Goal: Task Accomplishment & Management: Manage account settings

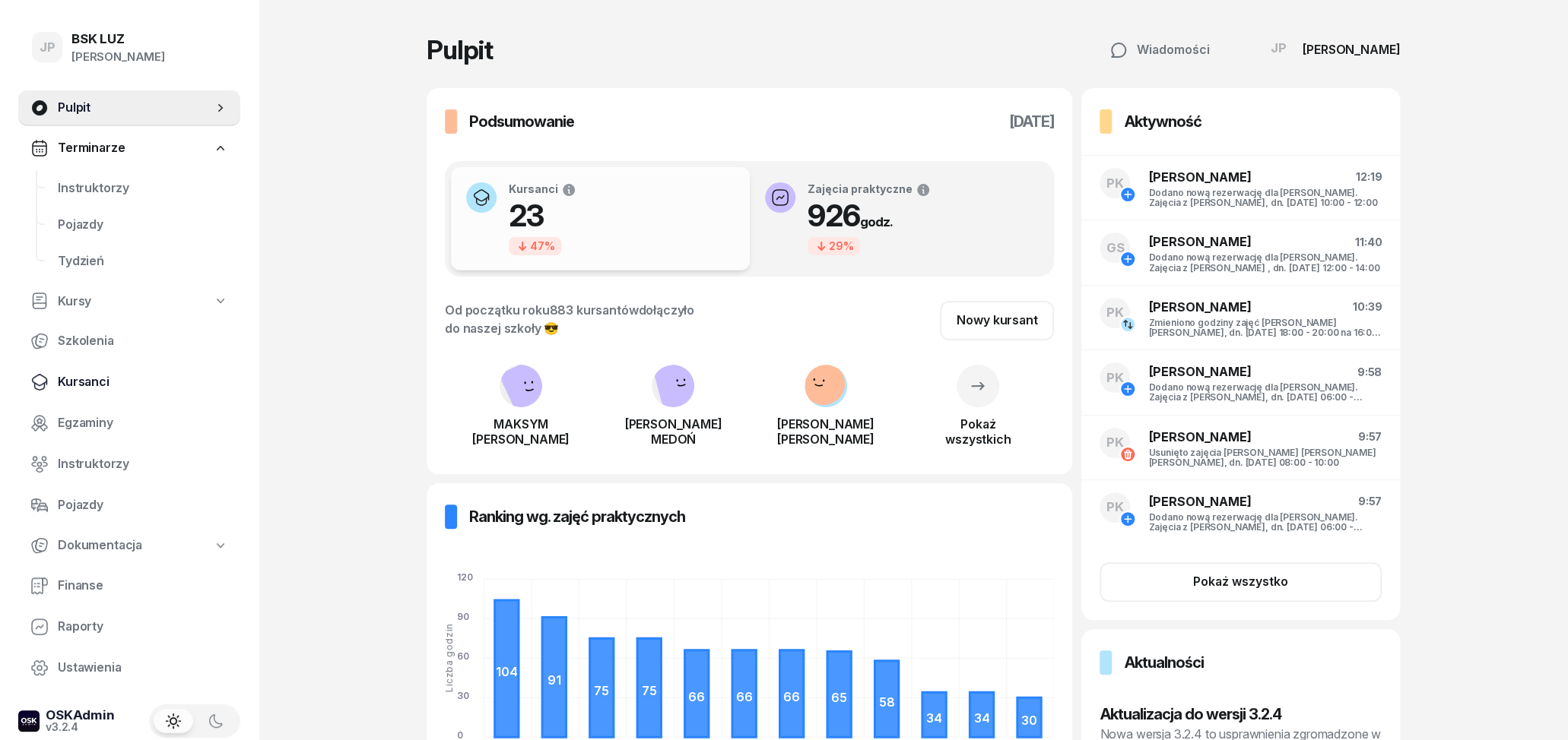
click at [98, 389] on span "Kursanci" at bounding box center [143, 382] width 171 height 20
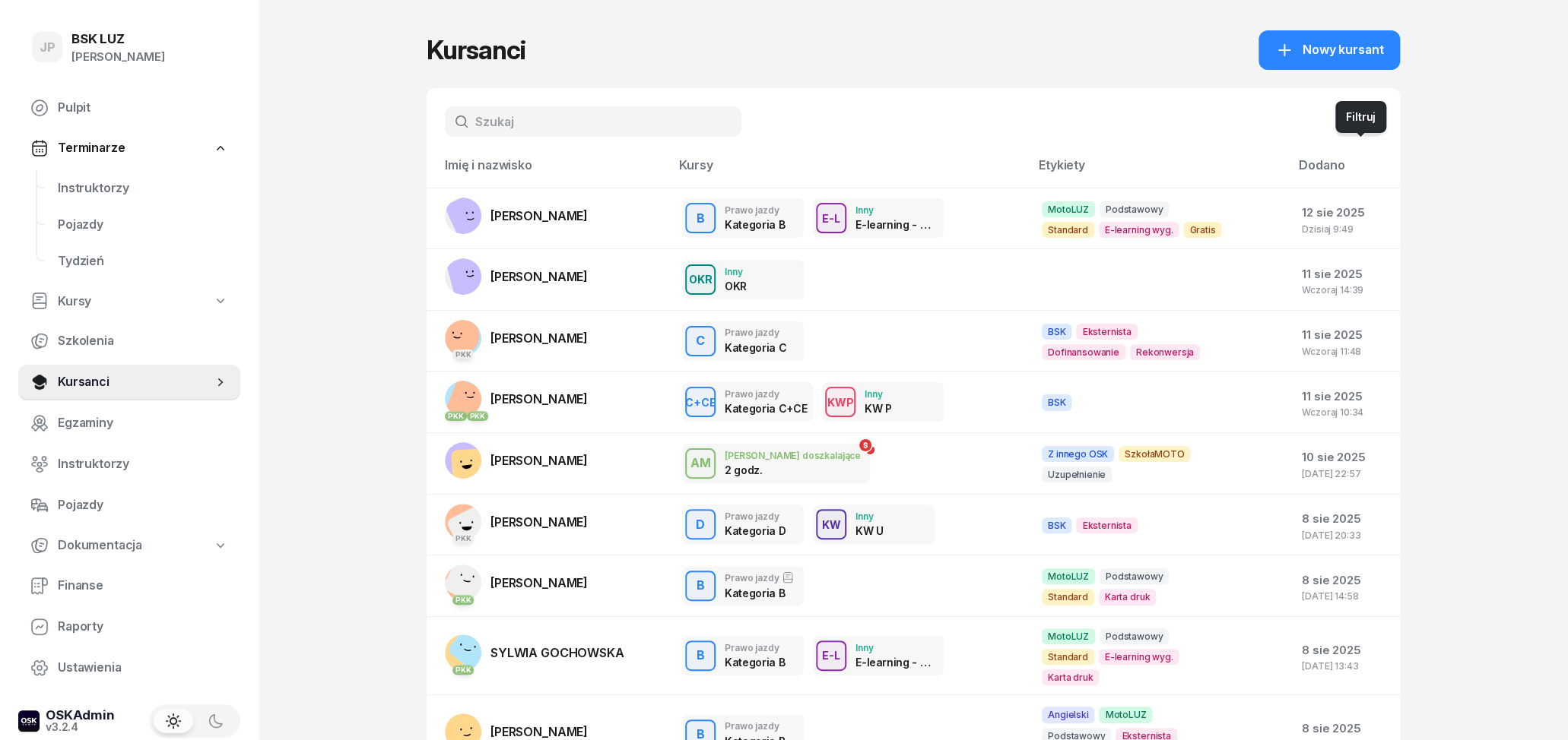
click at [1366, 111] on button "button" at bounding box center [1358, 121] width 45 height 30
select select "createdAt-desc"
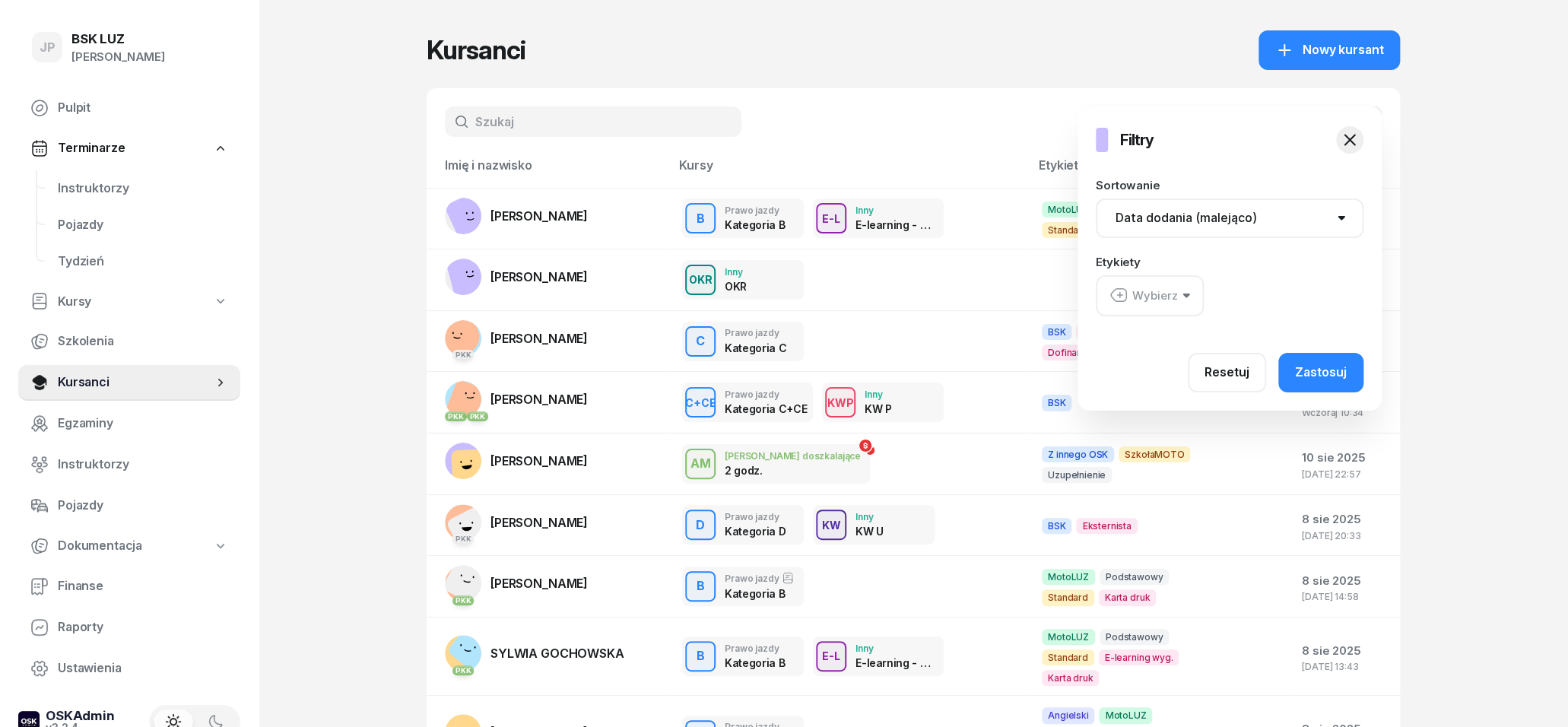
click at [1176, 302] on div "Wybierz" at bounding box center [1143, 296] width 69 height 20
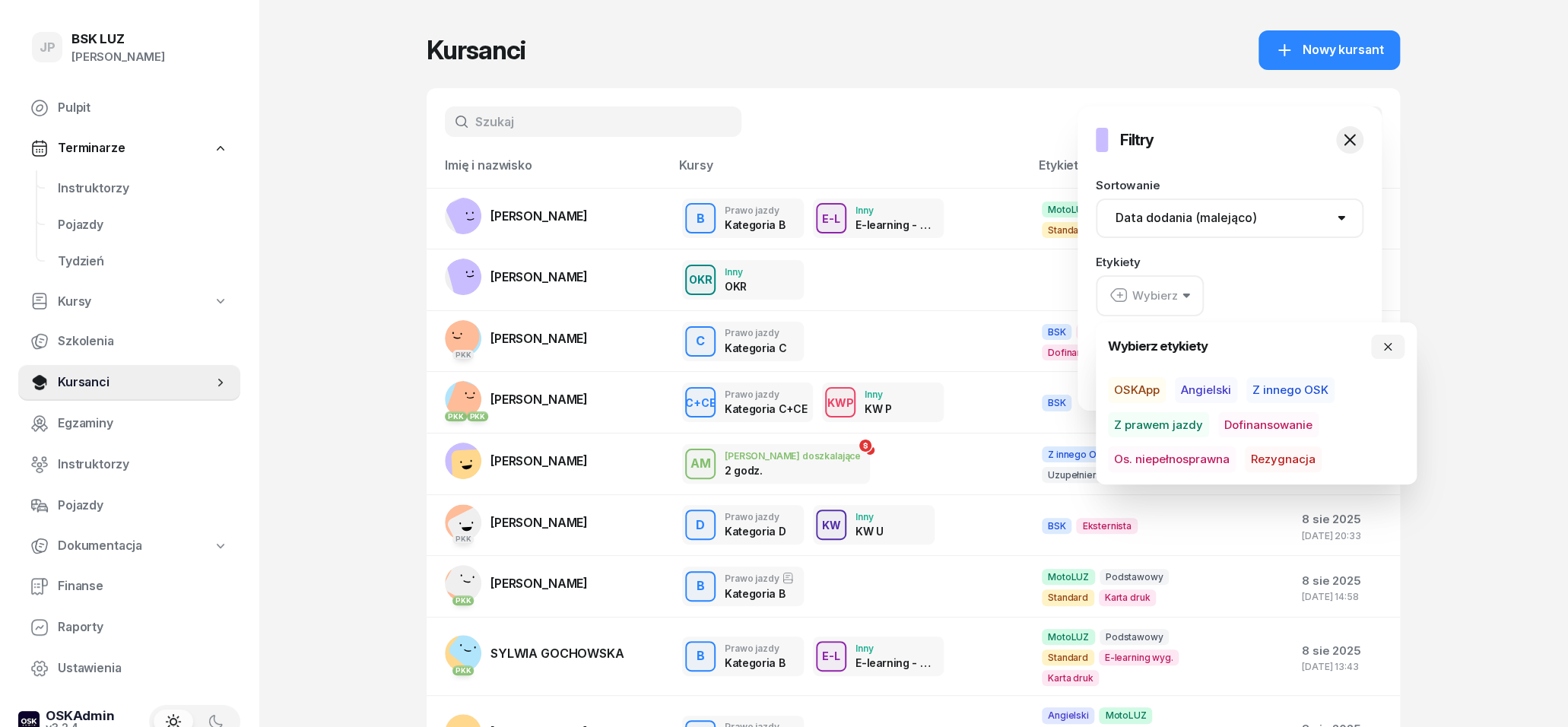
click at [879, 129] on div at bounding box center [1210, 451] width 1568 height 727
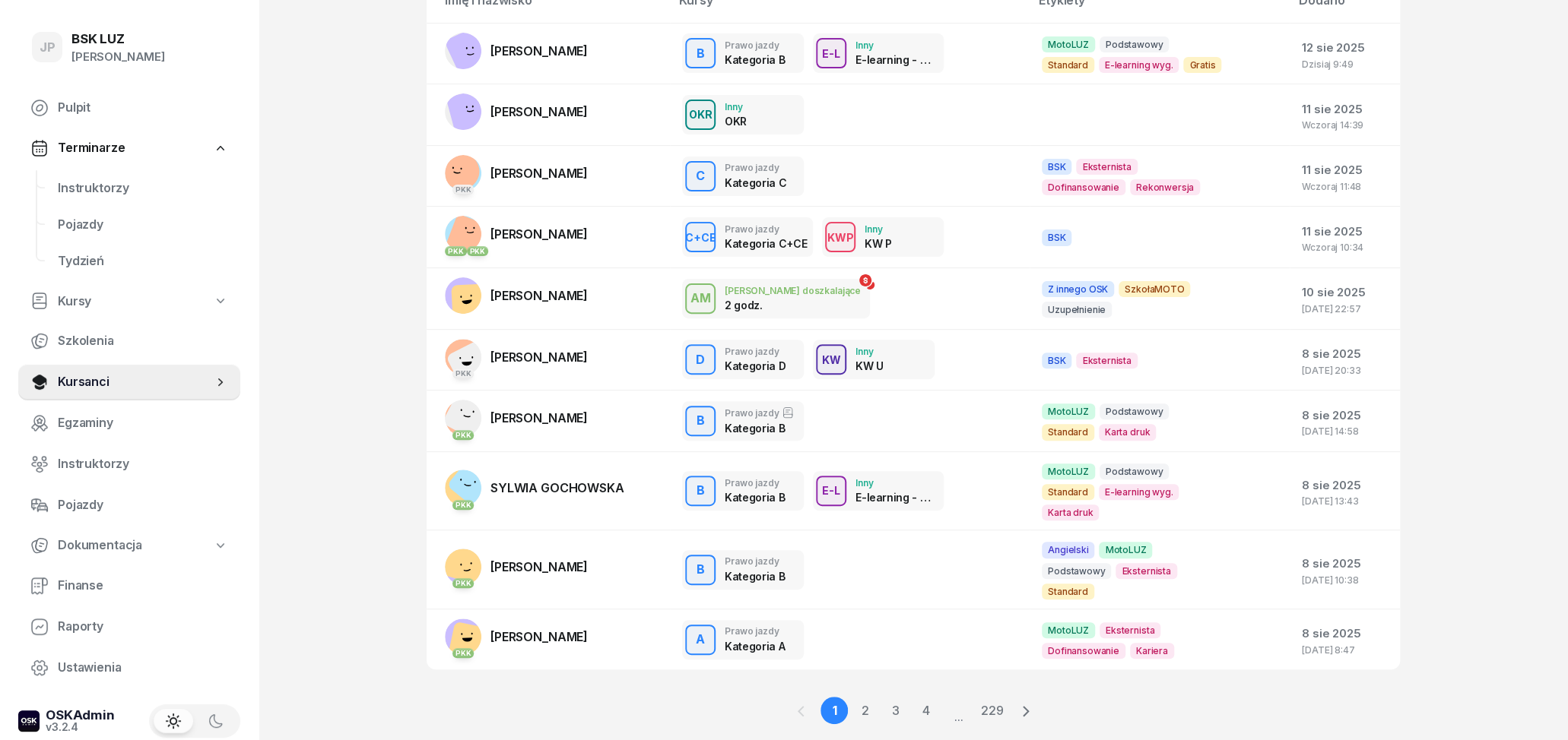
scroll to position [171, 0]
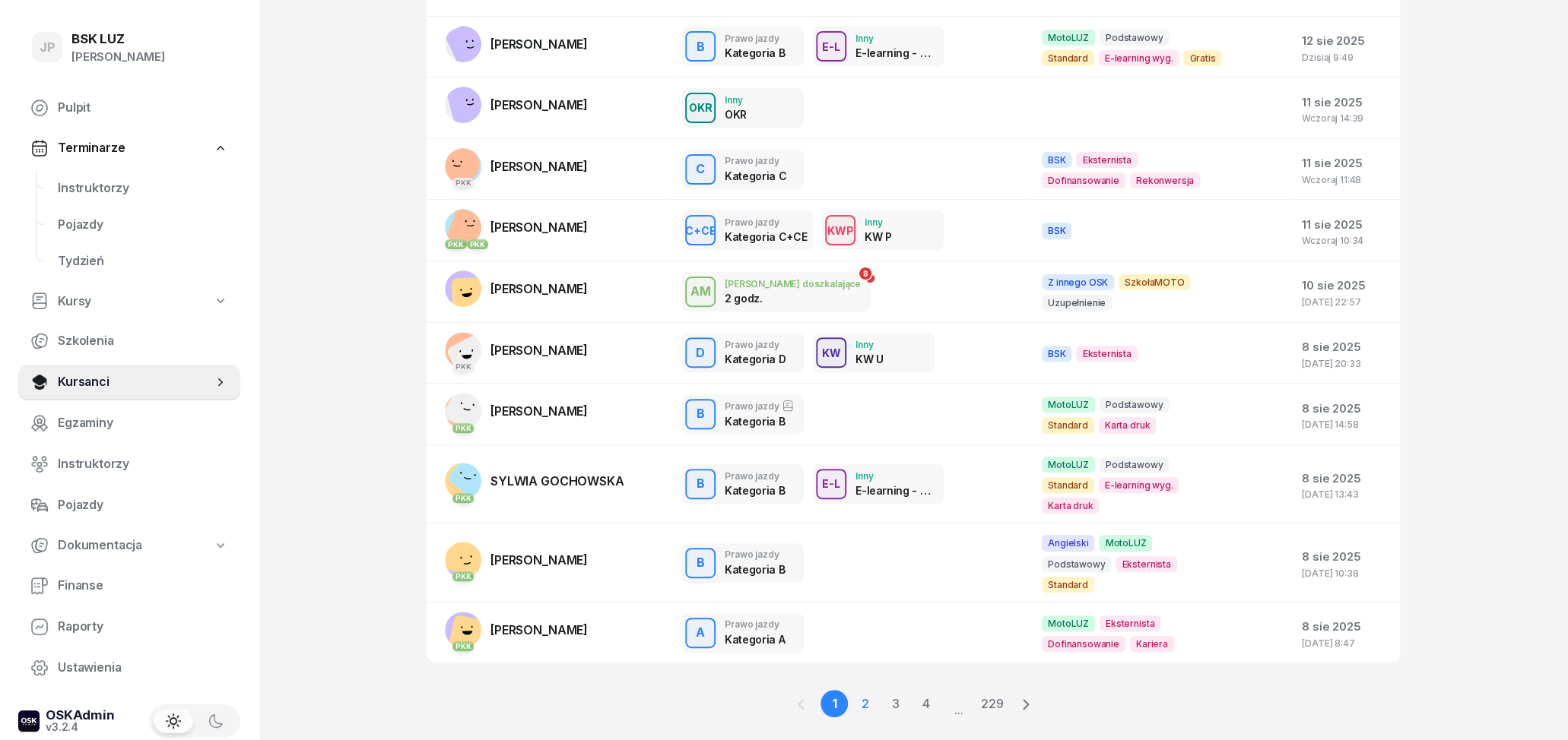
click at [881, 690] on link "2" at bounding box center [895, 703] width 27 height 27
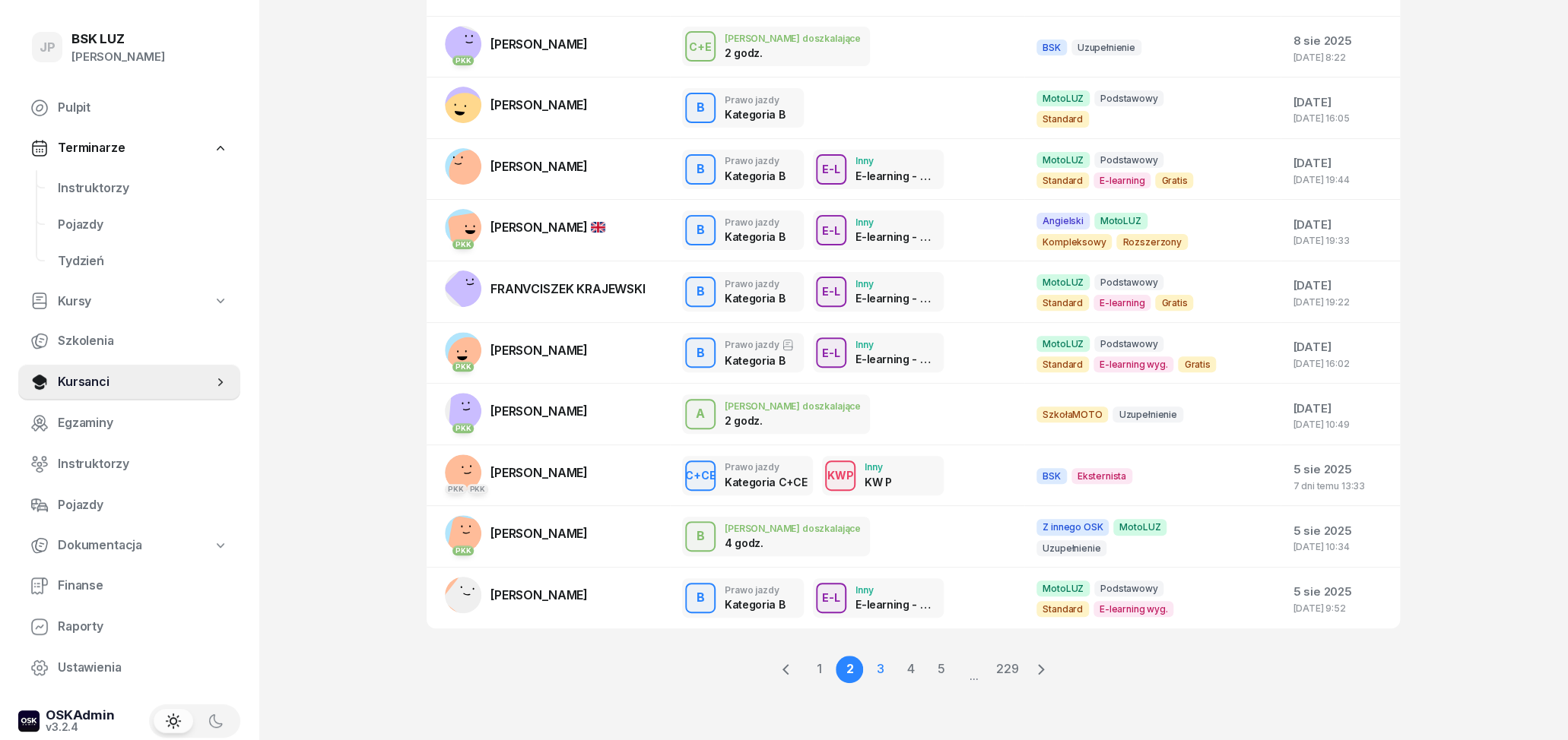
click at [896, 663] on link "3" at bounding box center [909, 669] width 27 height 27
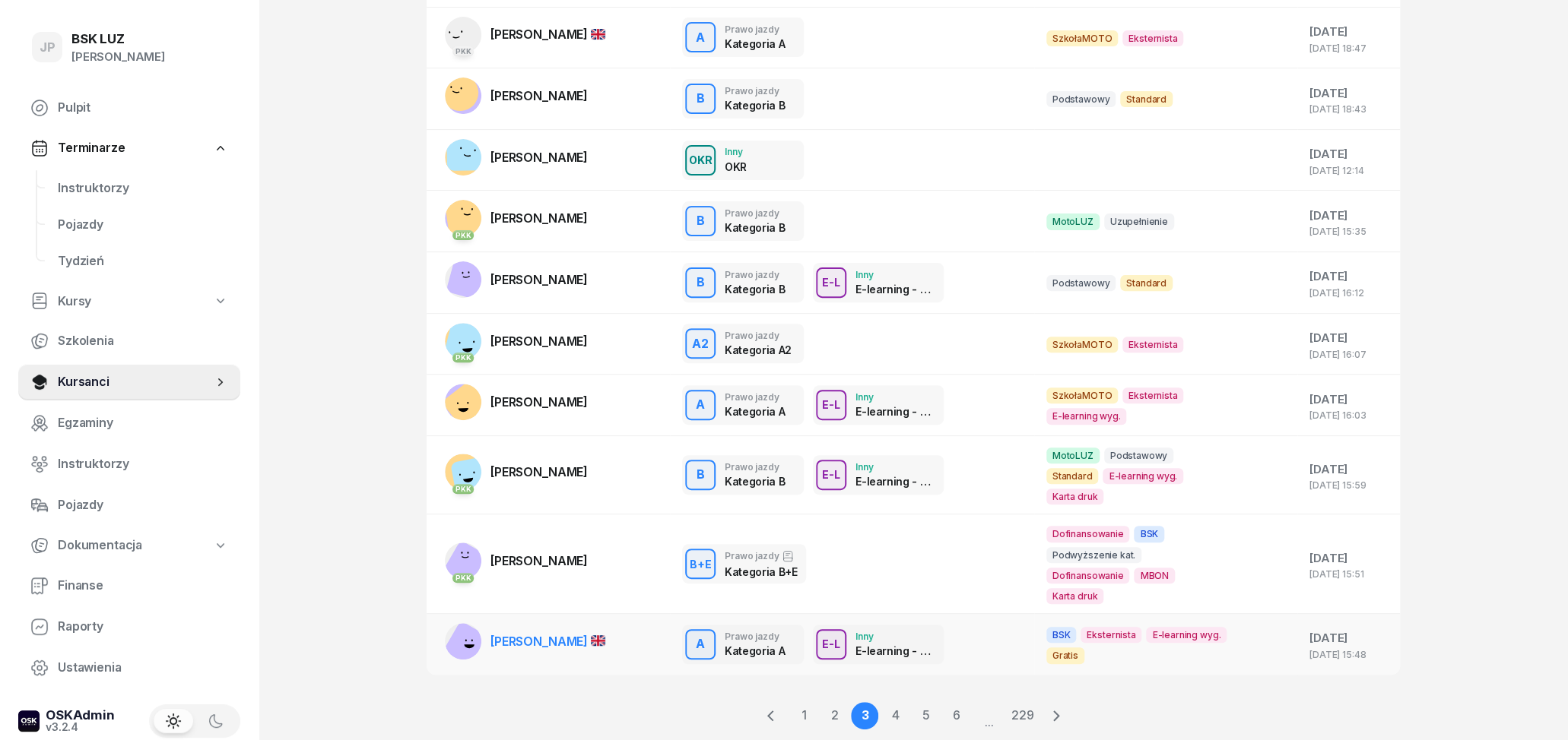
scroll to position [190, 0]
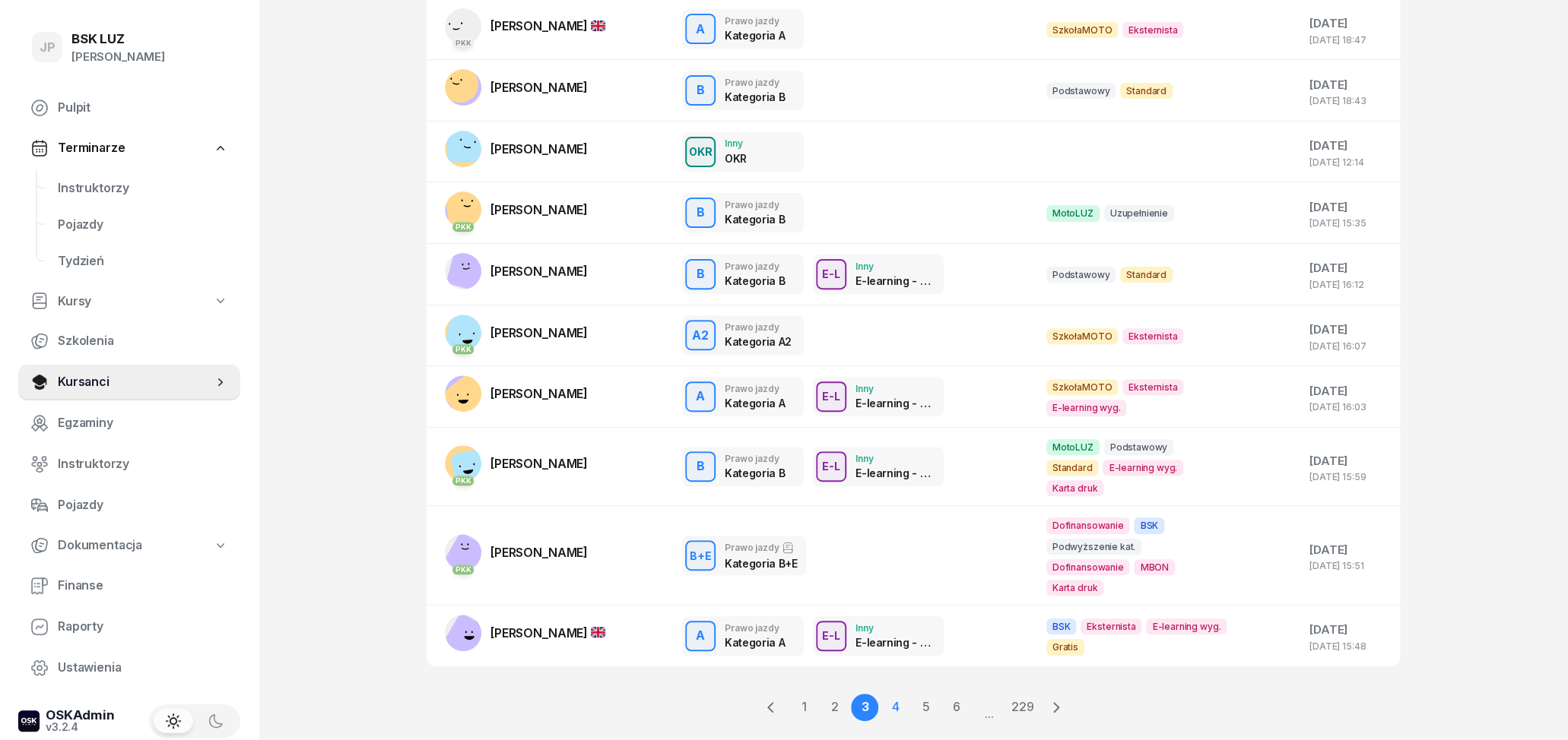
click at [912, 694] on link "4" at bounding box center [925, 707] width 27 height 27
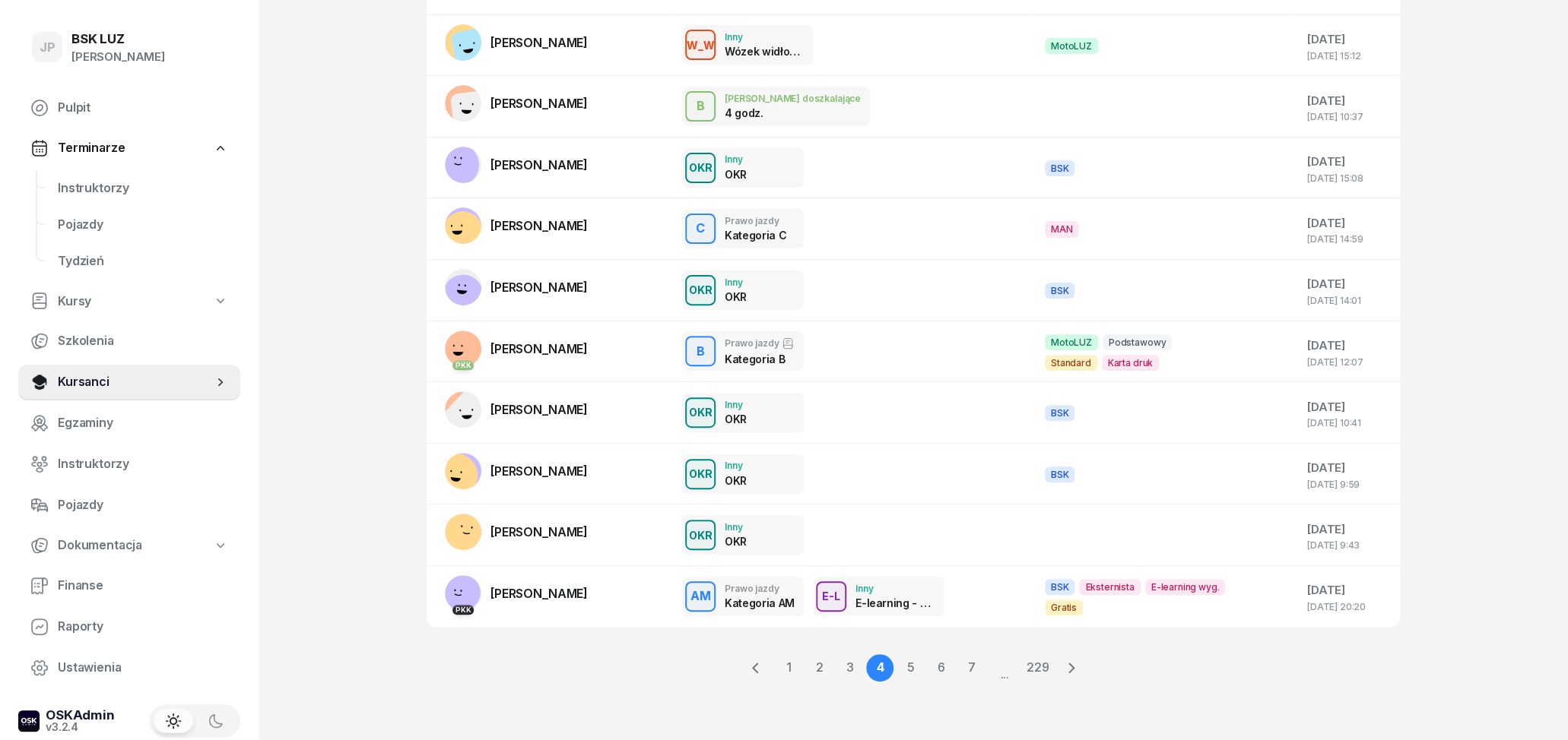
scroll to position [171, 0]
click at [927, 662] on link "5" at bounding box center [940, 669] width 27 height 27
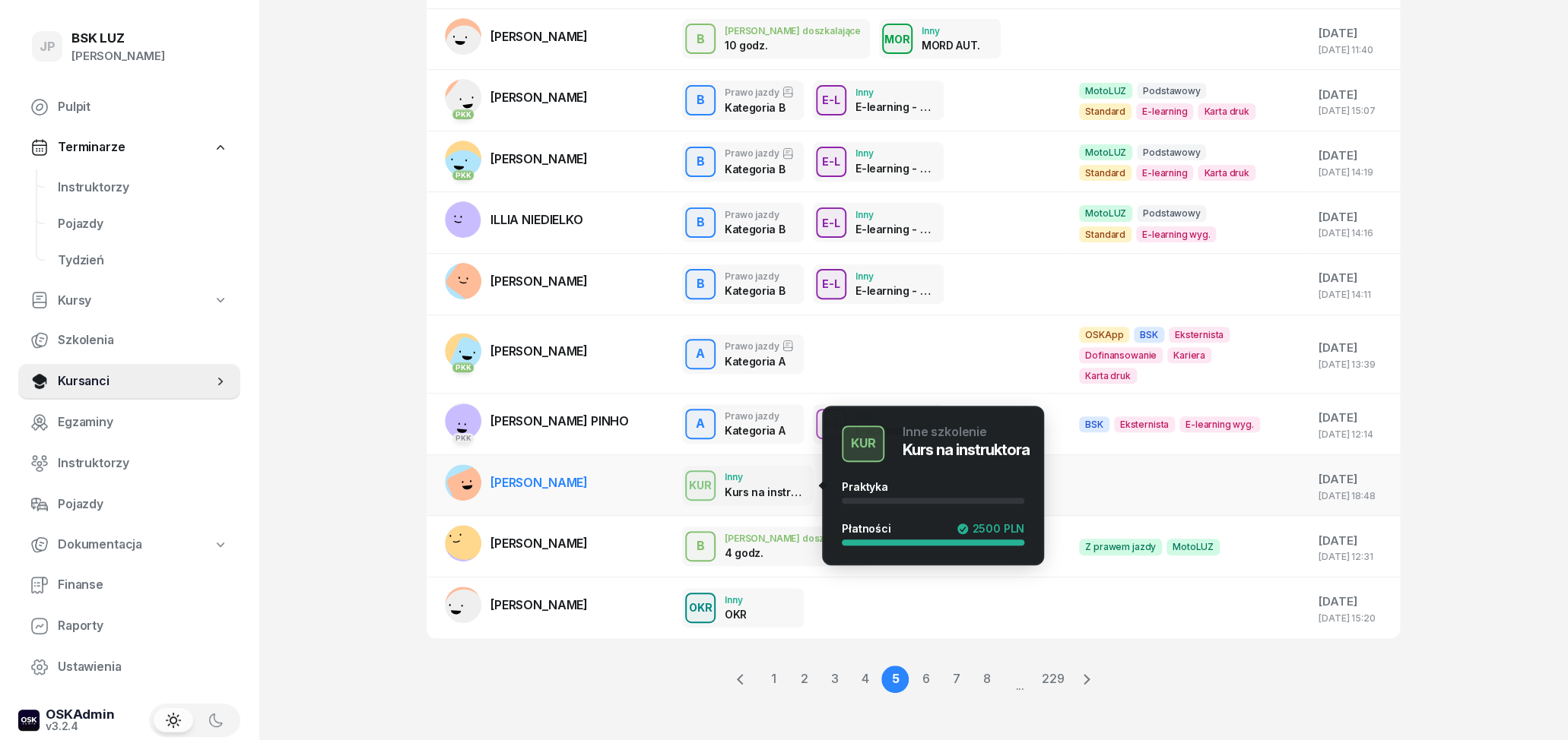
scroll to position [190, 0]
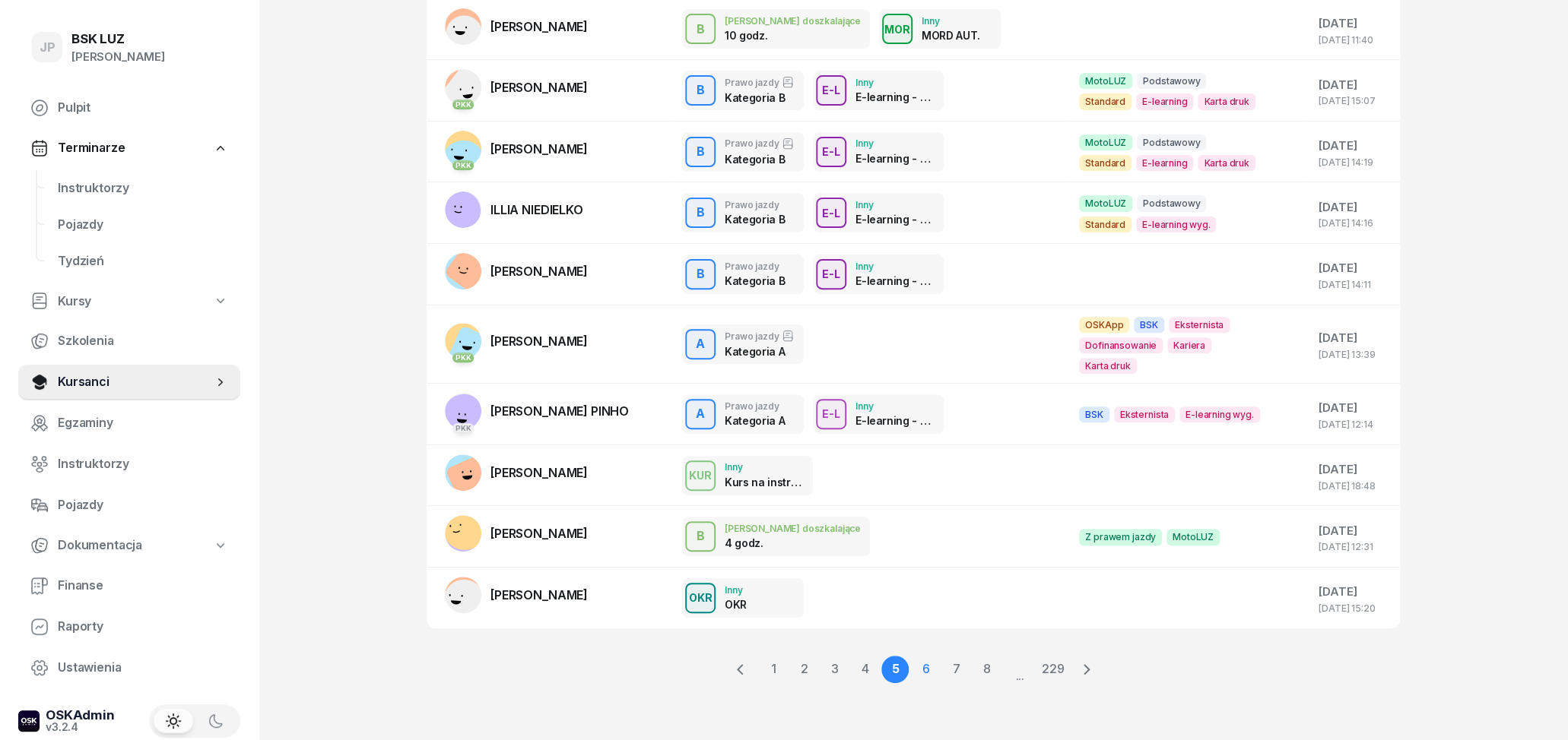
click at [942, 669] on link "6" at bounding box center [955, 669] width 27 height 27
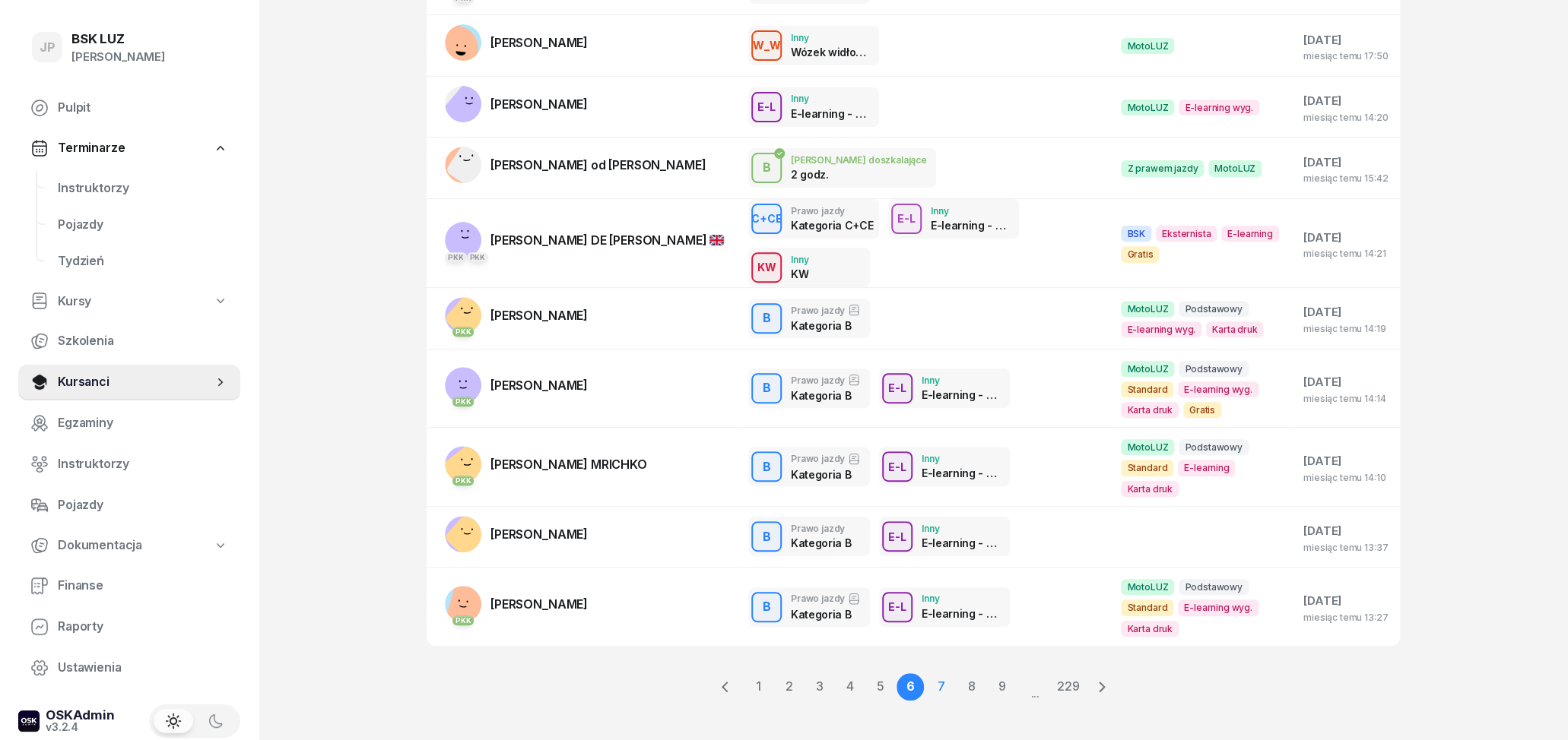
click at [957, 673] on link "7" at bounding box center [970, 686] width 27 height 27
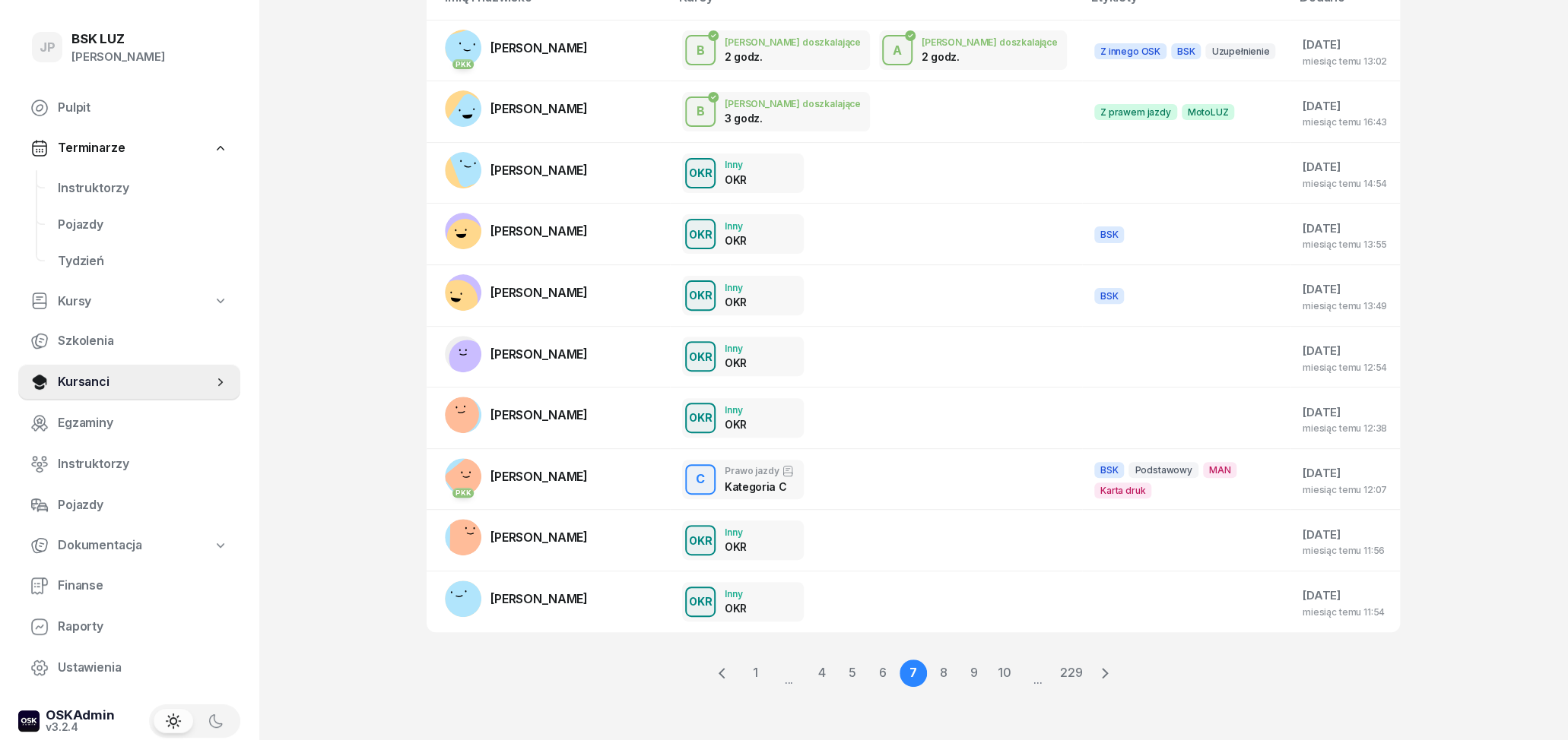
scroll to position [171, 0]
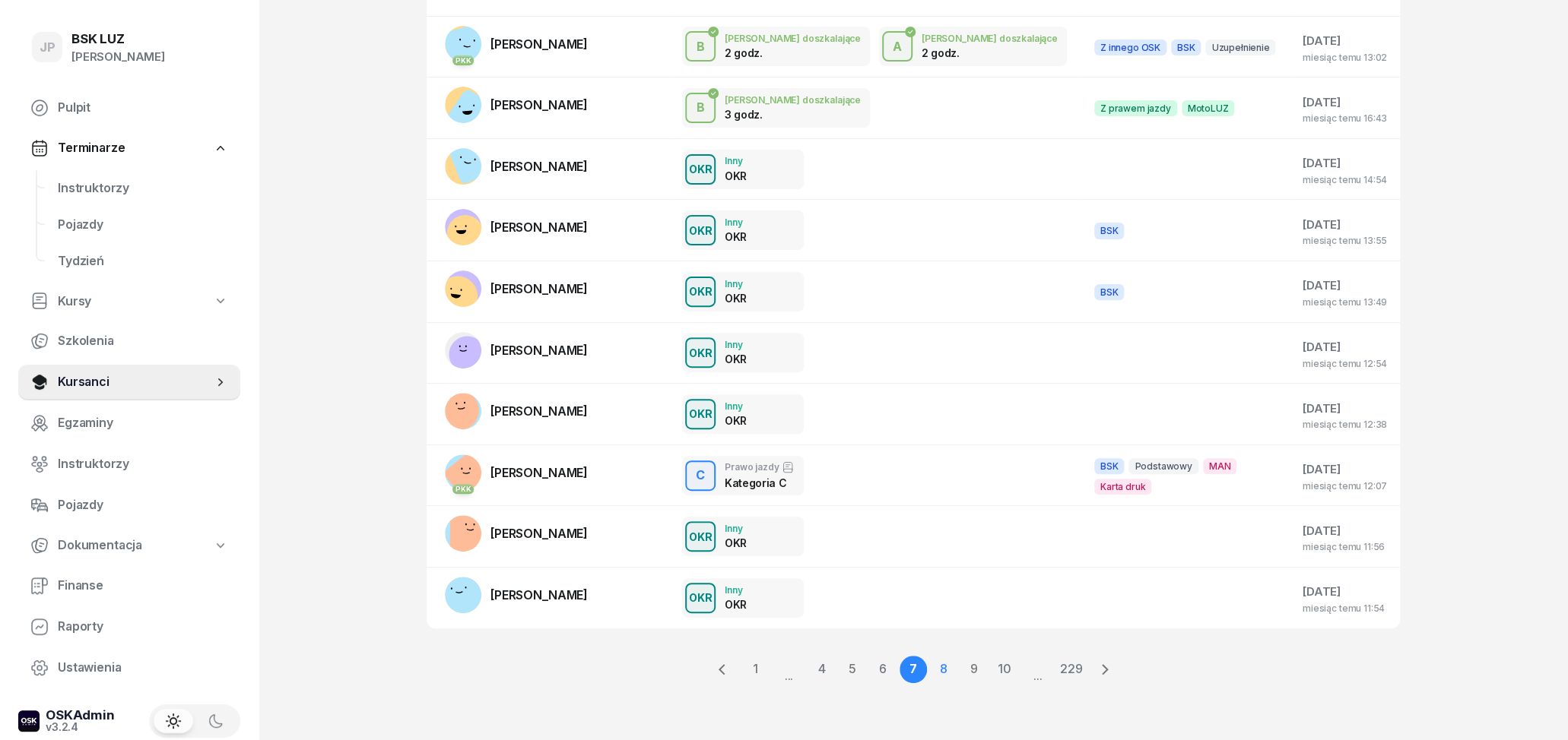
click at [961, 667] on link "8" at bounding box center [974, 669] width 27 height 27
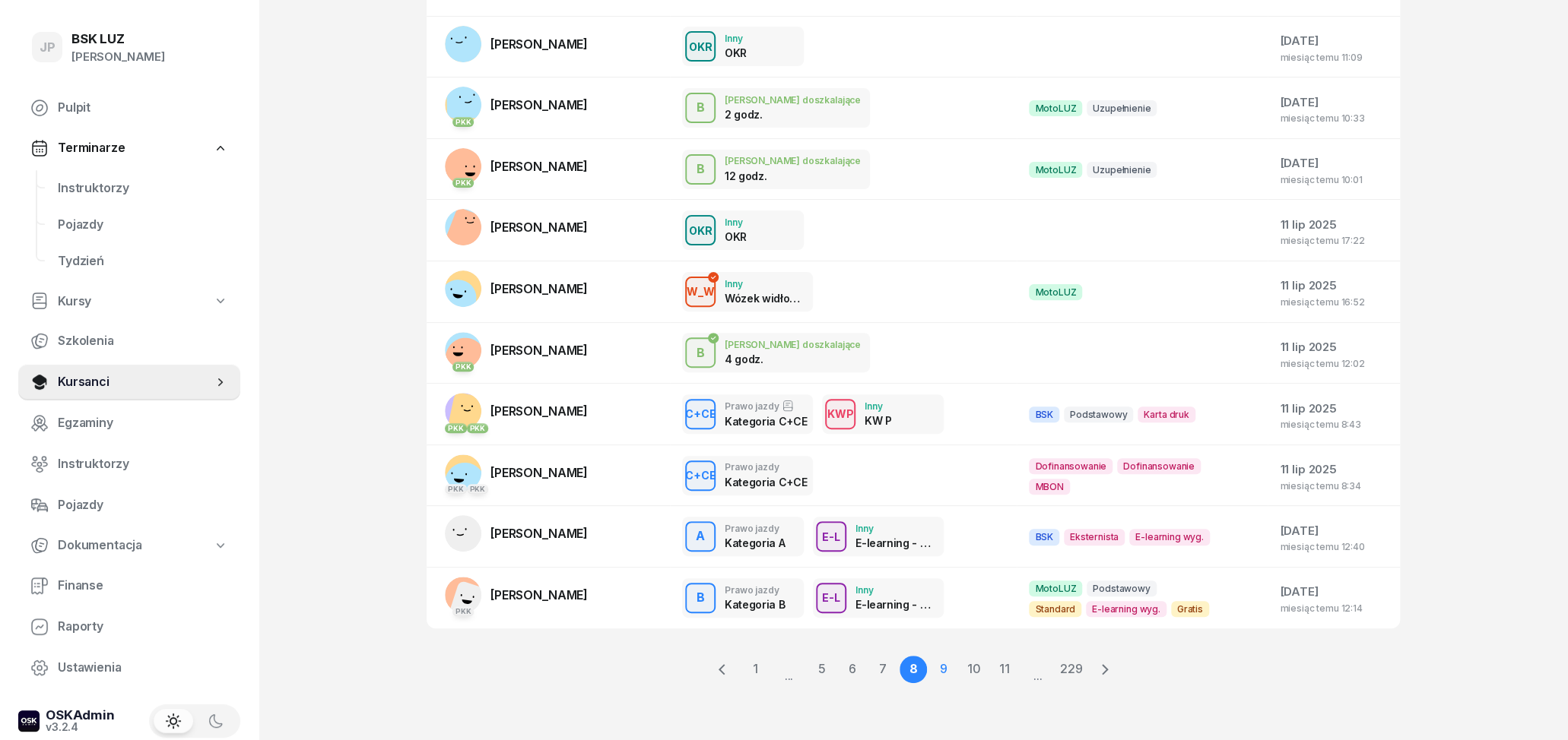
click at [961, 669] on link "9" at bounding box center [974, 669] width 27 height 27
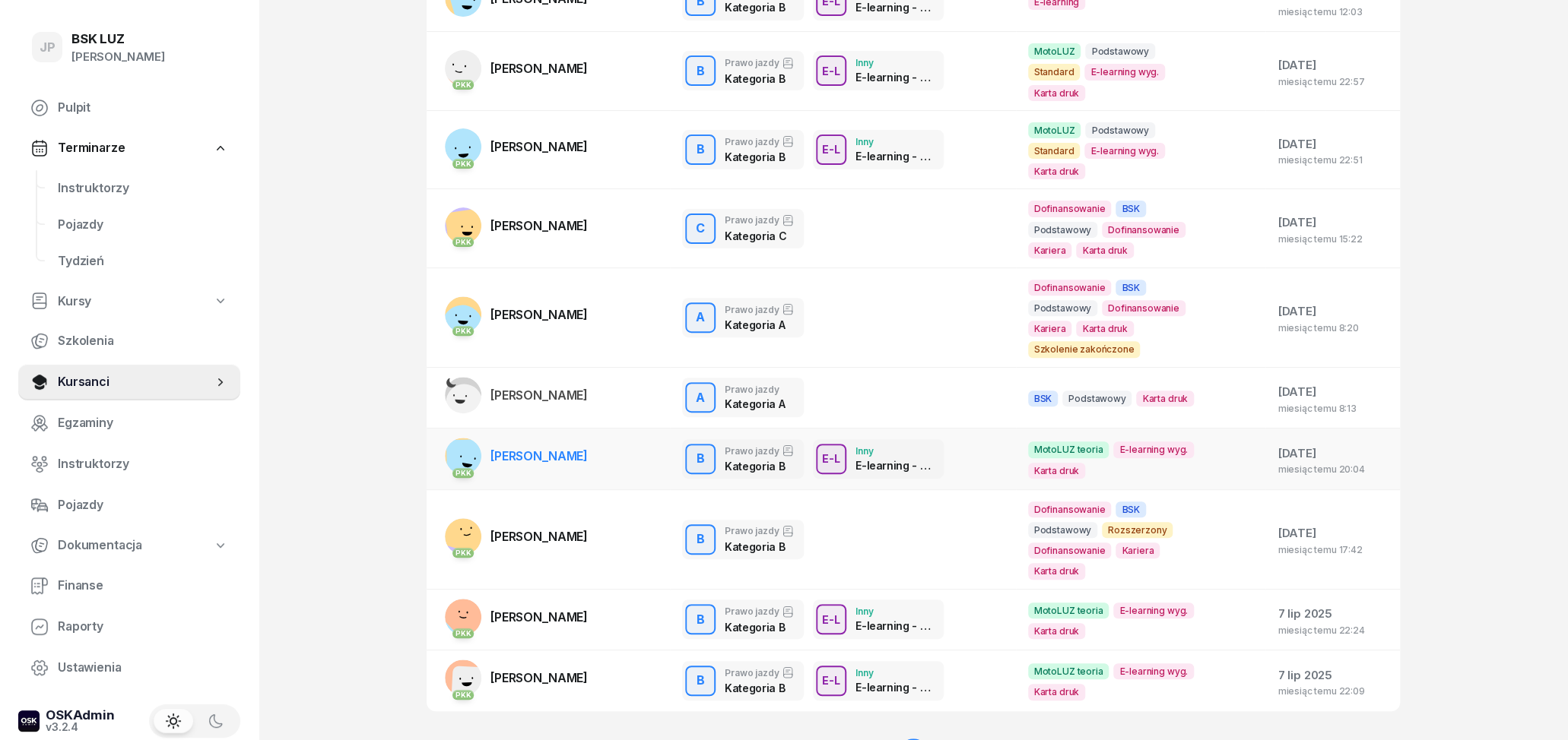
scroll to position [267, 0]
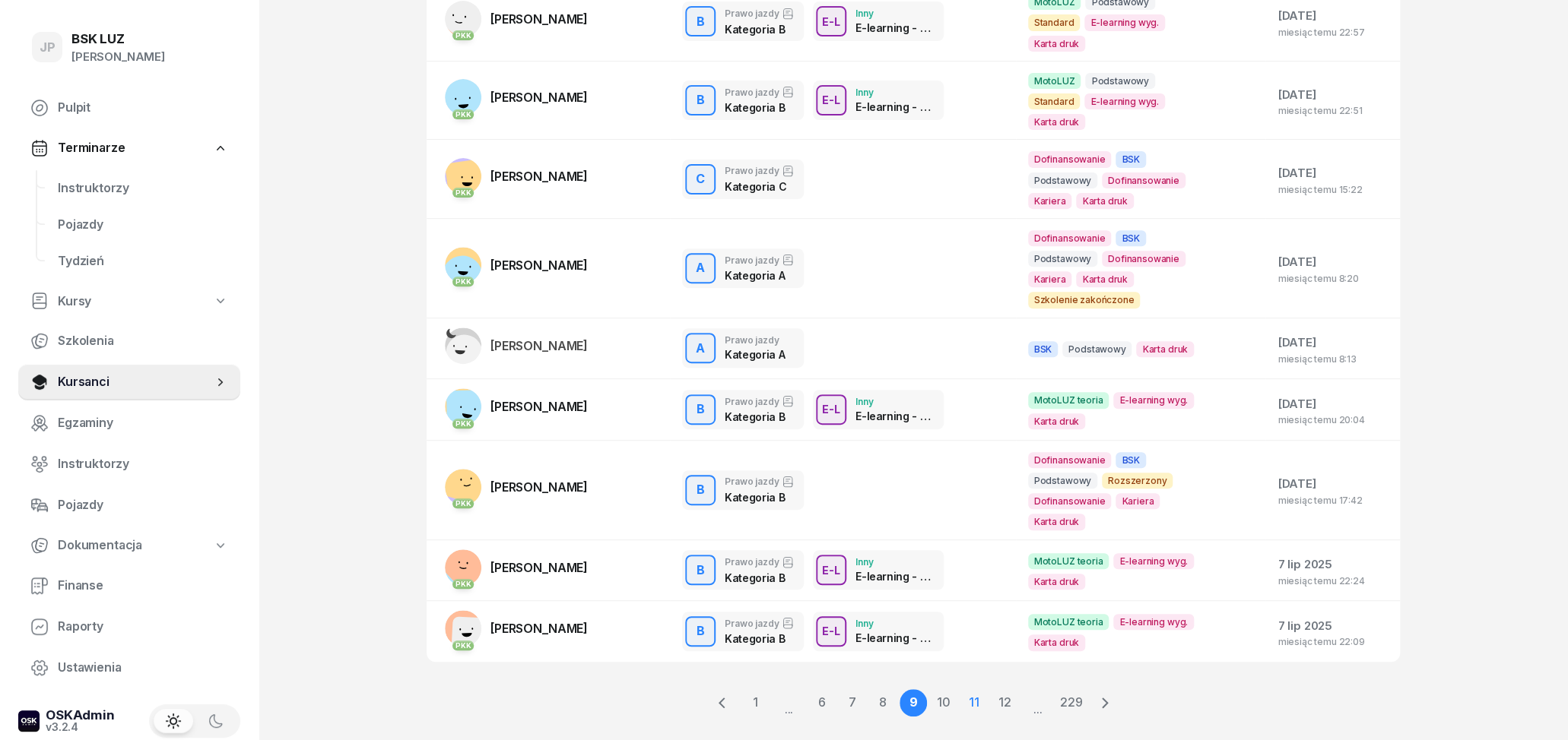
click at [961, 690] on link "10" at bounding box center [974, 703] width 27 height 27
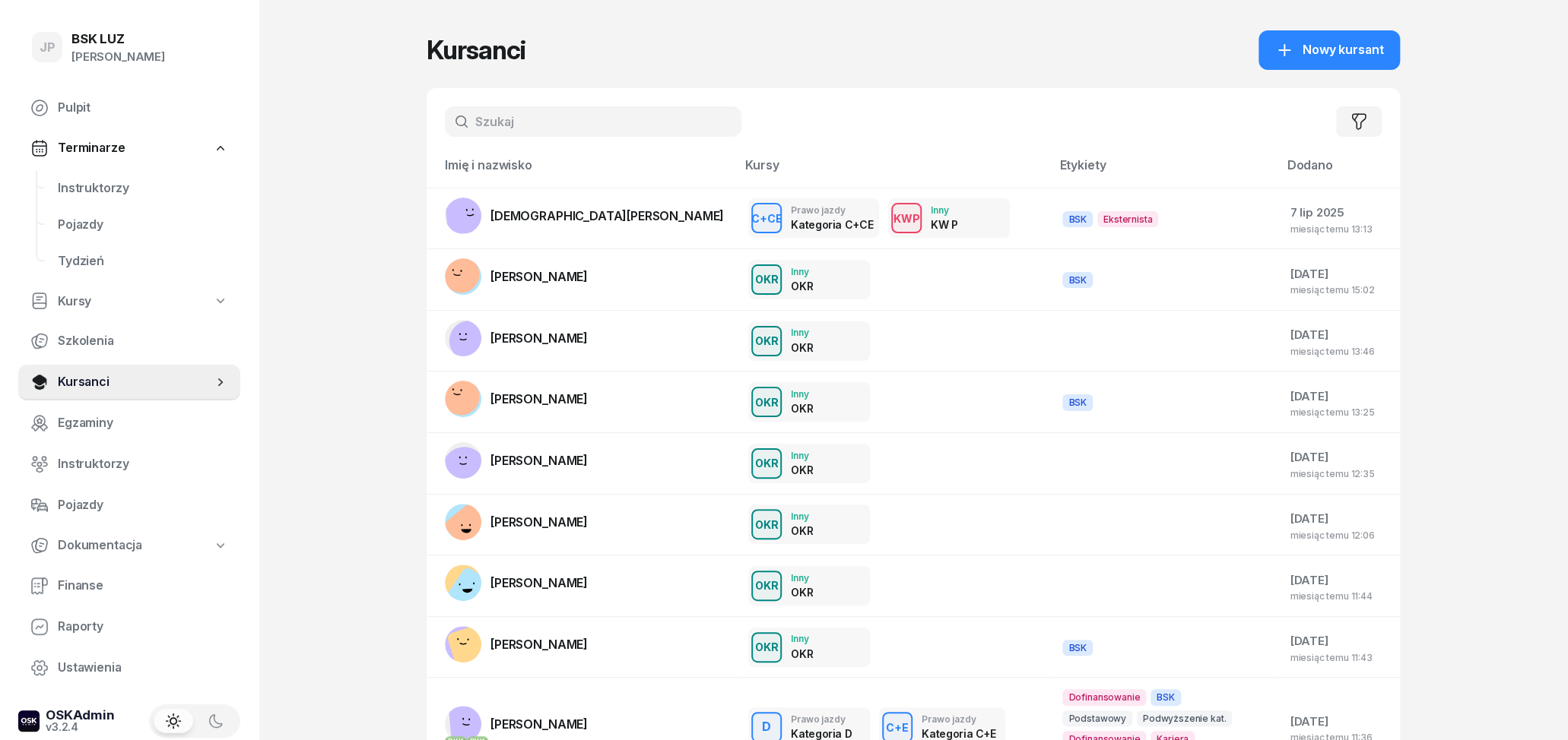
scroll to position [228, 0]
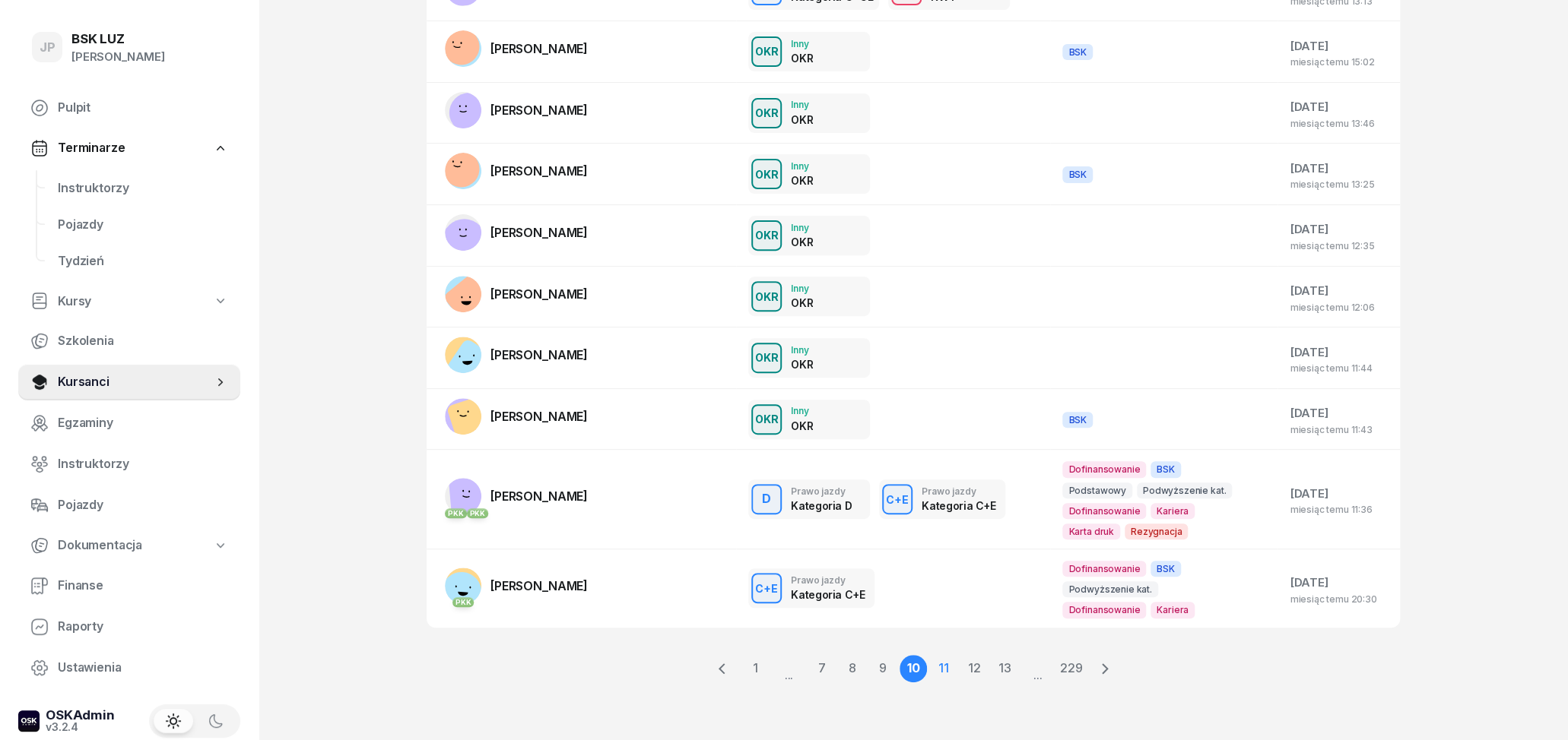
click at [961, 670] on link "11" at bounding box center [974, 668] width 27 height 27
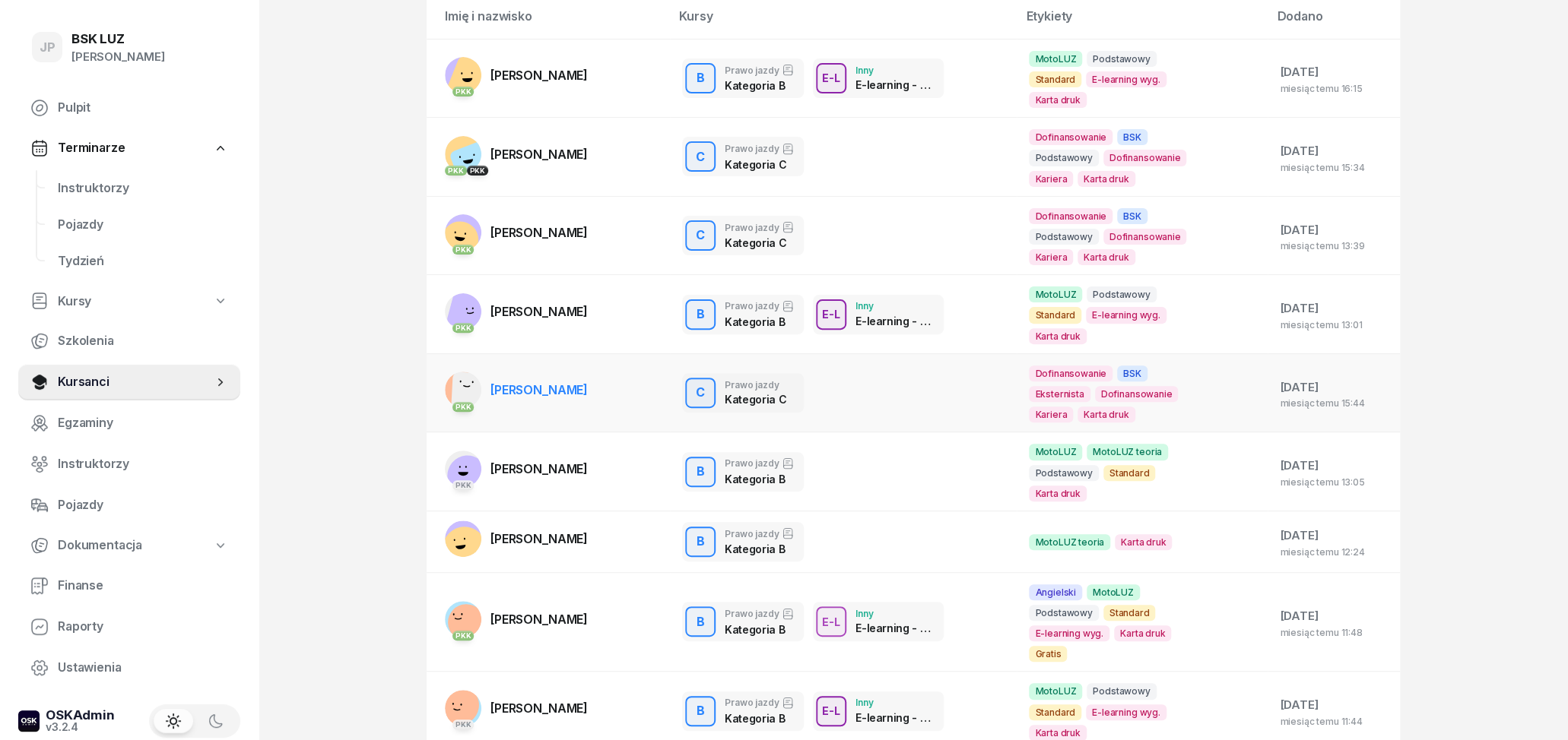
scroll to position [237, 0]
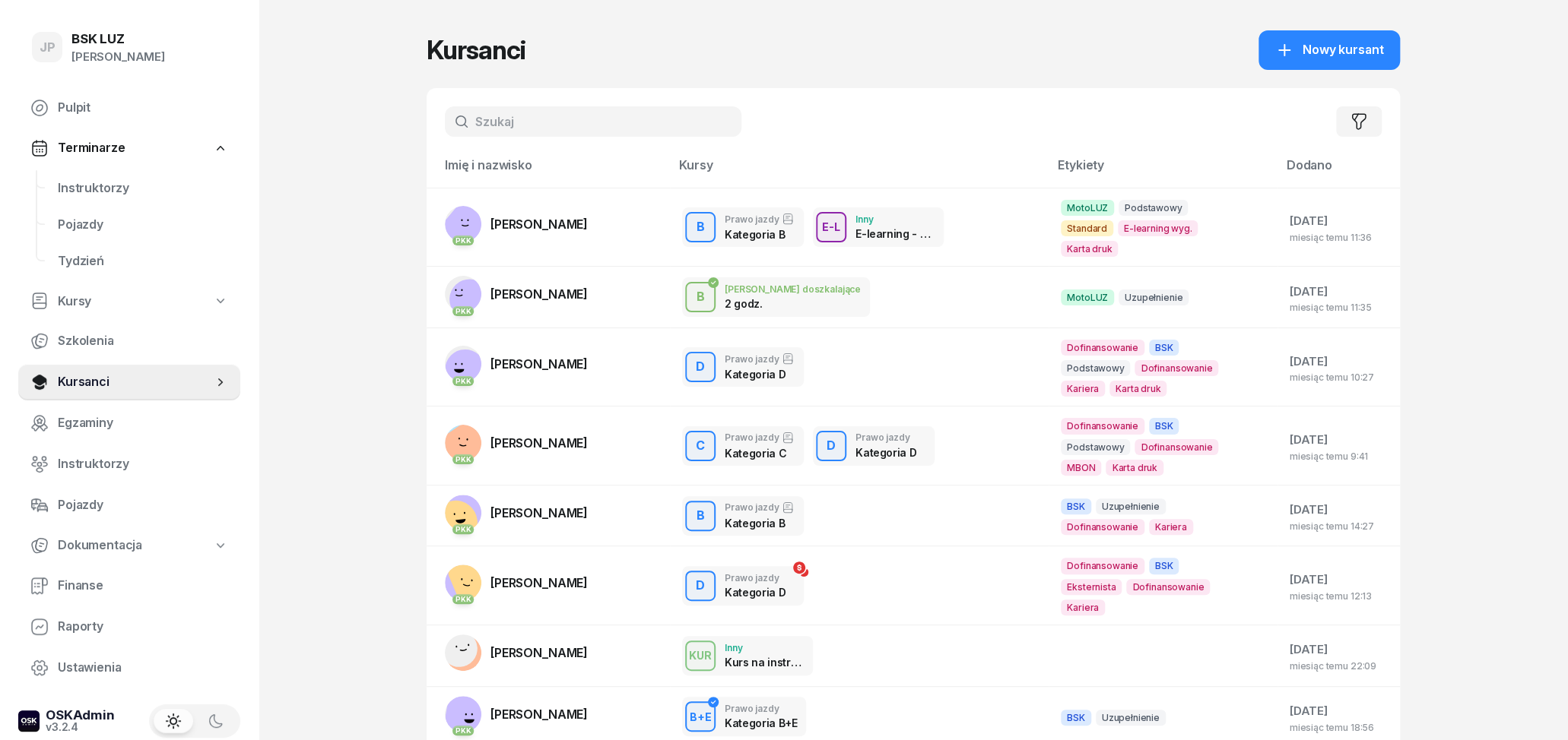
scroll to position [243, 0]
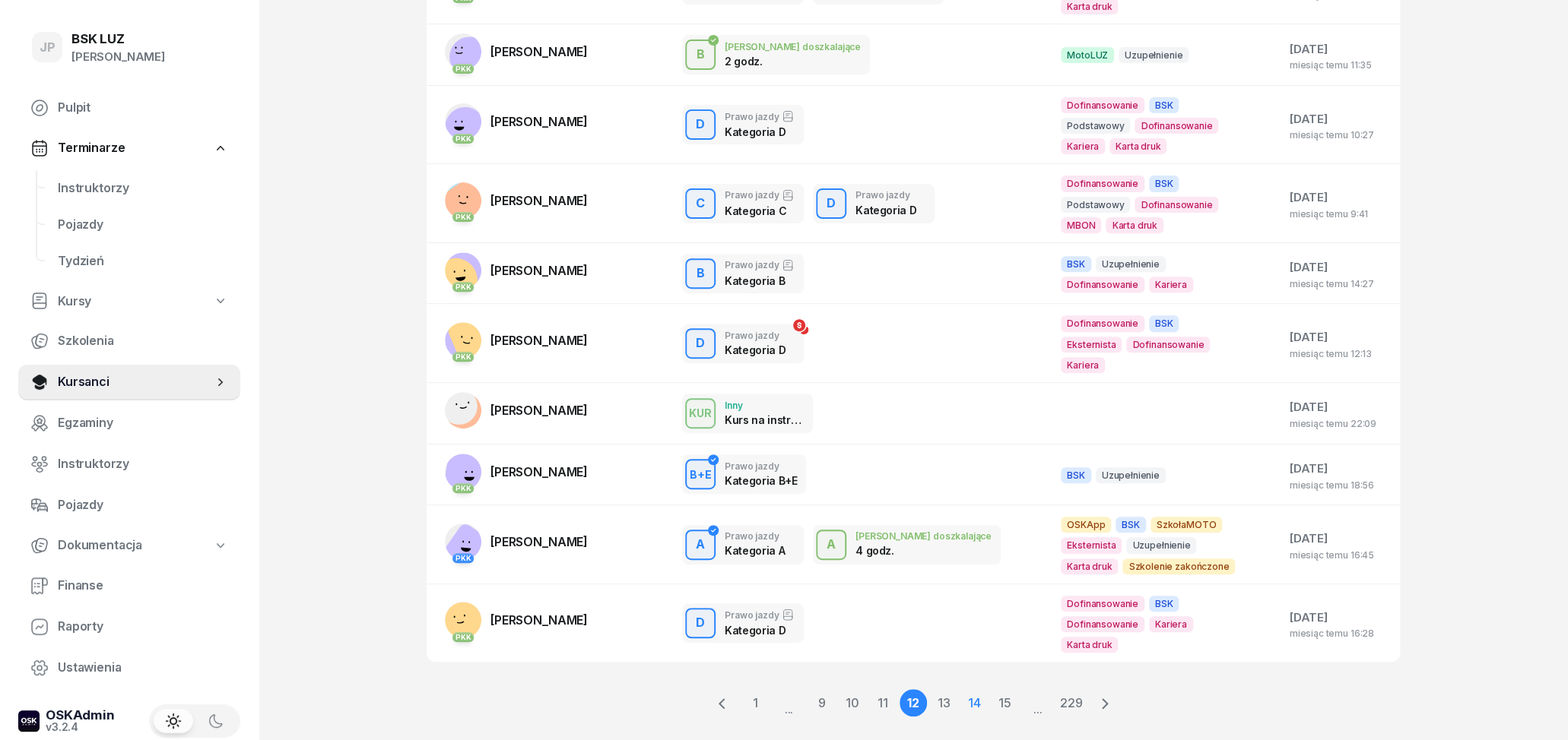
click at [961, 690] on link "13" at bounding box center [974, 703] width 27 height 27
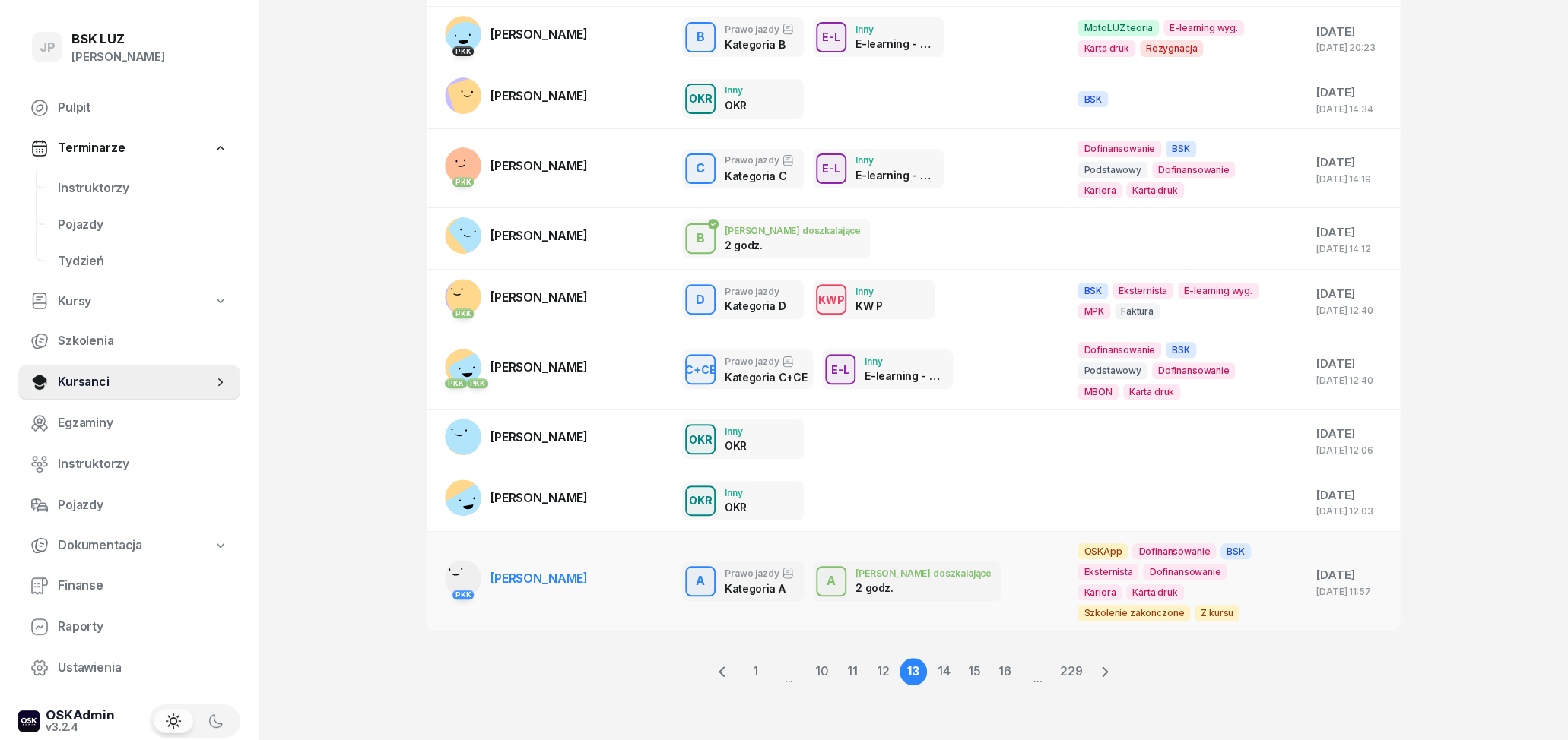
scroll to position [245, 0]
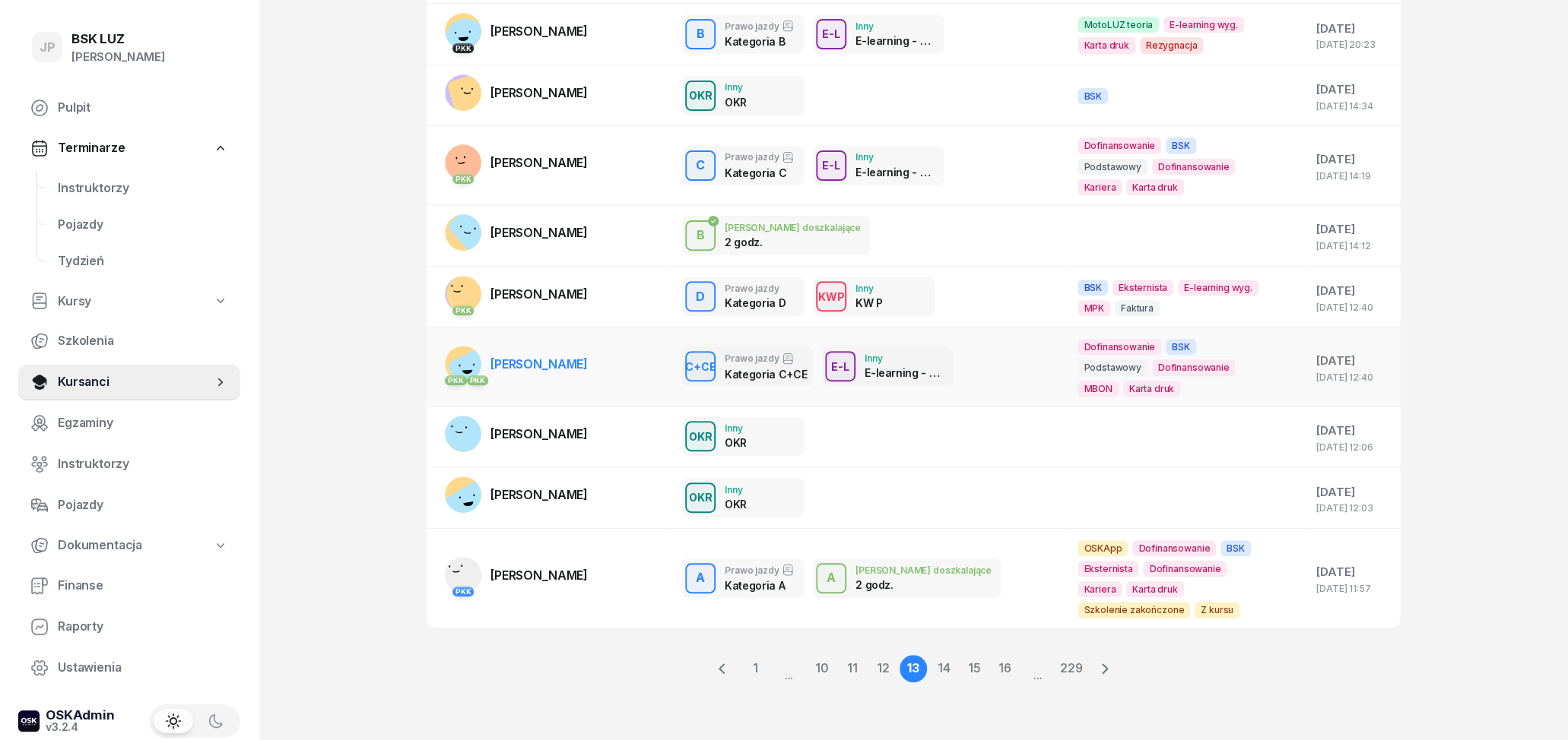
click at [569, 364] on span "[PERSON_NAME]" at bounding box center [539, 363] width 97 height 15
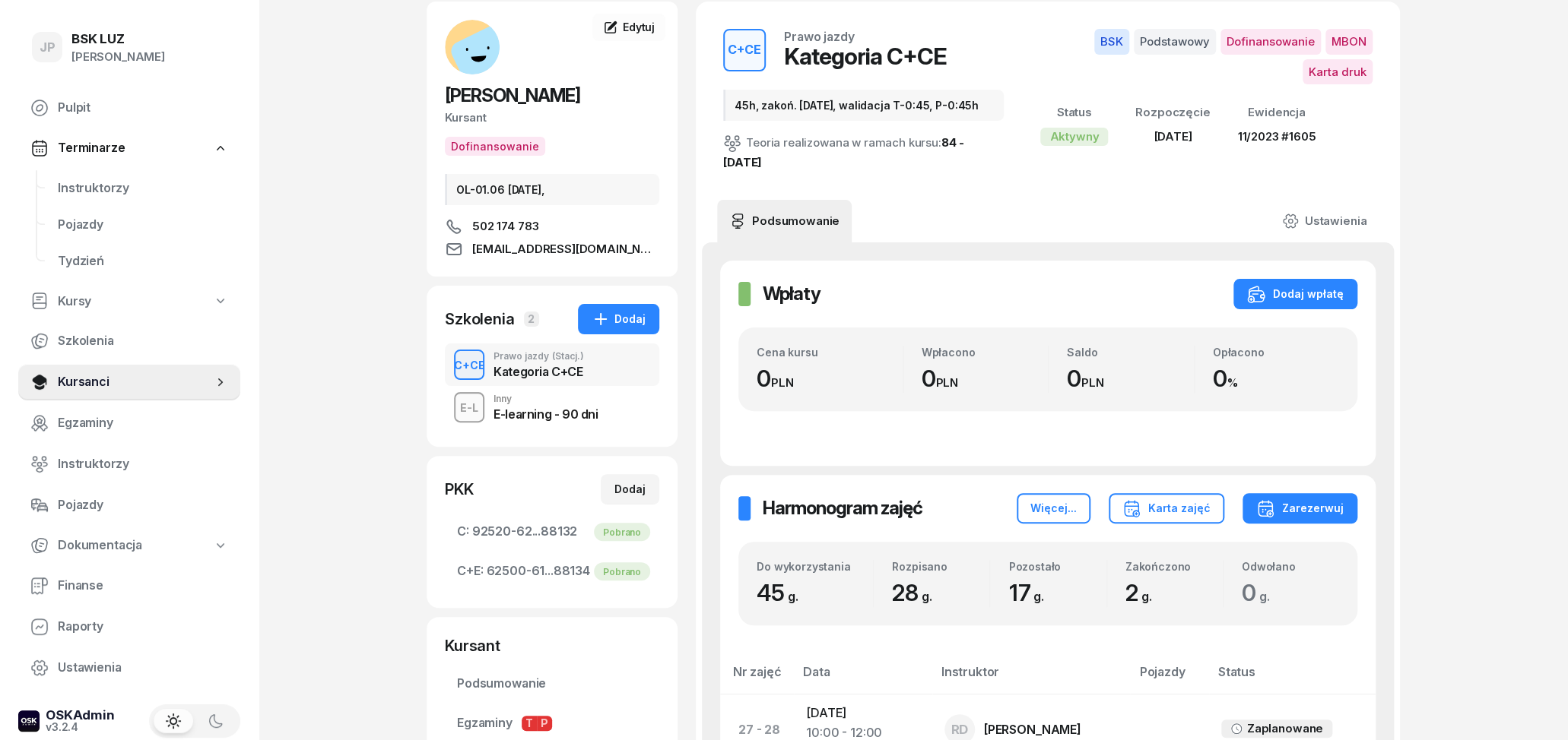
scroll to position [79, 0]
click at [513, 223] on span "502 174 783" at bounding box center [506, 224] width 66 height 18
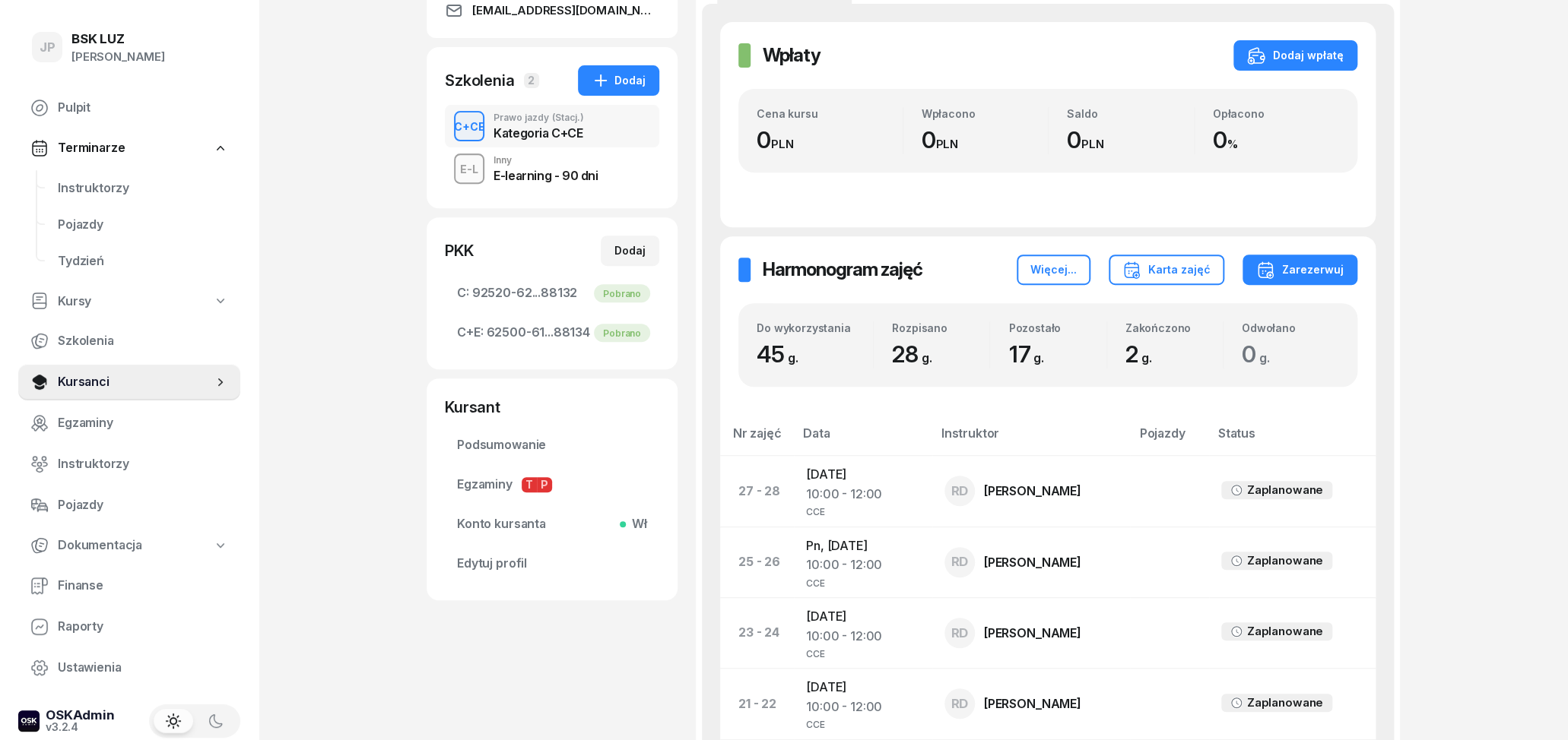
scroll to position [0, 0]
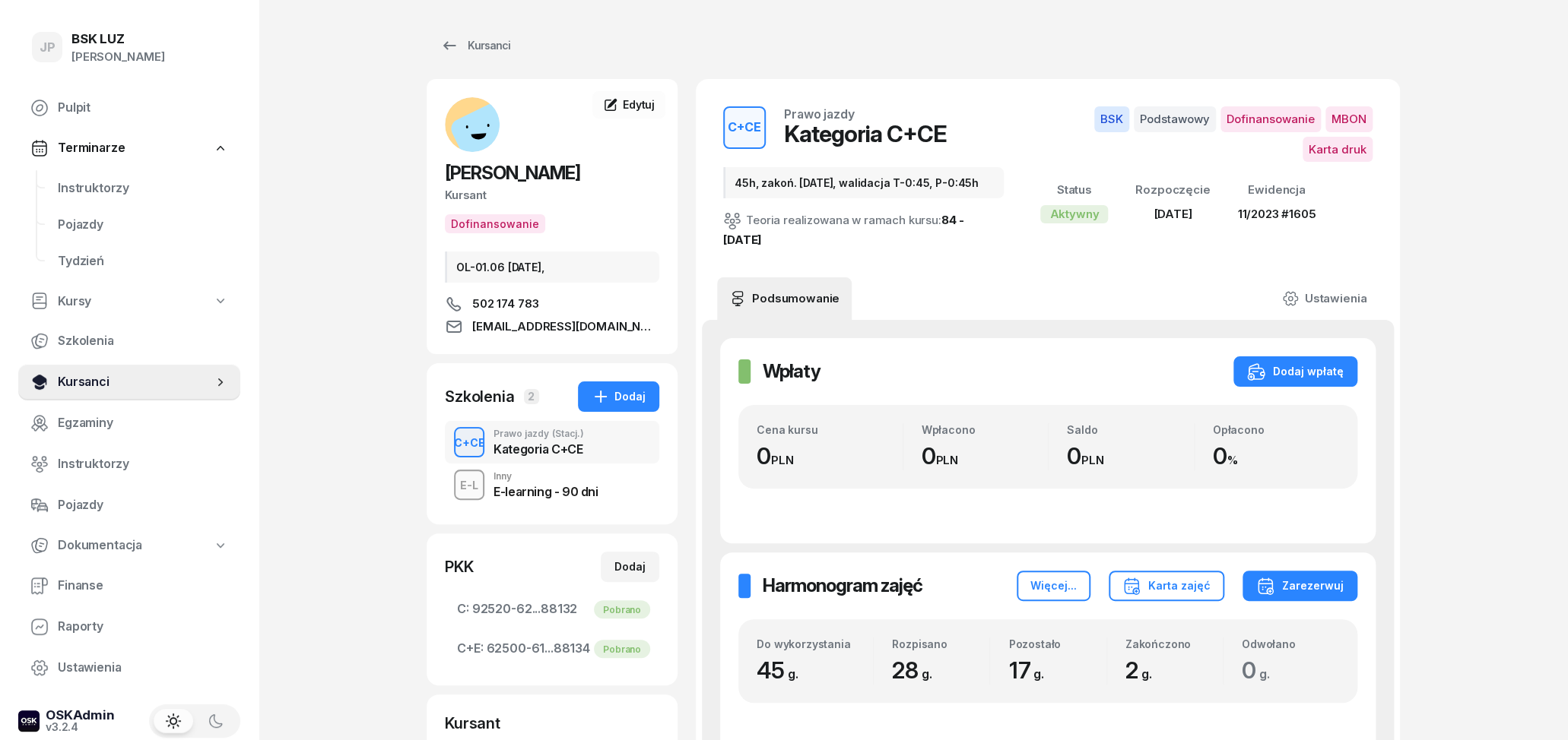
click at [105, 379] on span "Kursanci" at bounding box center [135, 382] width 155 height 20
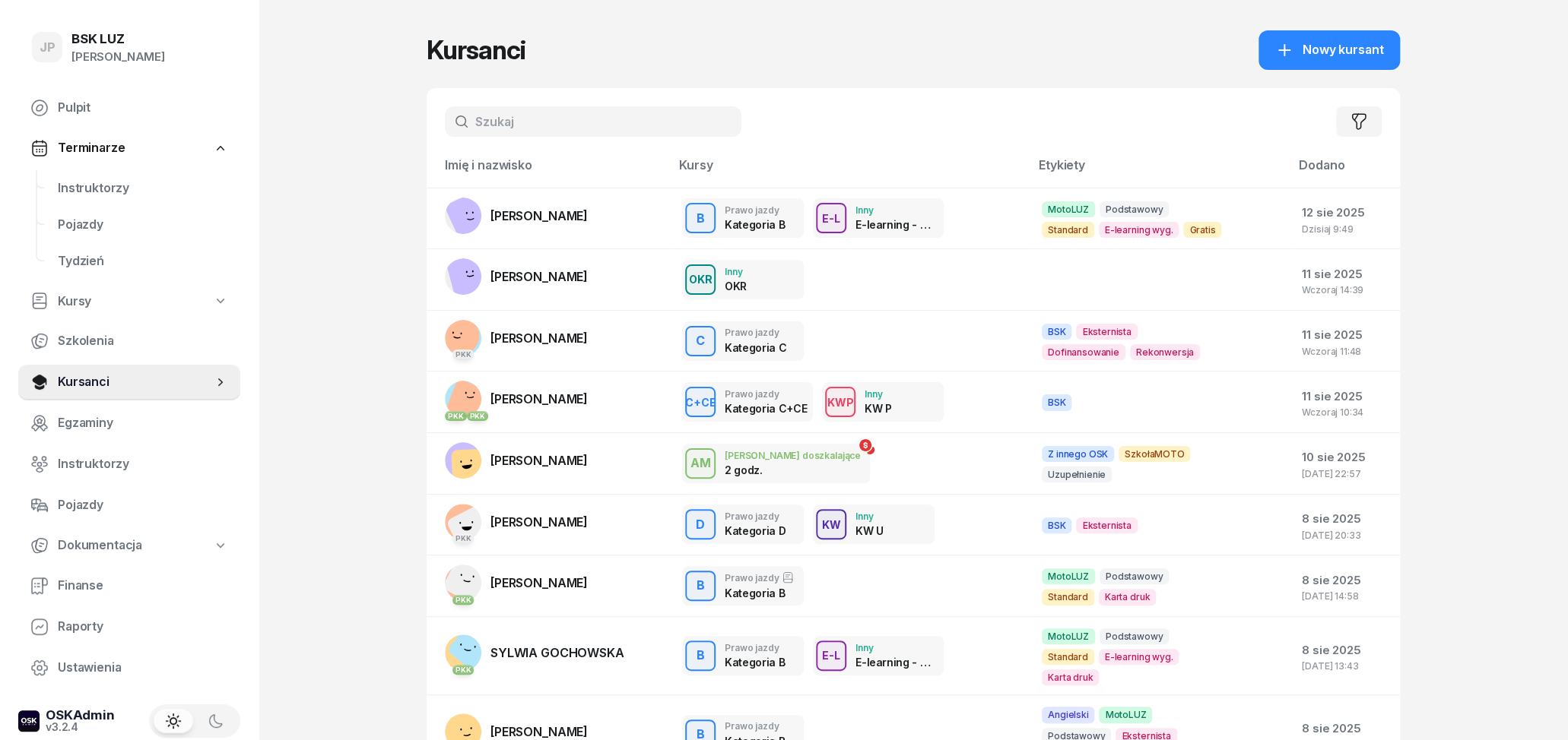
click at [525, 121] on input "text" at bounding box center [593, 121] width 297 height 30
type input "suder"
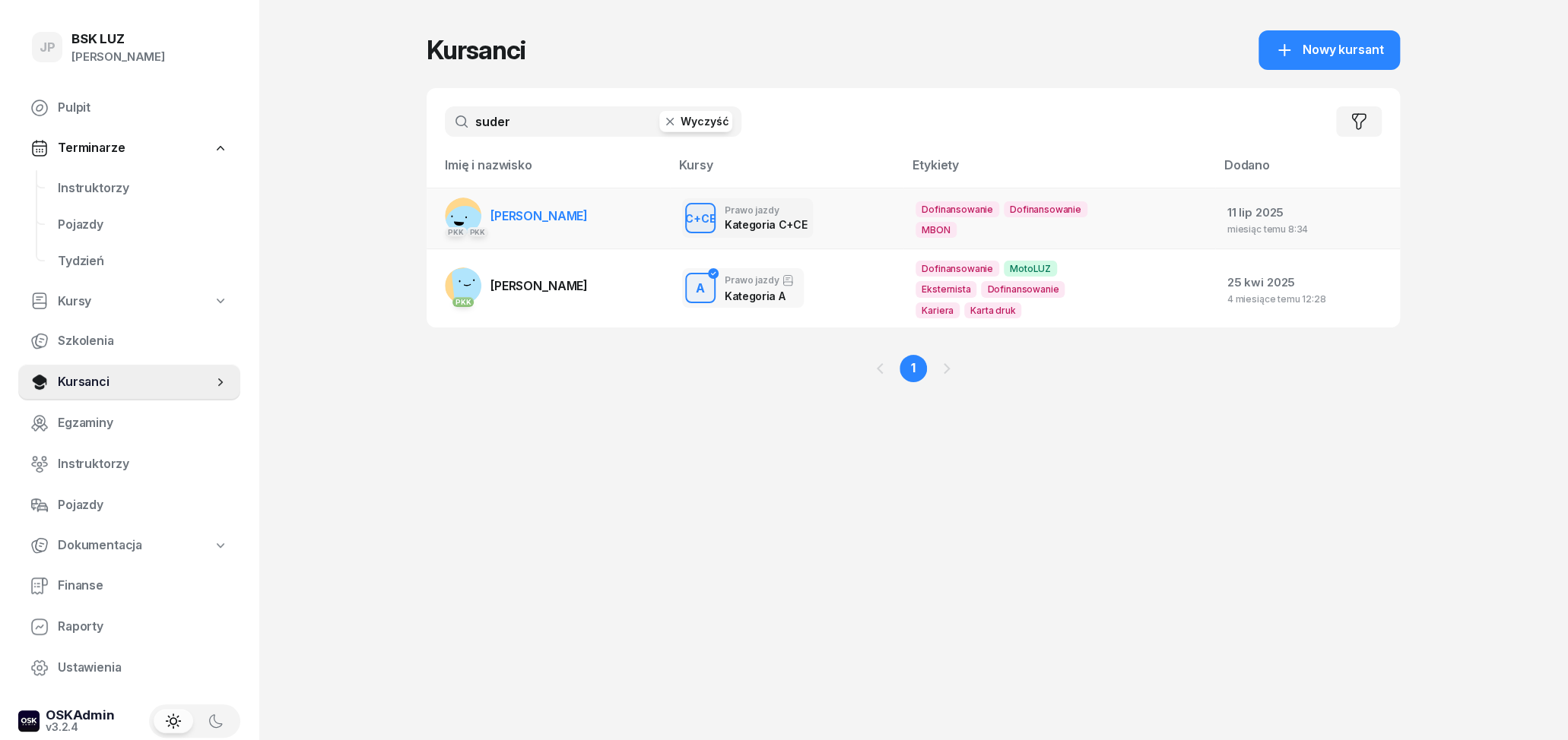
click at [587, 217] on span "[PERSON_NAME]" at bounding box center [539, 215] width 97 height 15
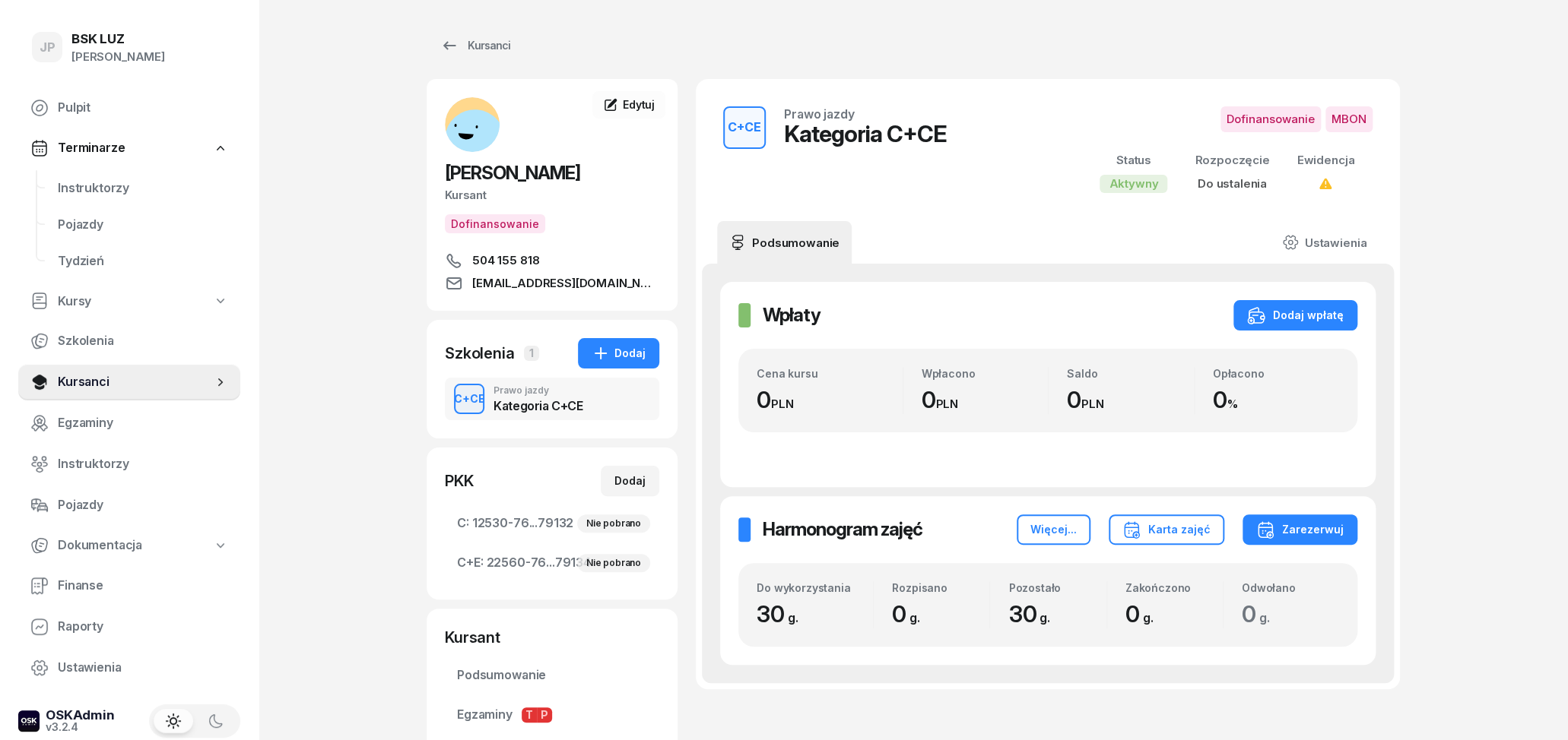
click at [526, 292] on span "[EMAIL_ADDRESS][DOMAIN_NAME]" at bounding box center [566, 283] width 187 height 18
click at [1326, 184] on icon at bounding box center [1324, 184] width 15 height 15
click at [1325, 239] on link "Ustawienia" at bounding box center [1323, 242] width 109 height 43
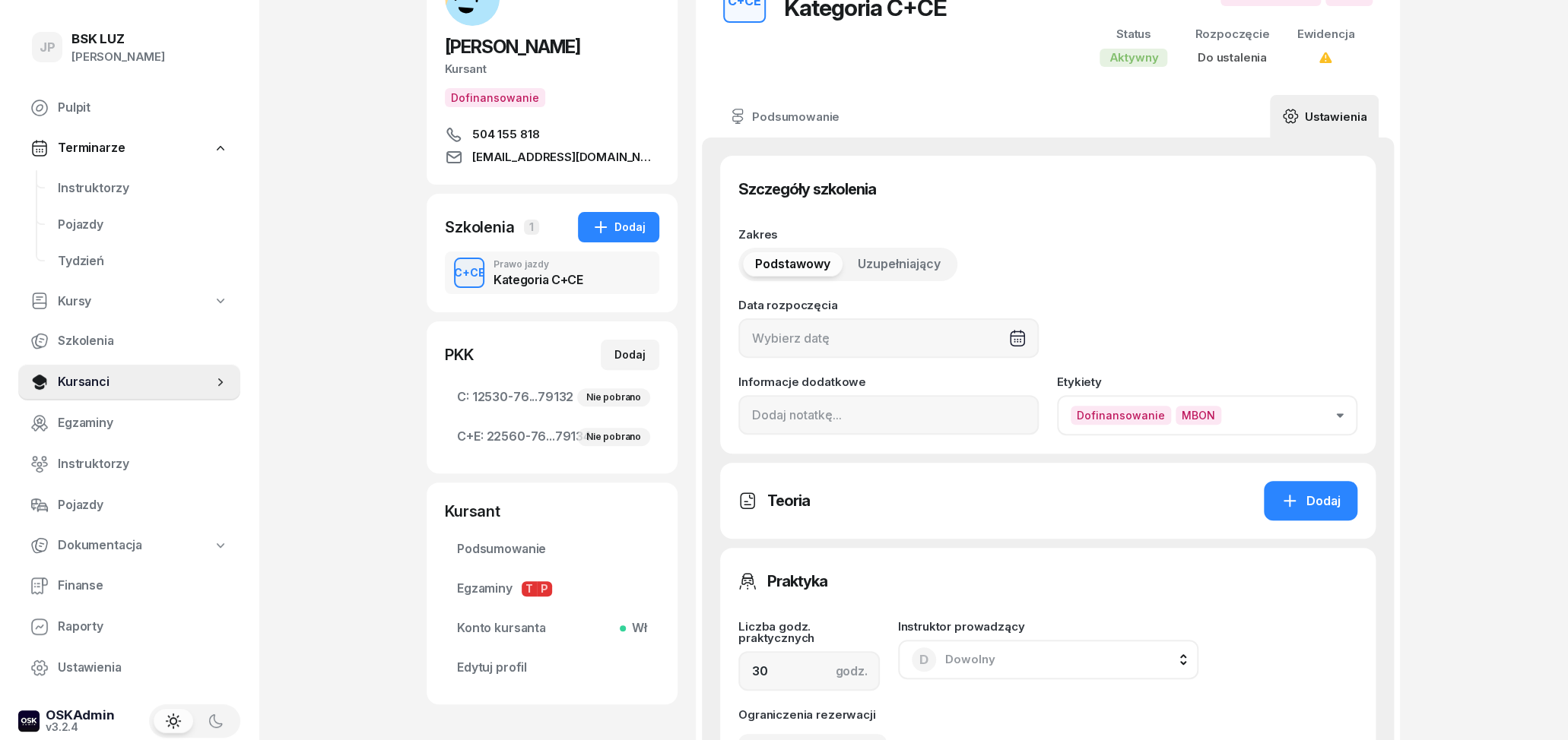
scroll to position [158, 0]
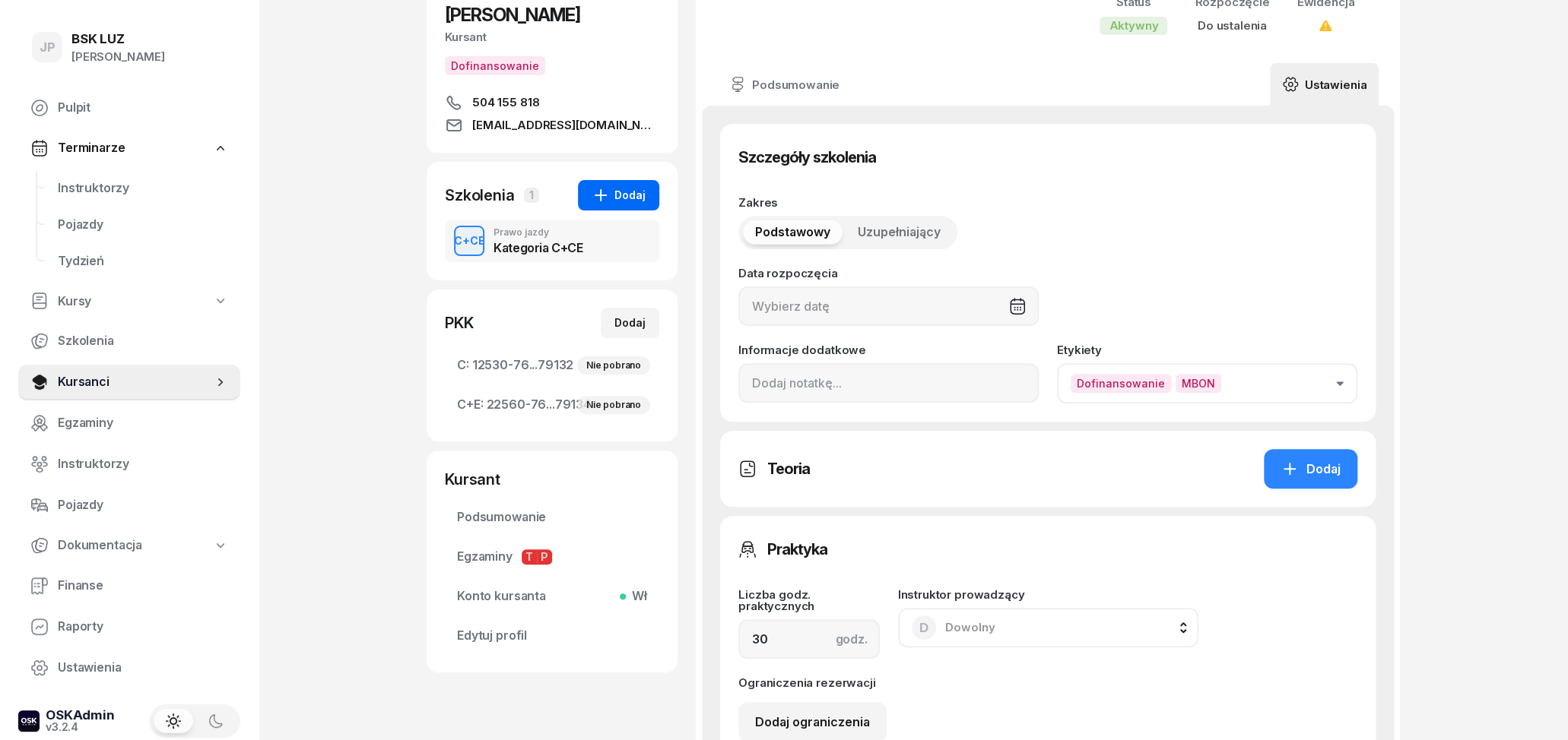
click at [610, 204] on icon "button" at bounding box center [600, 195] width 18 height 18
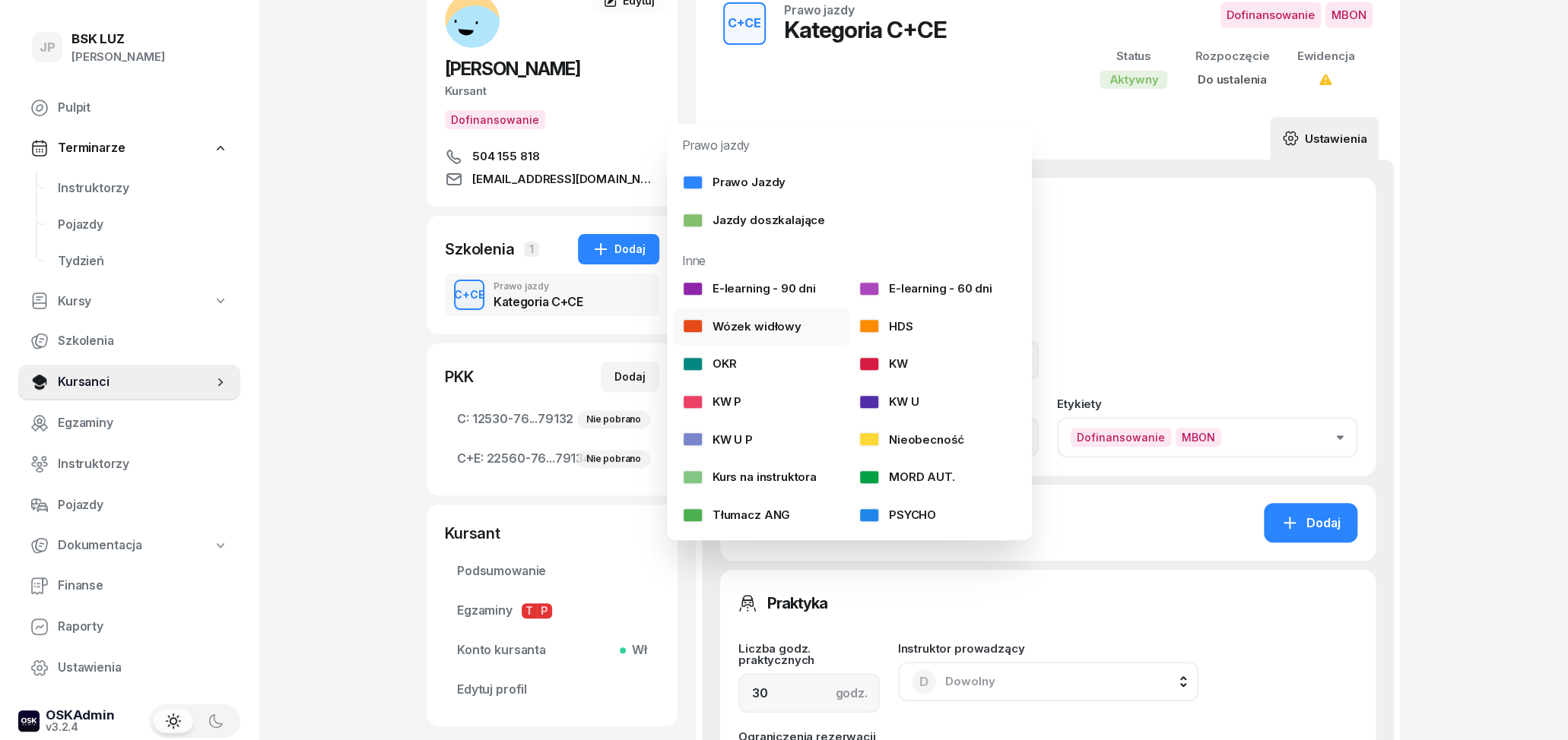
scroll to position [0, 0]
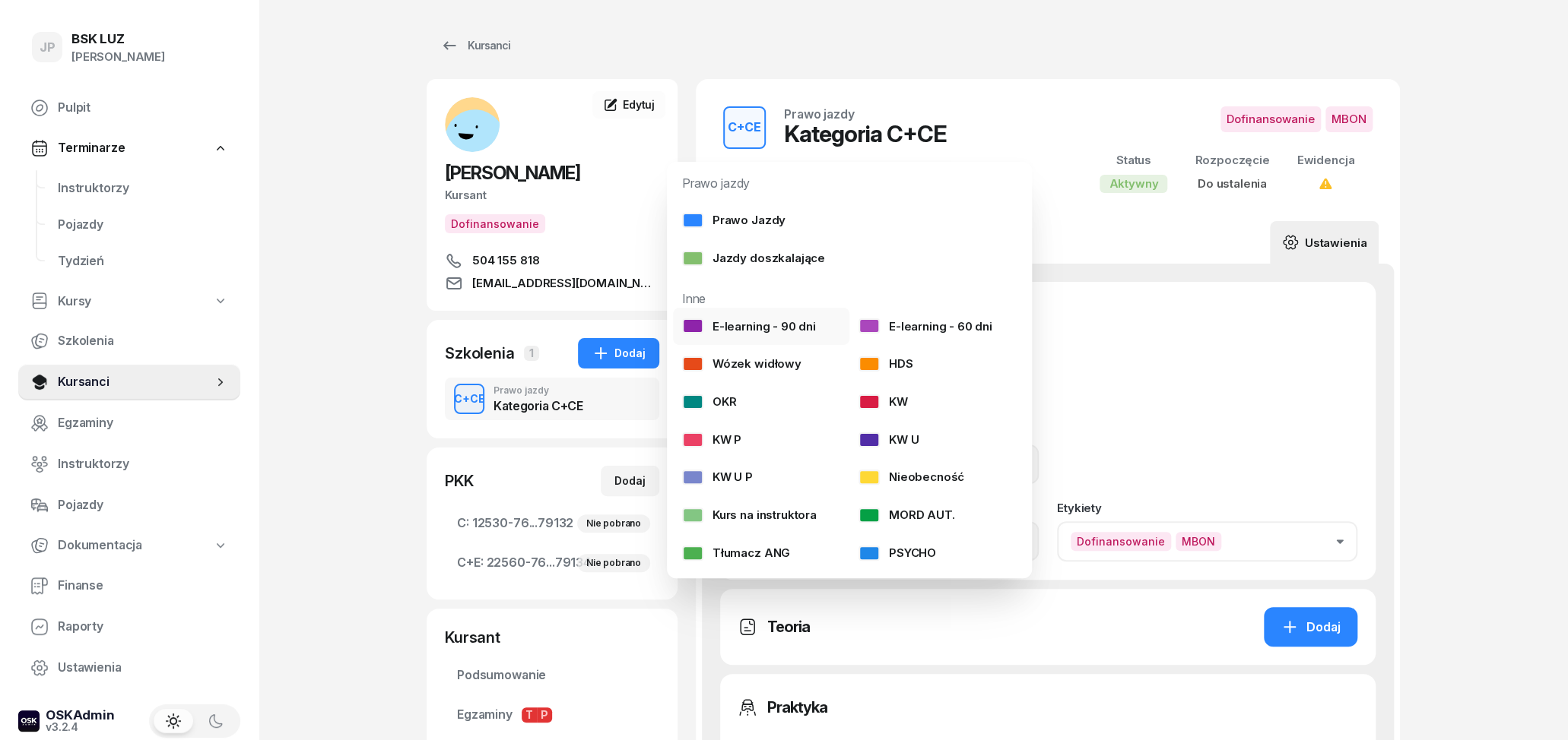
click at [761, 324] on div "E-learning - 90 dni" at bounding box center [749, 326] width 134 height 20
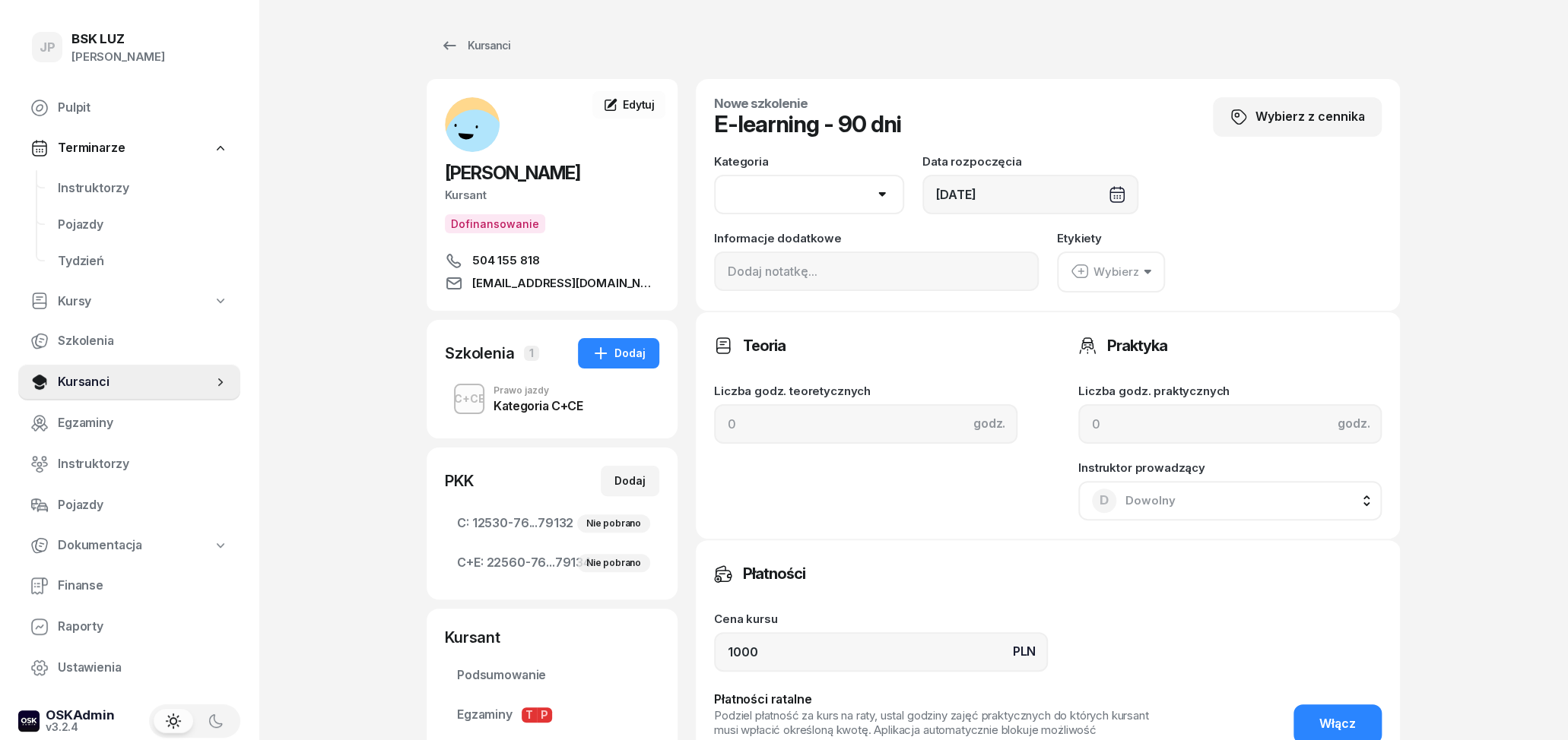
select select "C"
click option "C" at bounding box center [0, 0] width 0 height 0
click at [853, 188] on div "Wyczyść" at bounding box center [833, 194] width 49 height 13
select select
click at [1132, 274] on div "Wybierz" at bounding box center [1104, 271] width 69 height 20
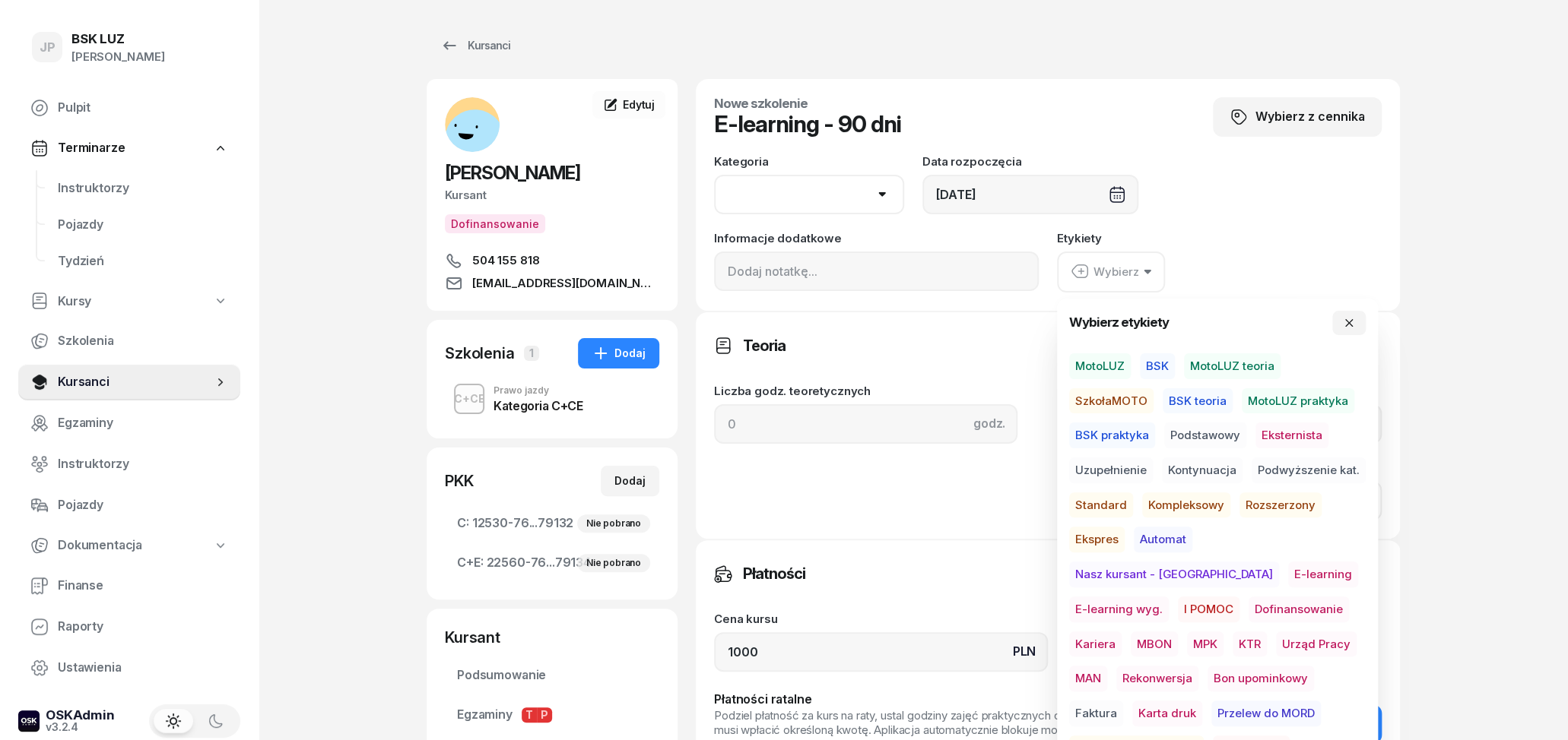
click at [1169, 597] on span "E-learning wyg." at bounding box center [1119, 610] width 99 height 26
click at [1357, 322] on button "button" at bounding box center [1349, 323] width 33 height 24
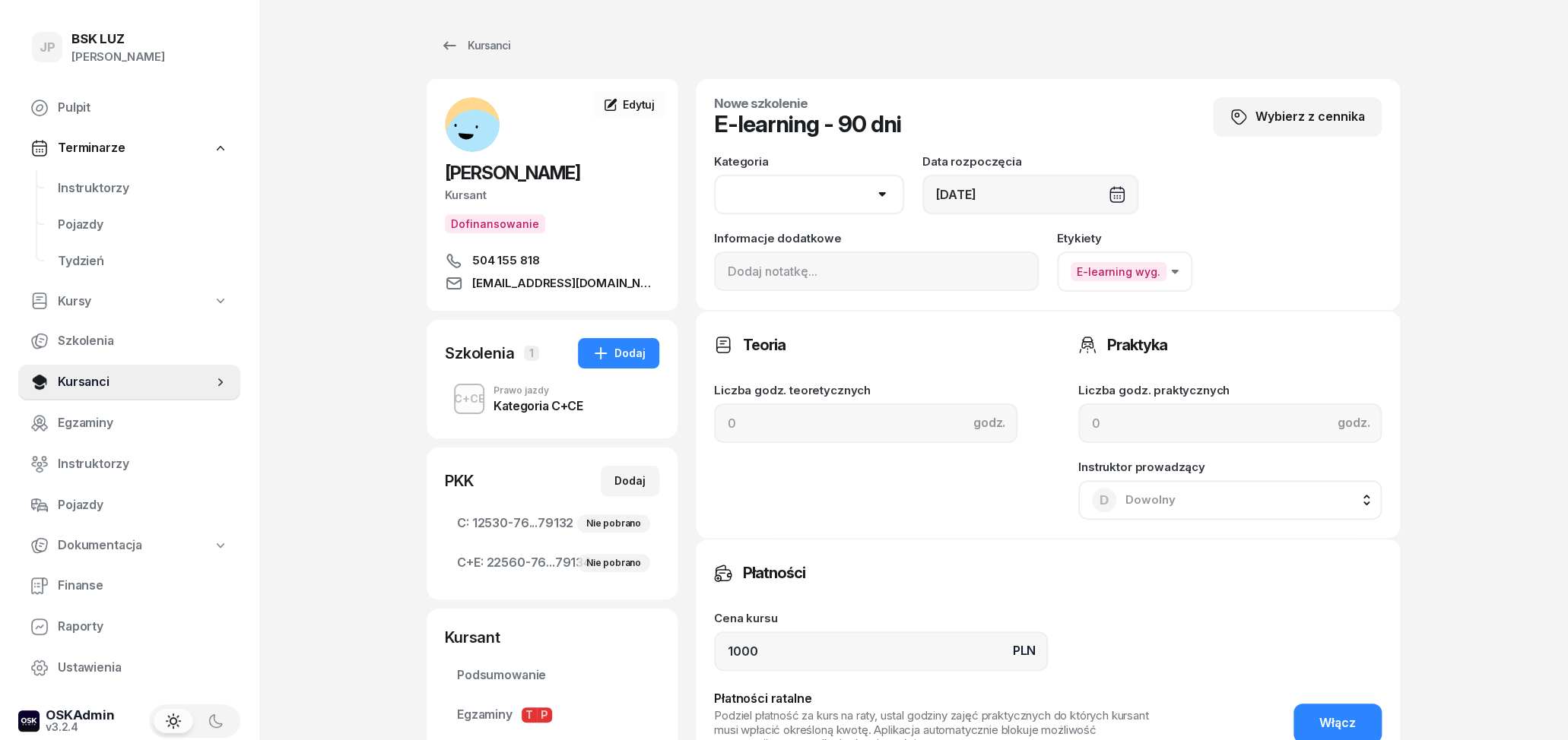
click at [1175, 272] on button "E-learning wyg." at bounding box center [1125, 271] width 136 height 40
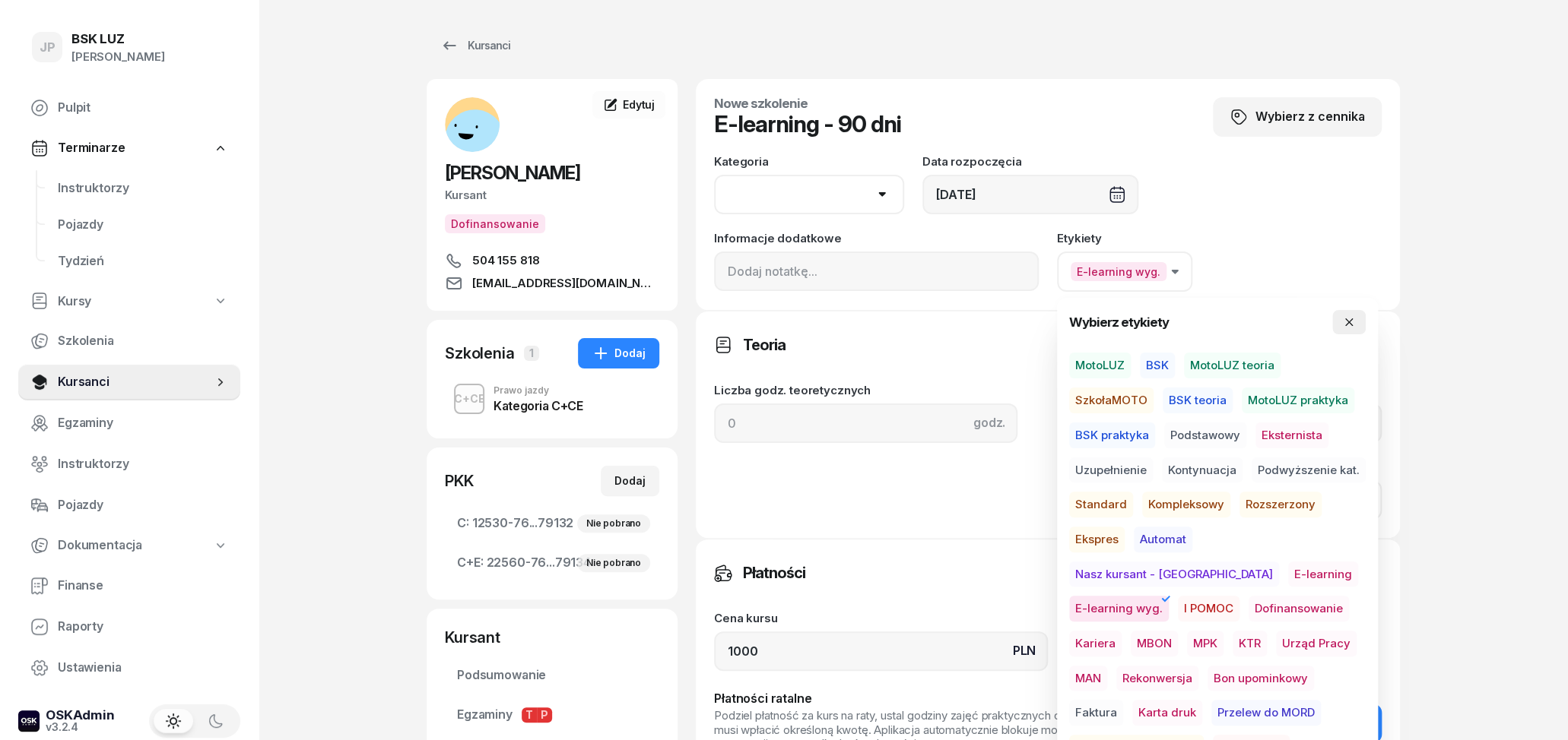
click at [1357, 322] on button "button" at bounding box center [1349, 323] width 33 height 24
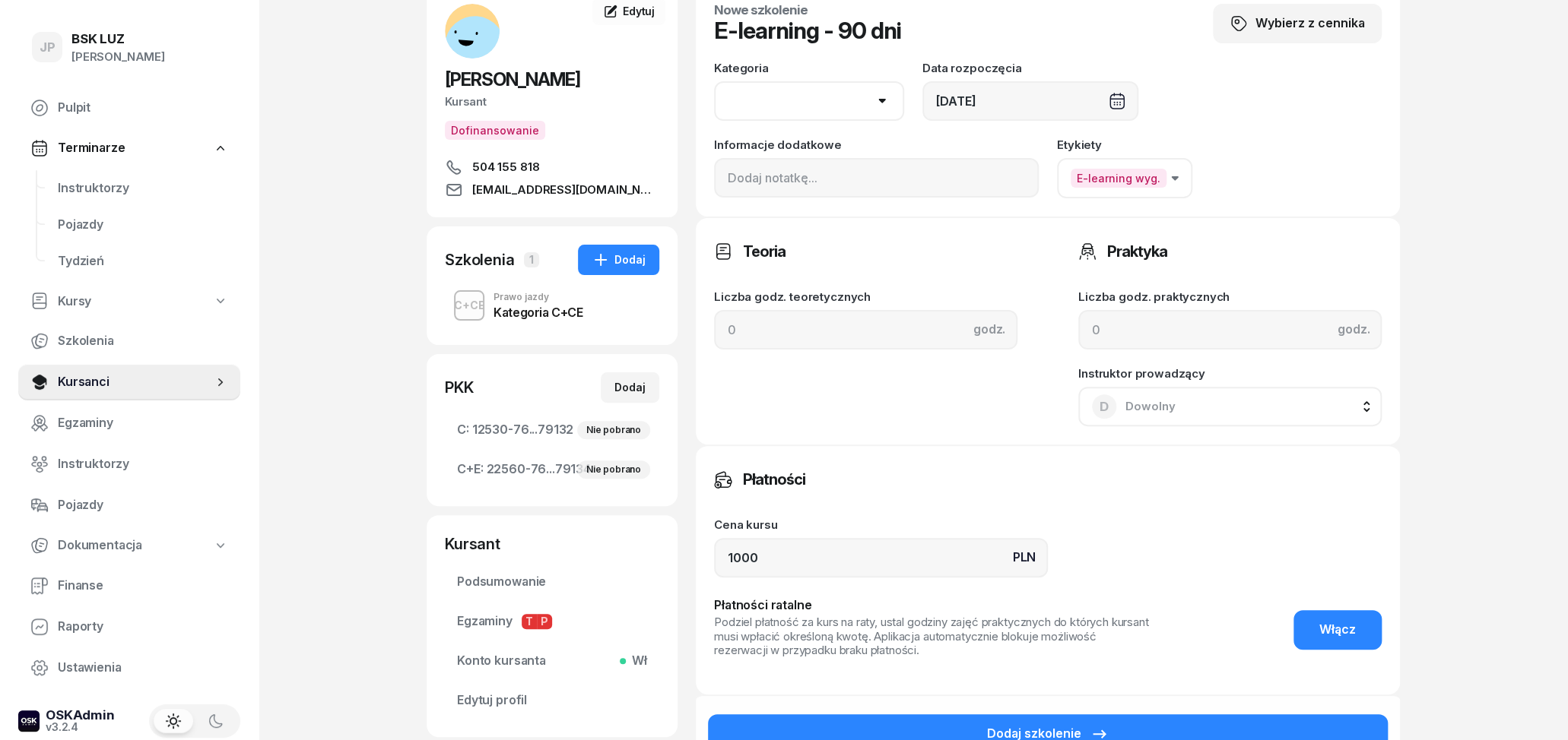
scroll to position [70, 0]
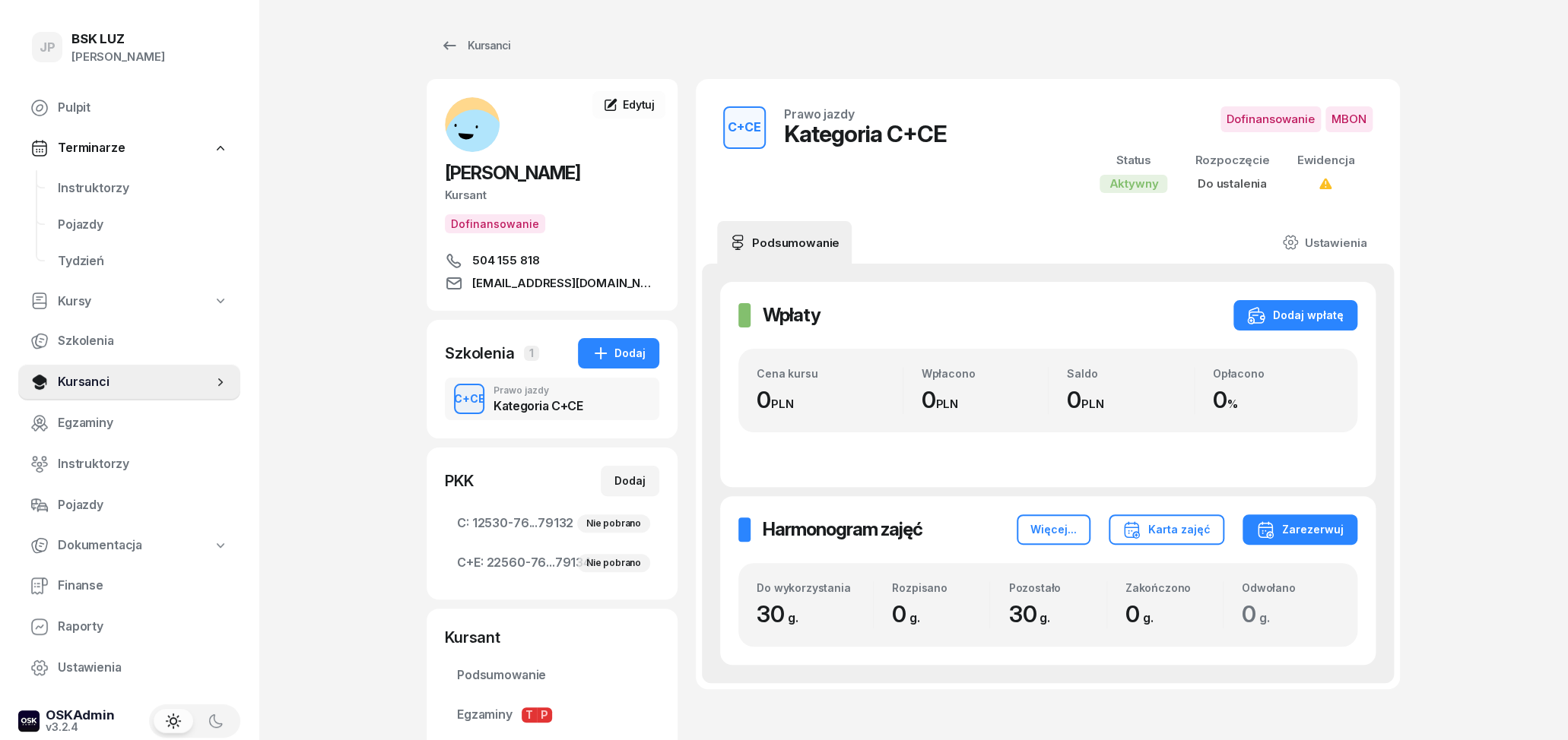
click at [584, 420] on div "C+CE Prawo jazdy Kategoria C+CE" at bounding box center [552, 398] width 214 height 43
click at [1343, 119] on span "MBON" at bounding box center [1349, 119] width 47 height 26
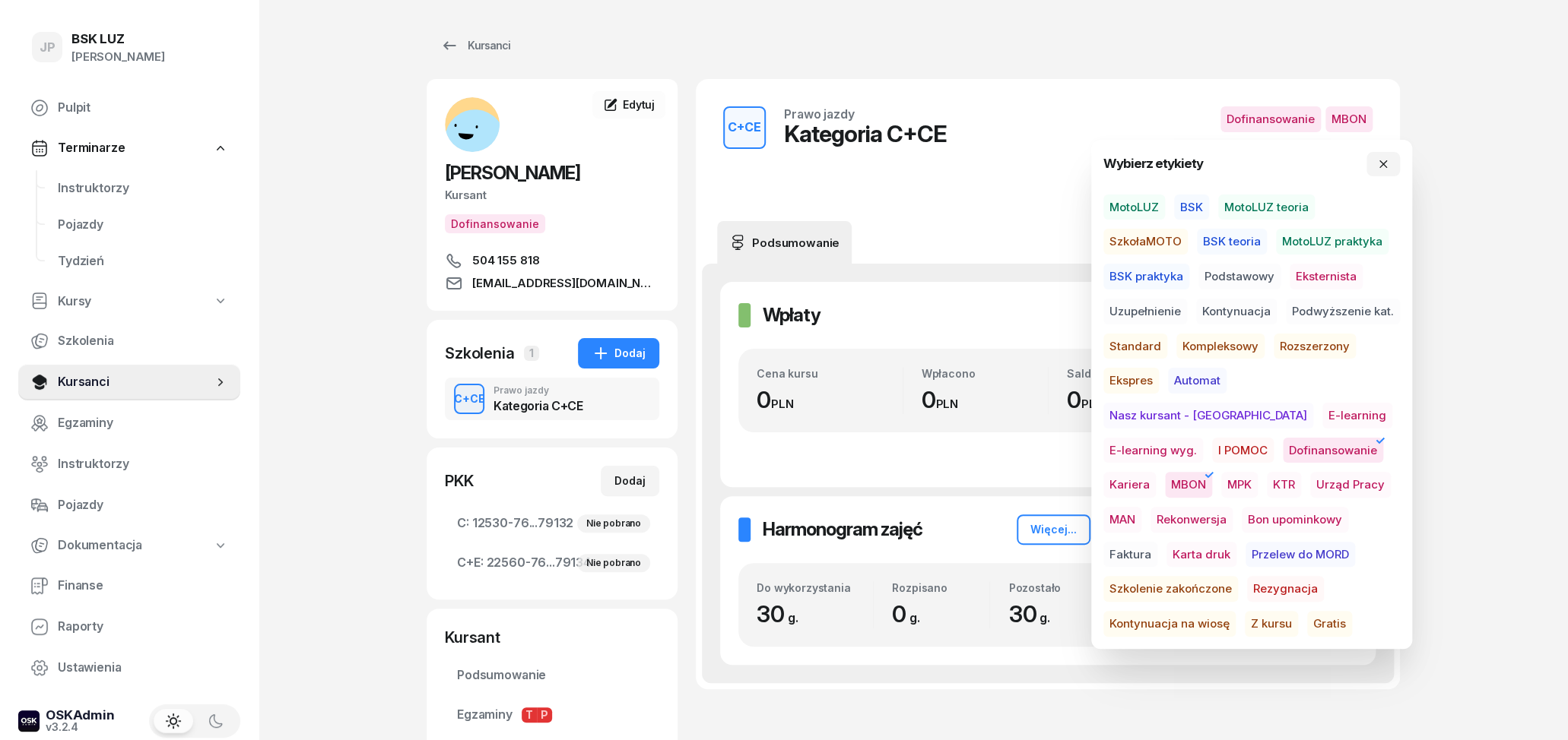
click at [1203, 437] on span "E-learning wyg." at bounding box center [1153, 450] width 99 height 26
click at [967, 148] on div "C+CE Prawo jazdy Kategoria C+CE Dofinansowanie MBON Status Aktywny Rozpoczęcie …" at bounding box center [1048, 150] width 667 height 105
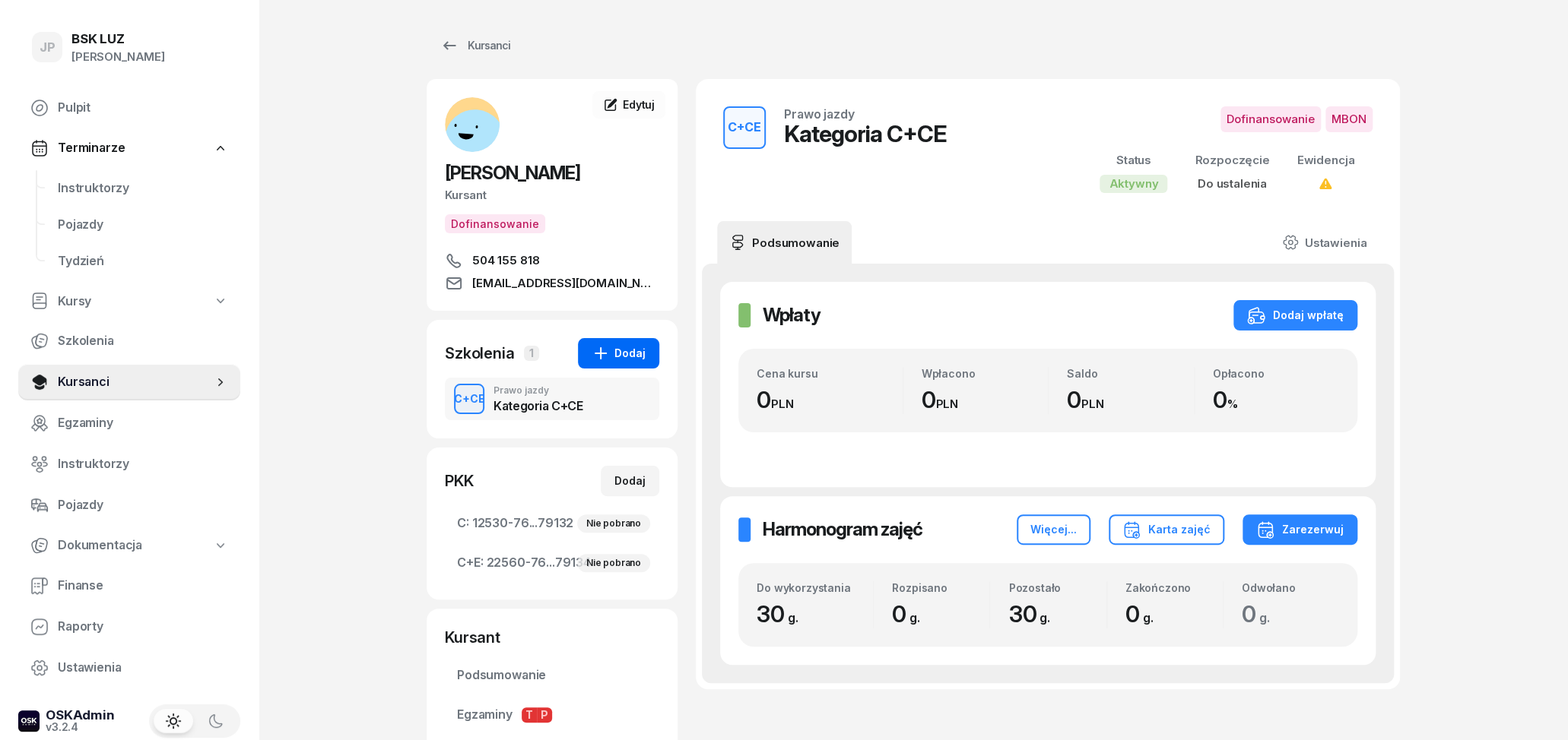
click at [606, 363] on icon "button" at bounding box center [600, 353] width 18 height 18
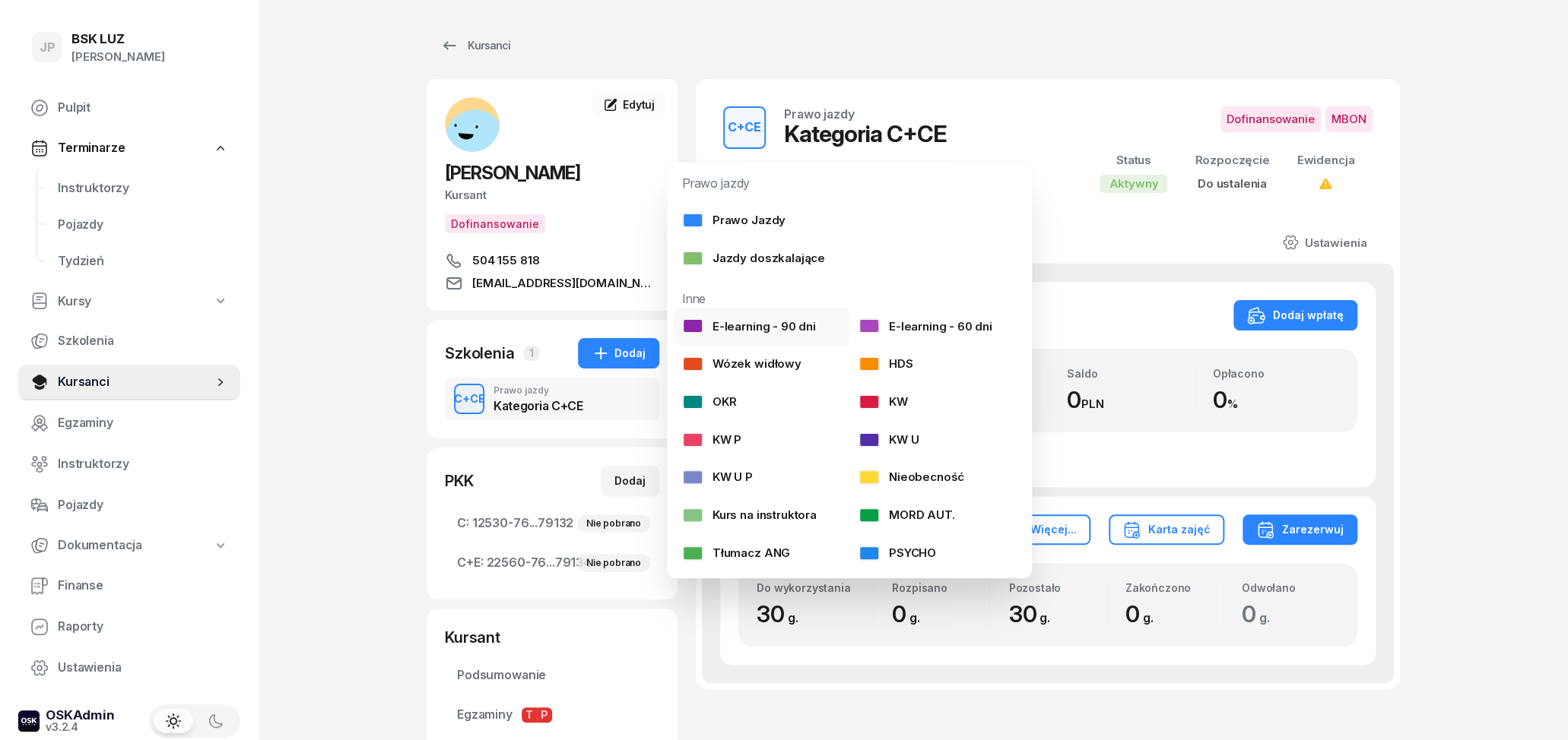
click at [755, 327] on div "E-learning - 90 dni" at bounding box center [749, 326] width 134 height 20
select select
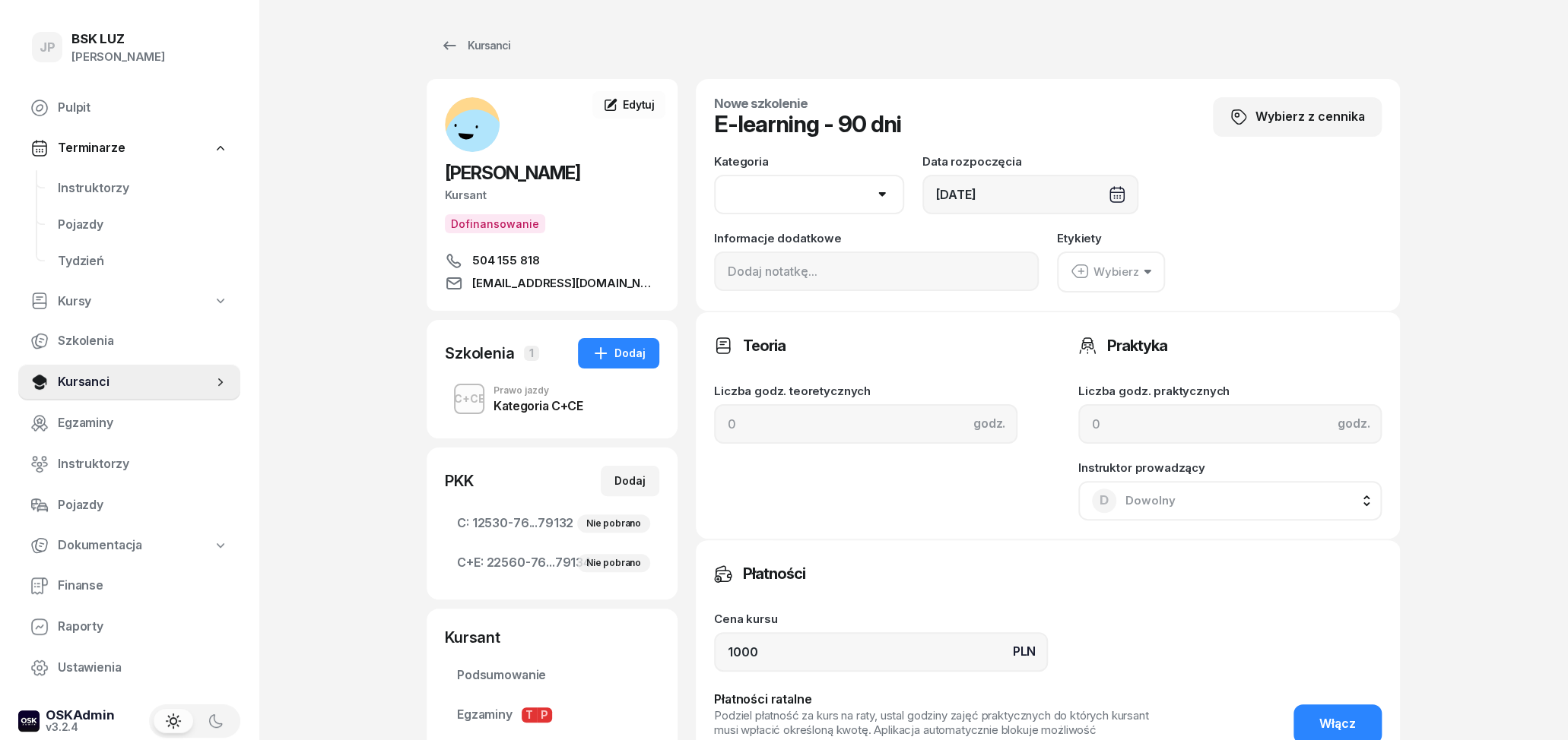
scroll to position [79, 0]
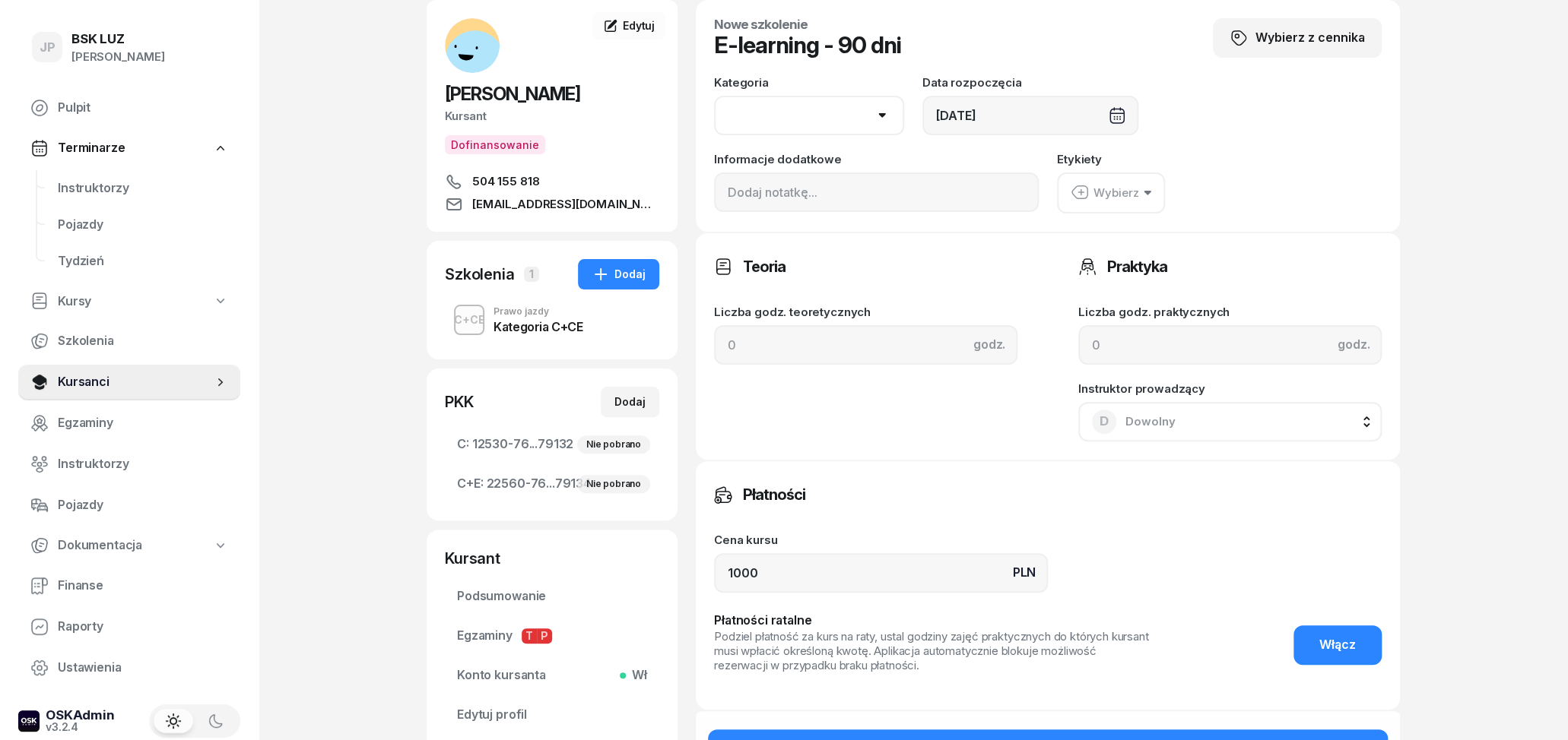
click at [1214, 151] on div "Kategoria AM A1 A2 A B1 B B+E C1 C1+E C C+E D1 D1+E D D+E T Tram C+CE C+D Data …" at bounding box center [1048, 144] width 667 height 137
click at [1143, 209] on button "Wybierz" at bounding box center [1111, 192] width 108 height 41
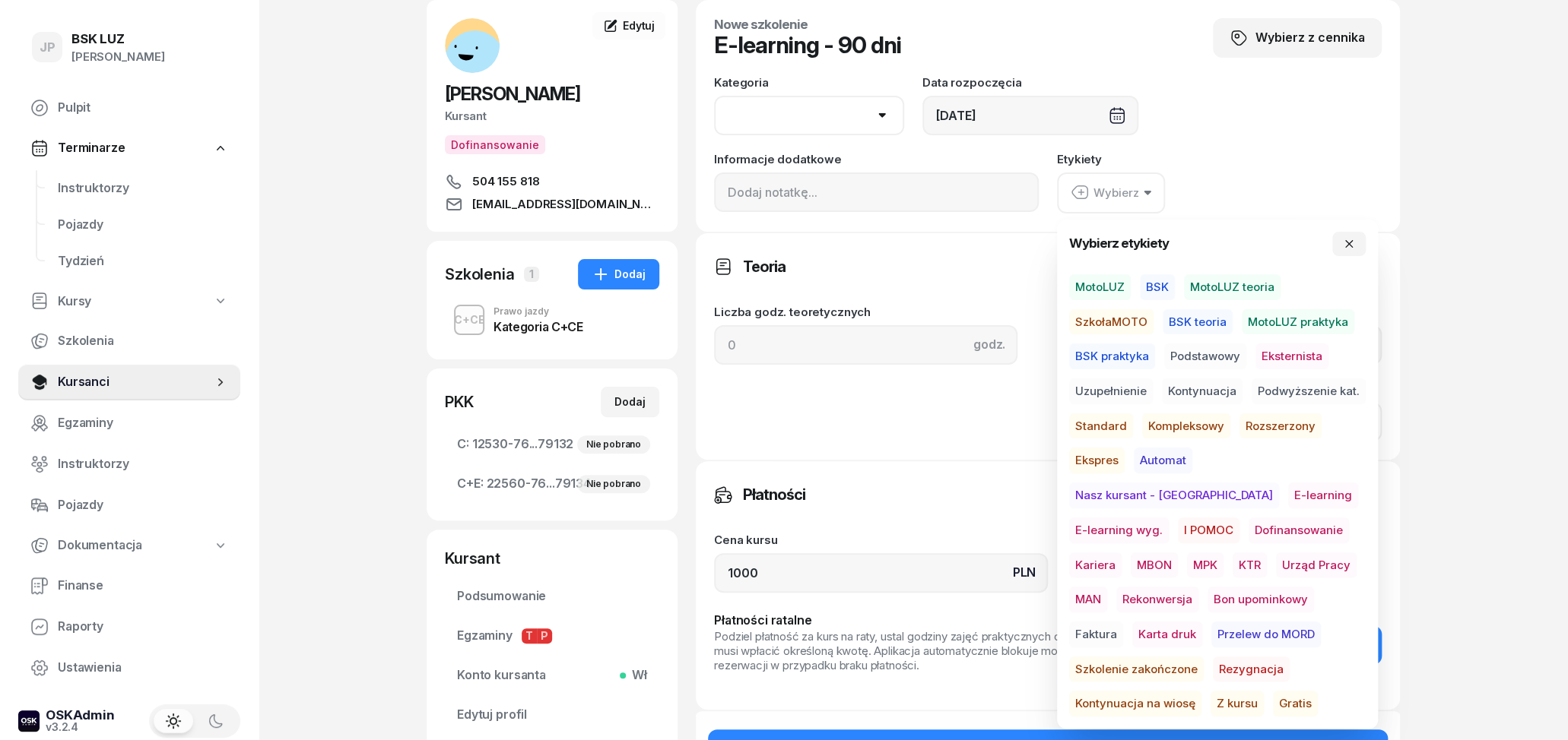
click at [1169, 517] on span "E-learning wyg." at bounding box center [1119, 530] width 99 height 26
click at [1273, 702] on span "Gratis" at bounding box center [1296, 703] width 45 height 26
click at [905, 497] on div "Płatności" at bounding box center [1048, 494] width 667 height 30
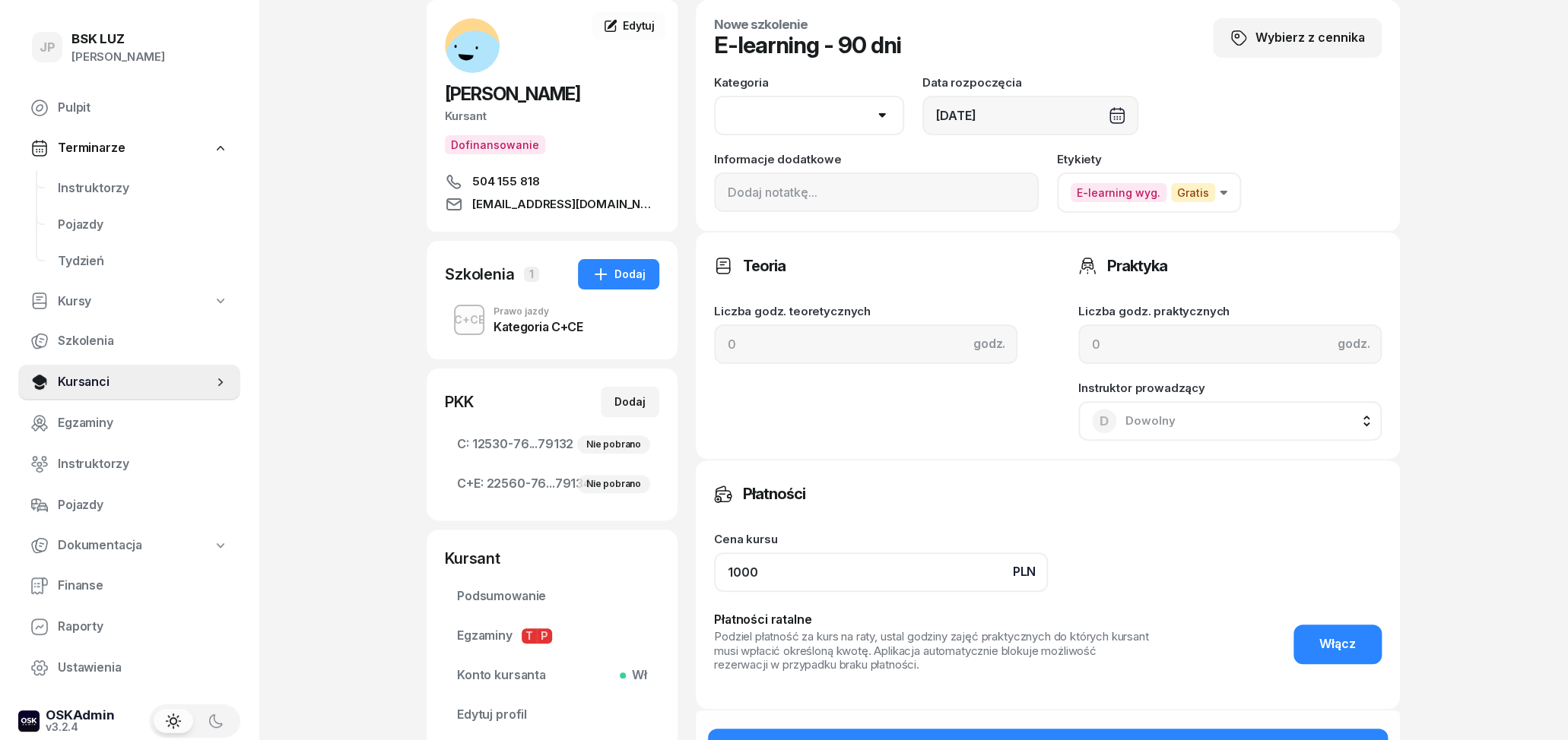
drag, startPoint x: 823, startPoint y: 573, endPoint x: 726, endPoint y: 559, distance: 98.0
click at [726, 559] on input "1000" at bounding box center [881, 571] width 334 height 39
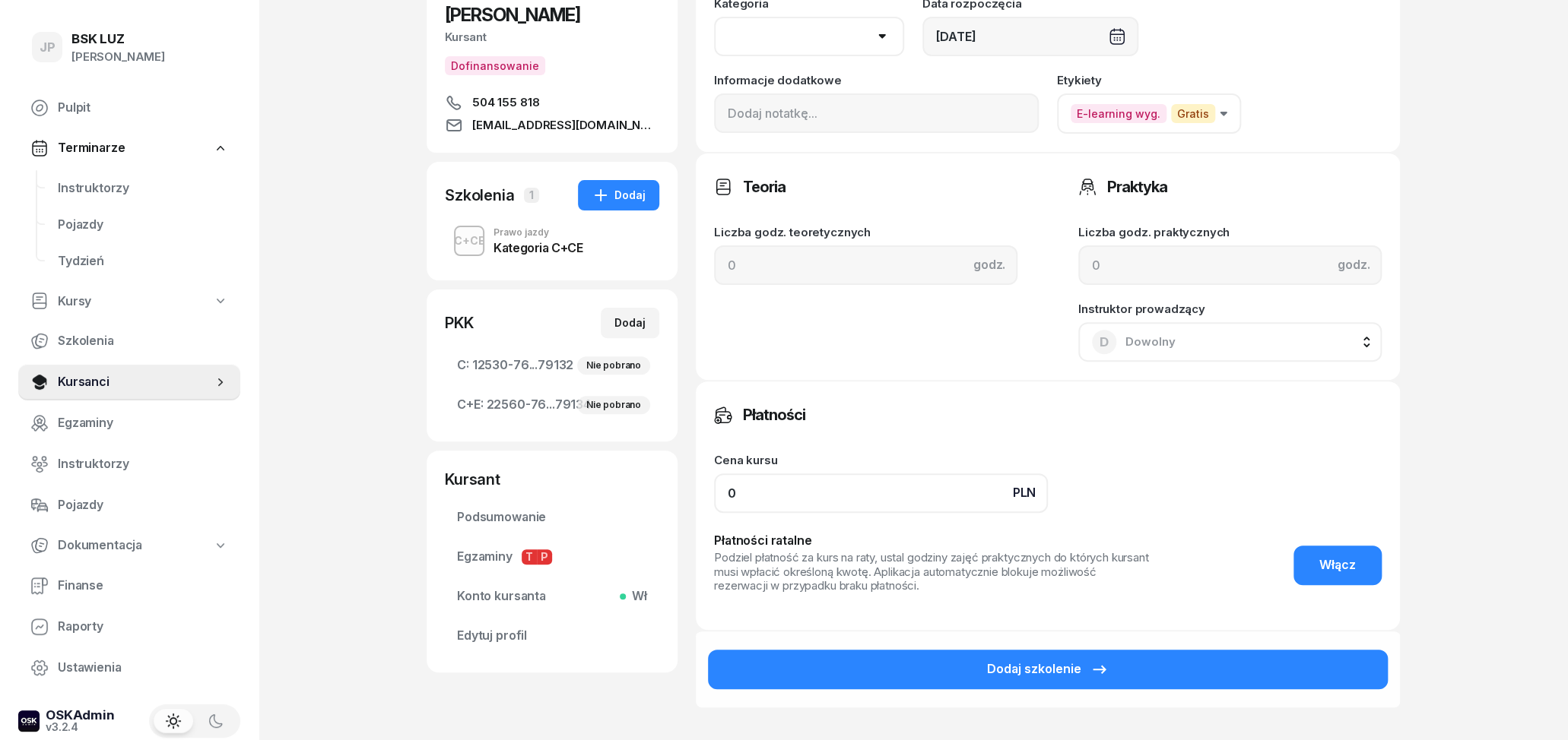
type input "0"
click at [1069, 430] on div "Płatności Cena kursu PLN 0 Płatności ratalne Podziel płatność za kurs na raty, …" at bounding box center [1048, 504] width 704 height 250
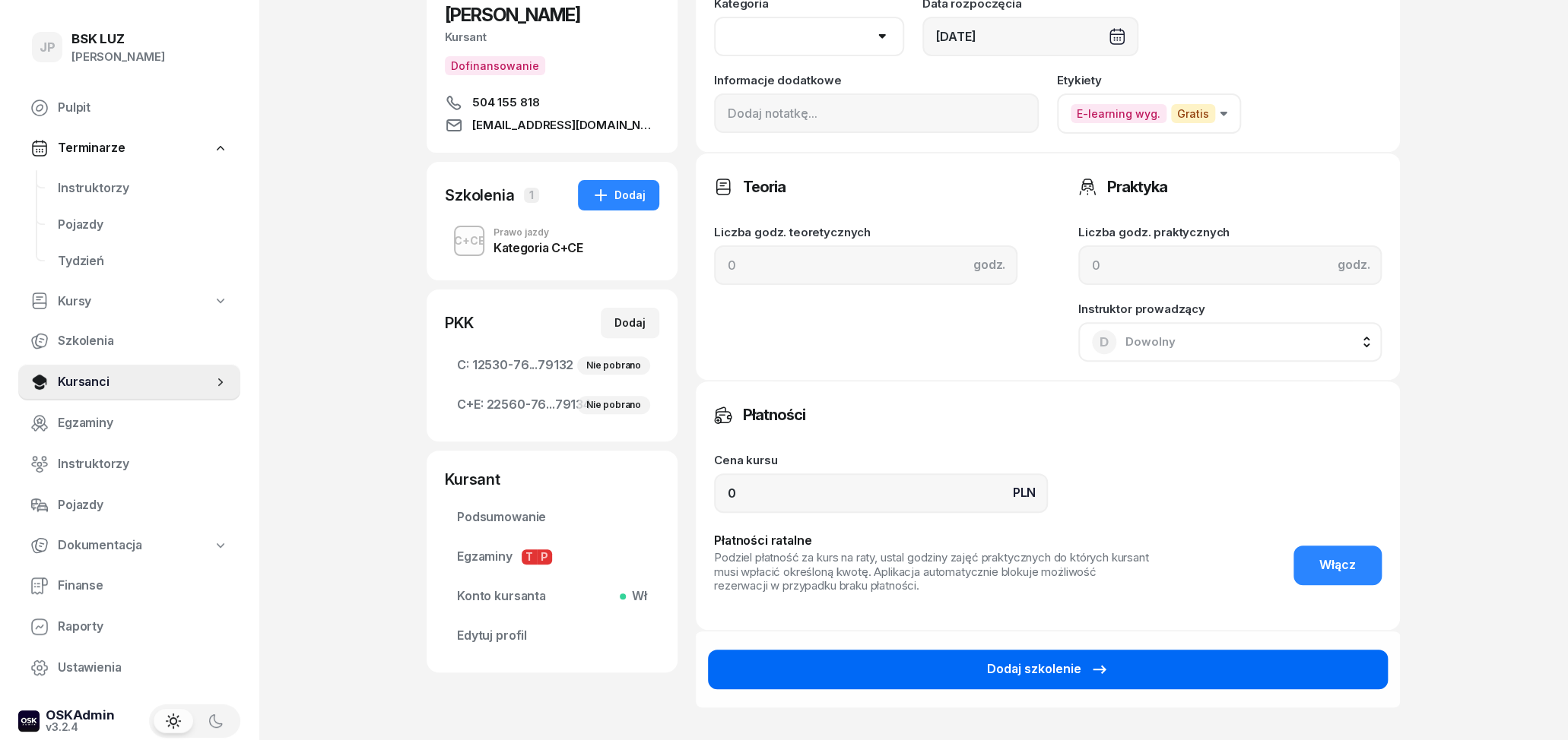
click at [1084, 665] on div "Dodaj szkolenie" at bounding box center [1048, 669] width 122 height 20
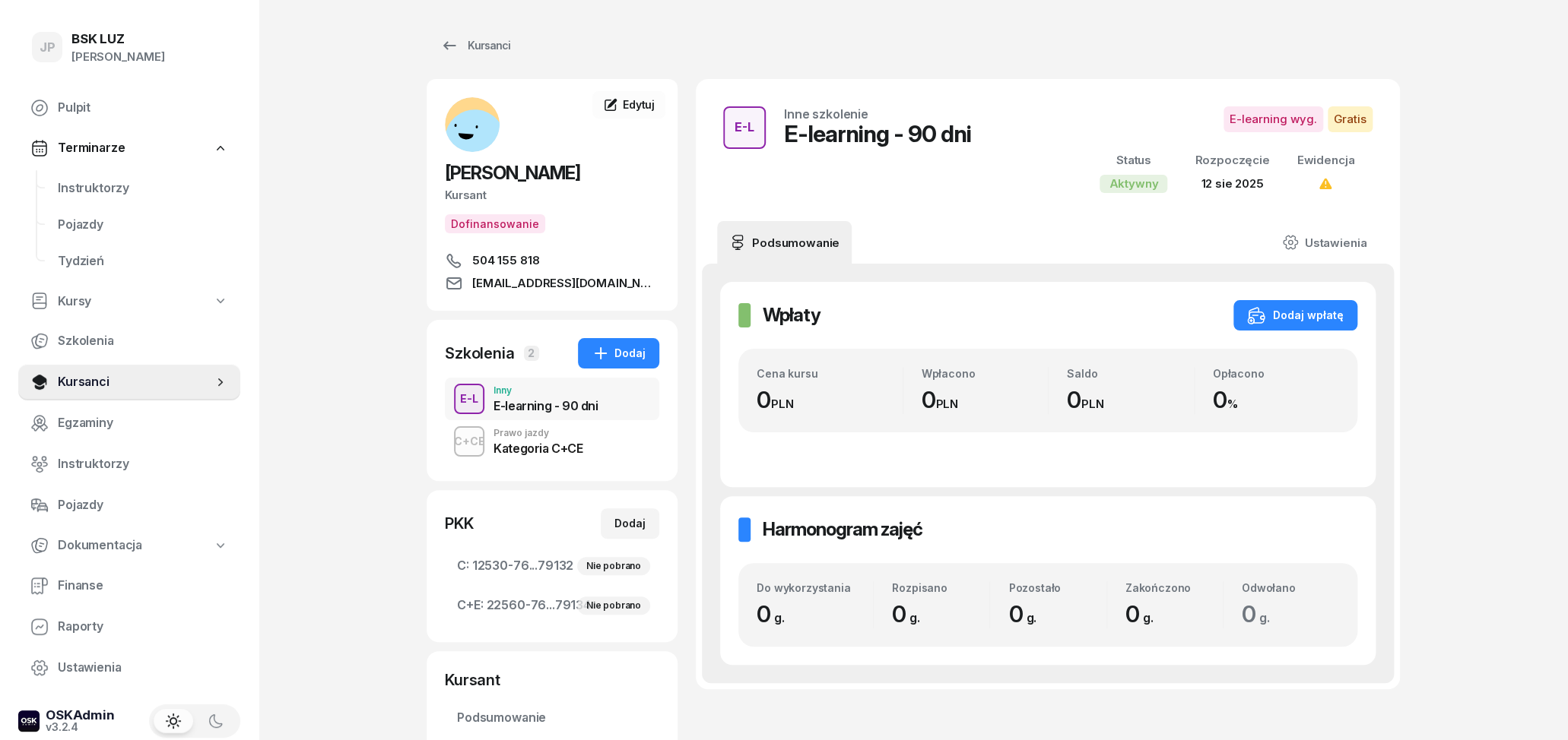
click at [570, 455] on div "Kategoria C+CE" at bounding box center [538, 445] width 89 height 17
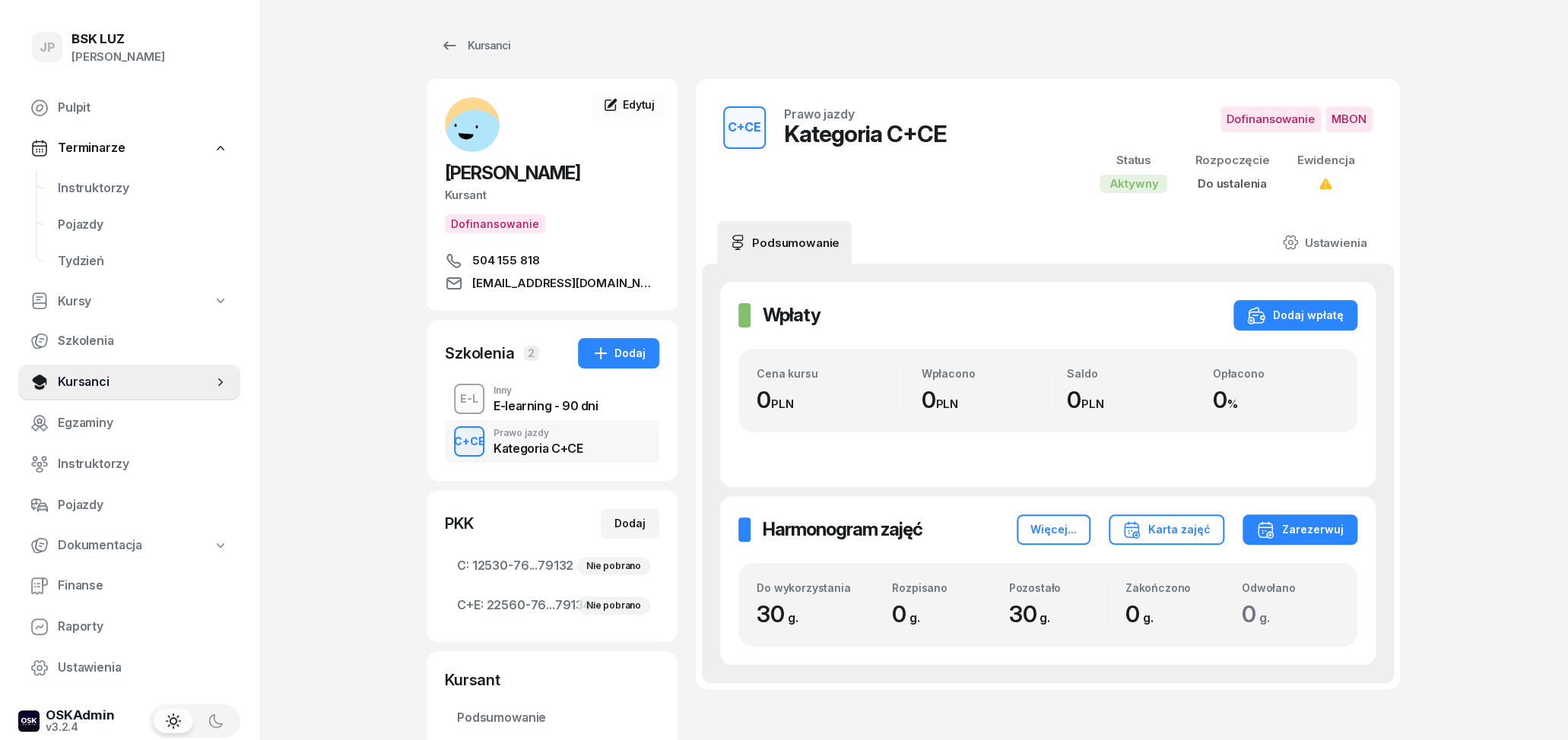
click at [533, 412] on div "E-learning - 90 dni" at bounding box center [546, 406] width 104 height 12
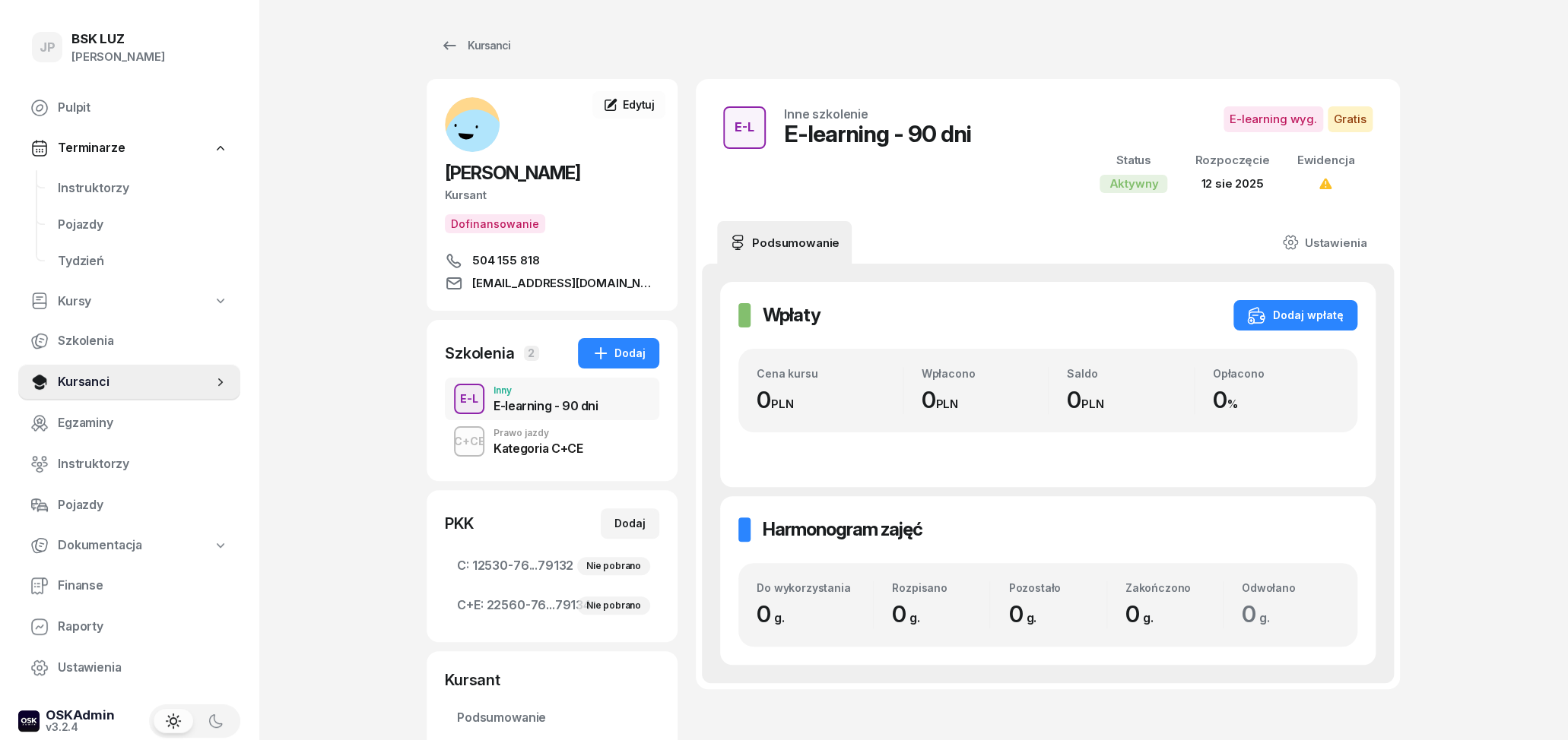
click at [543, 437] on div "Prawo jazdy" at bounding box center [538, 433] width 89 height 9
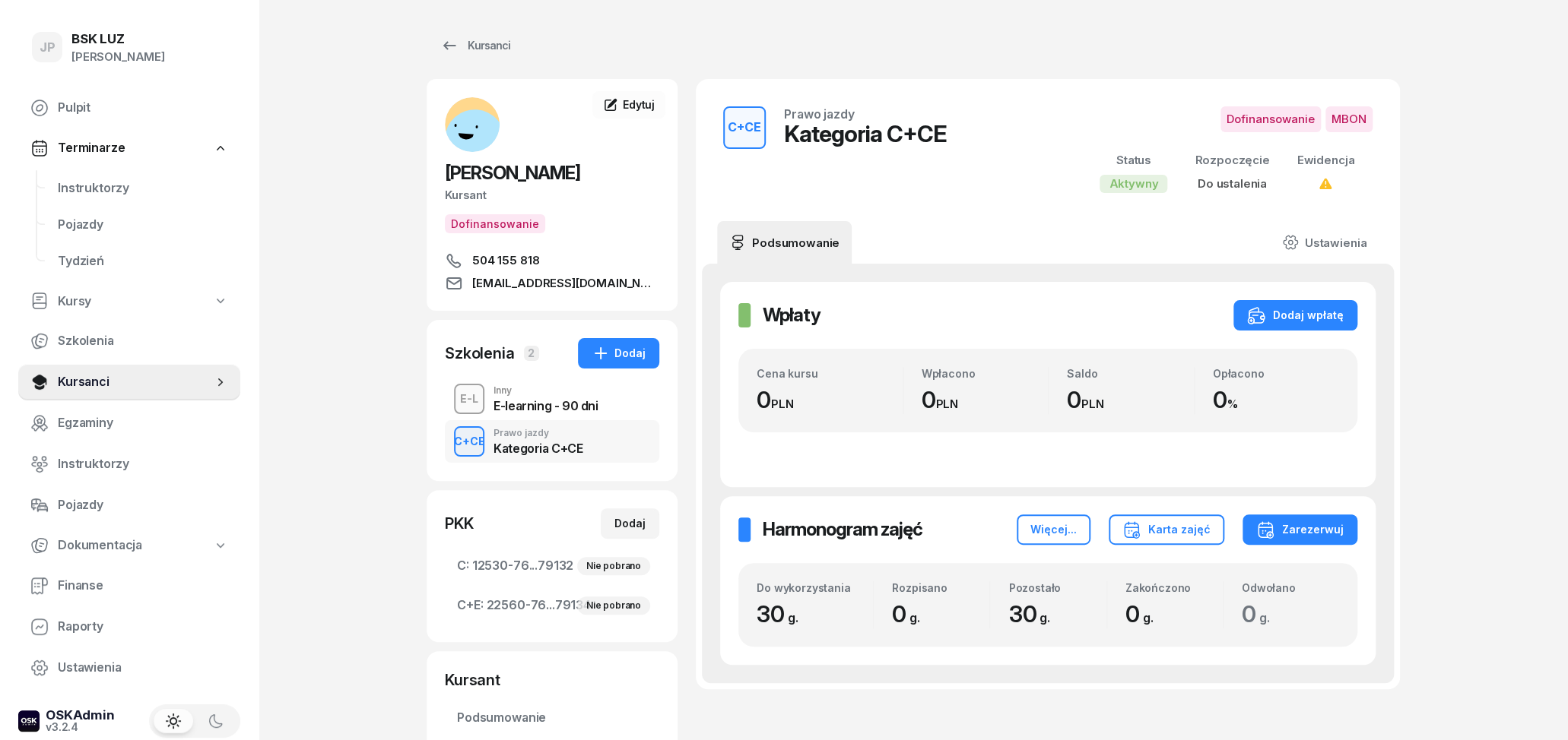
click at [527, 412] on div "E-learning - 90 dni" at bounding box center [546, 403] width 104 height 17
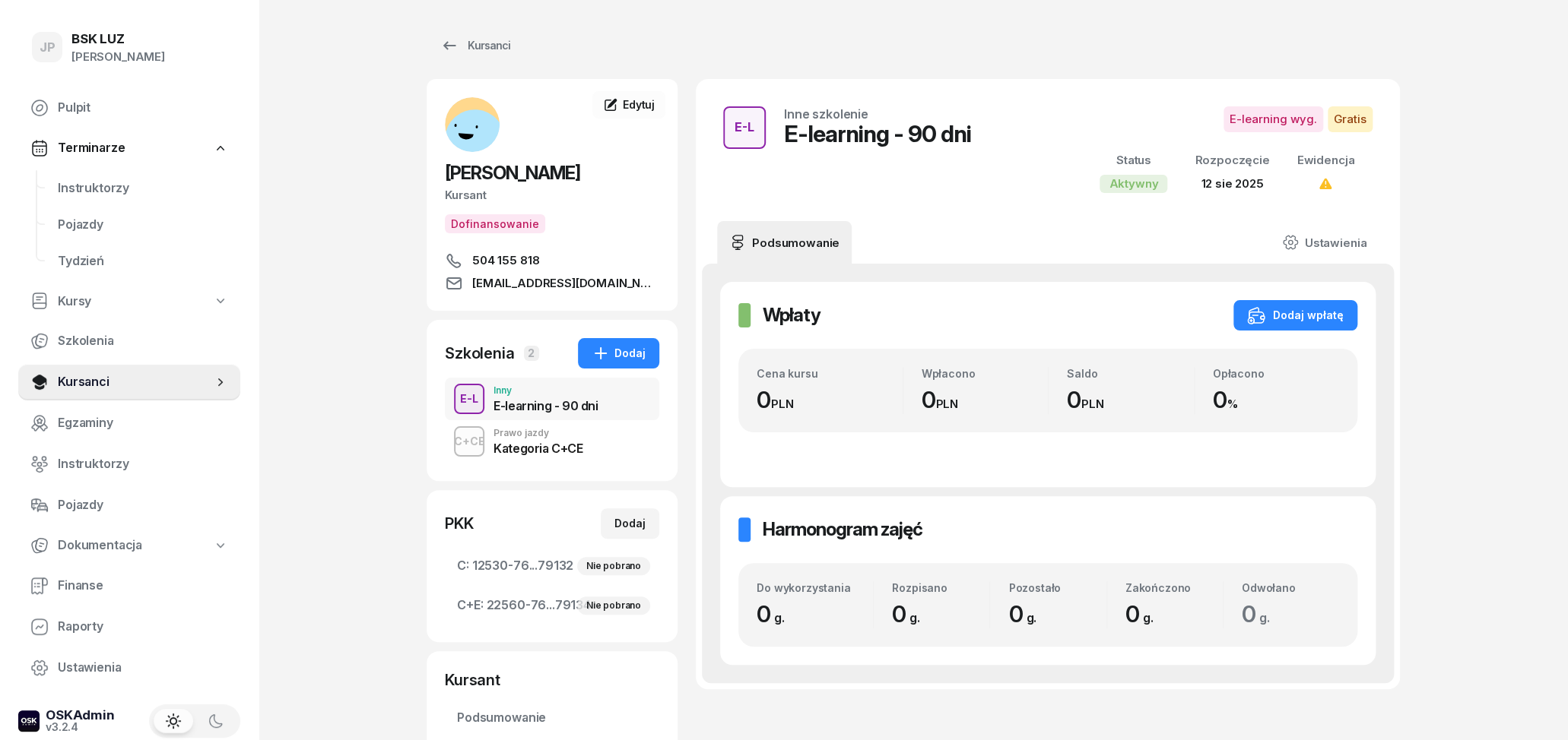
click at [525, 437] on div "Prawo jazdy" at bounding box center [538, 433] width 89 height 9
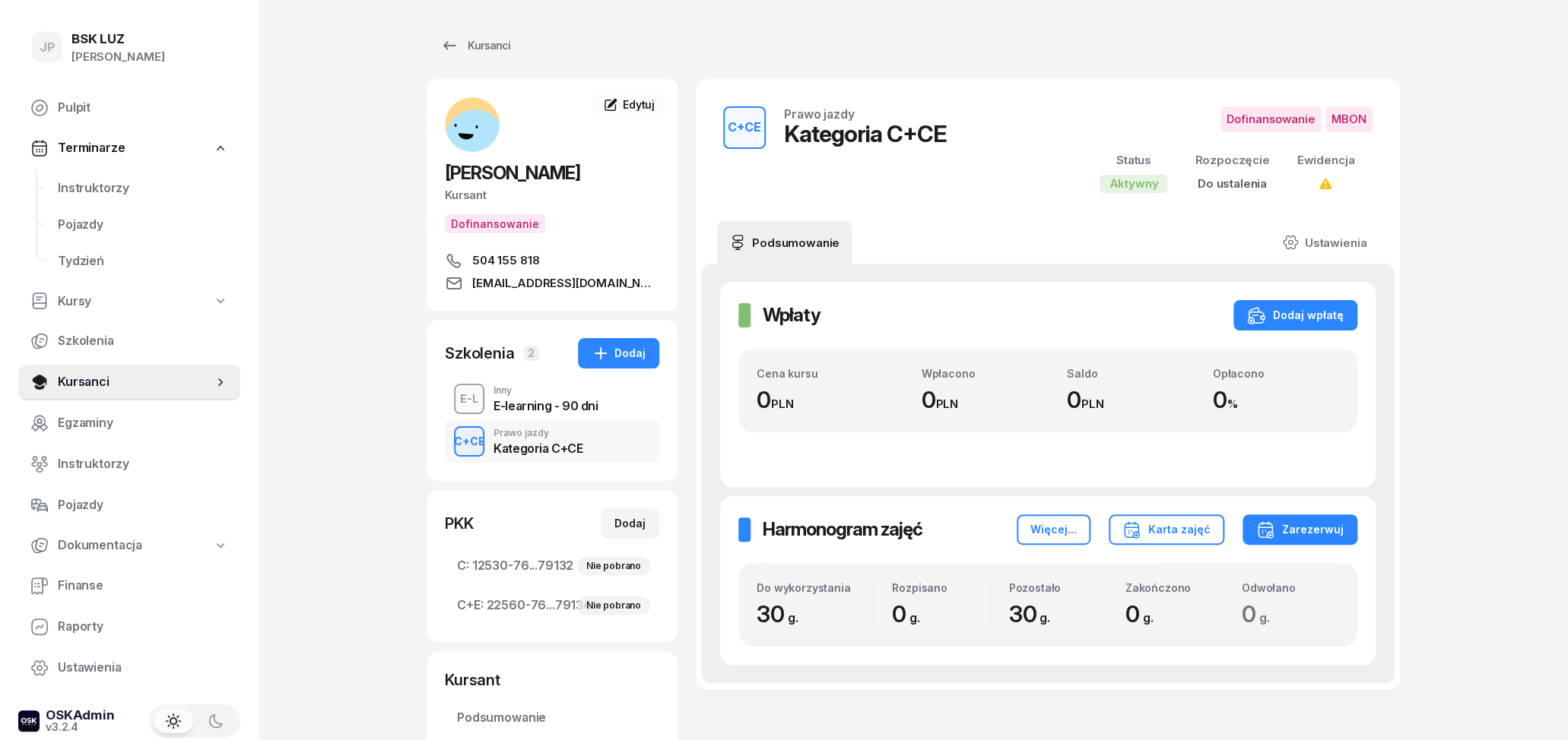
click at [542, 412] on div "E-learning - 90 dni" at bounding box center [546, 403] width 104 height 17
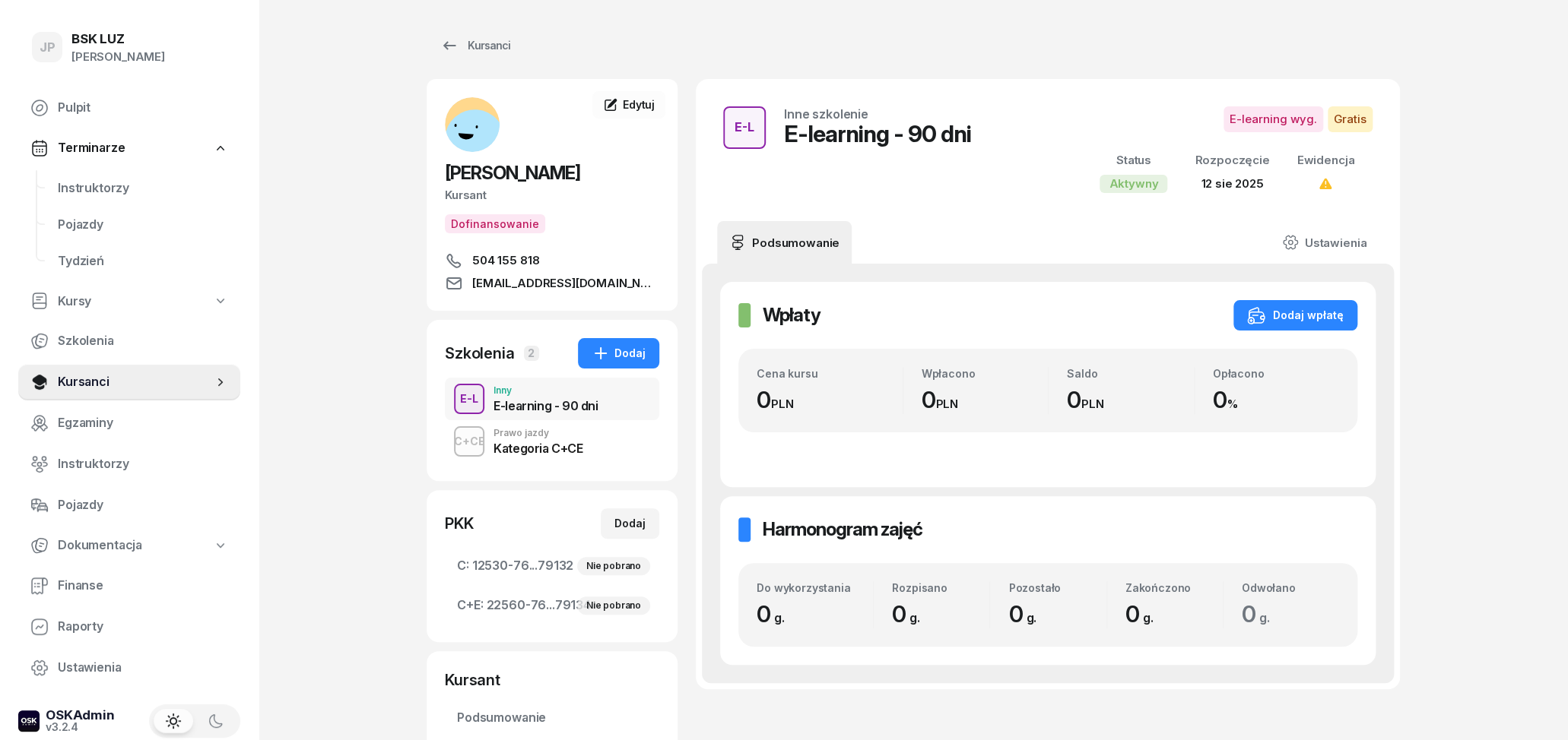
click at [523, 437] on div "Prawo jazdy" at bounding box center [538, 433] width 89 height 9
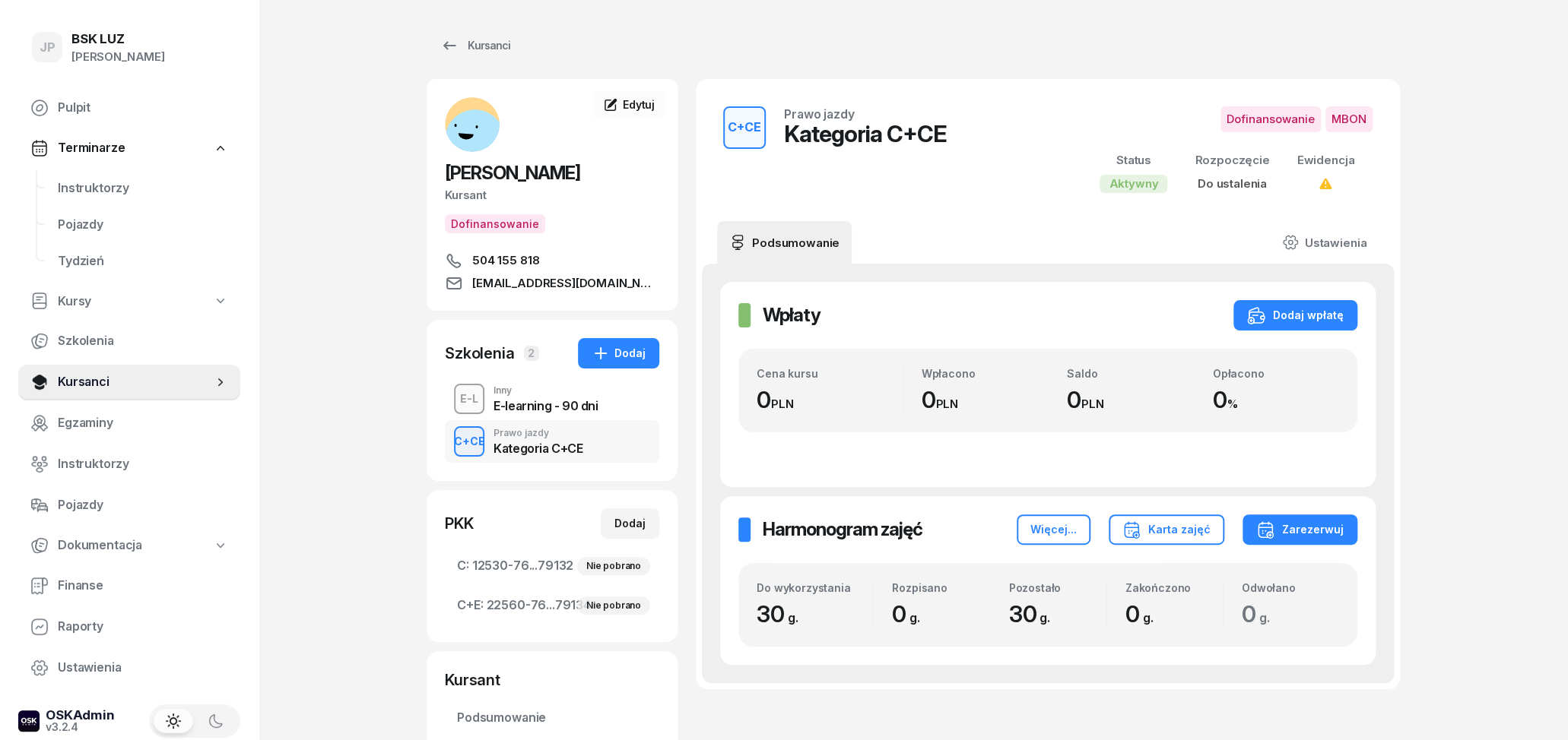
click at [521, 420] on div "E-L Inny E-learning - 90 dni" at bounding box center [552, 398] width 214 height 43
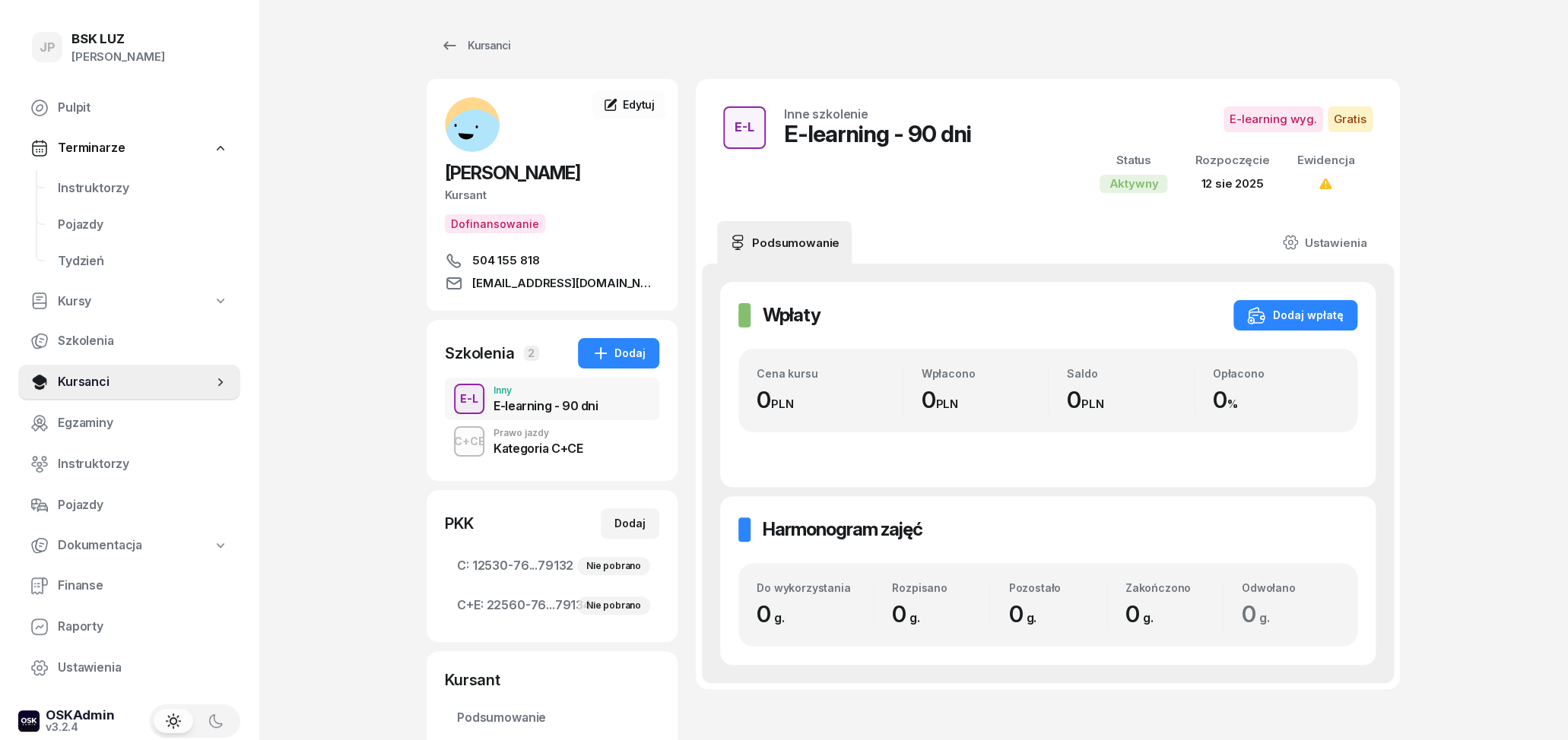
click at [521, 437] on div "Prawo jazdy" at bounding box center [538, 433] width 89 height 9
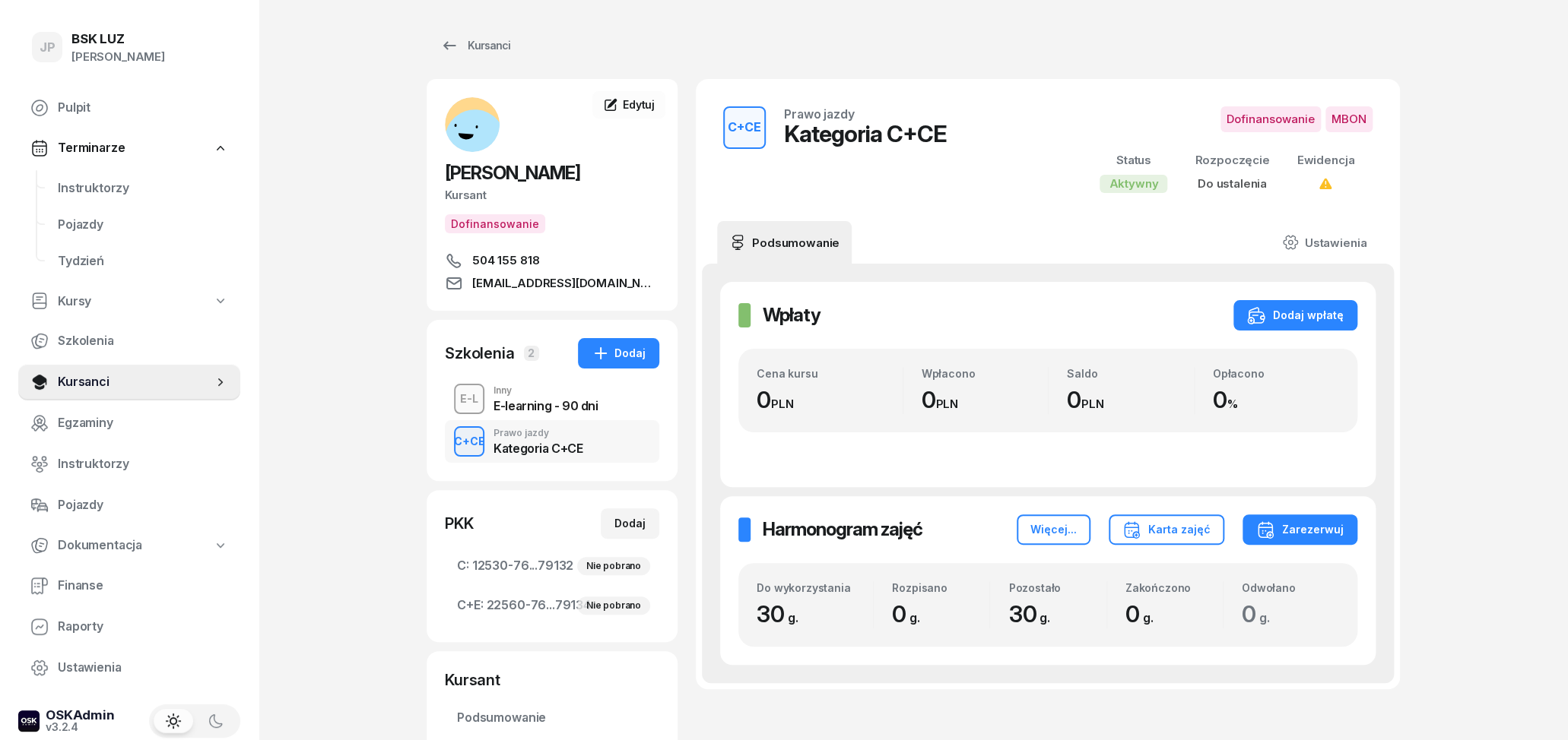
click at [1255, 185] on span "Do ustalenia" at bounding box center [1232, 183] width 70 height 15
click at [459, 51] on div "Kursanci" at bounding box center [475, 45] width 70 height 18
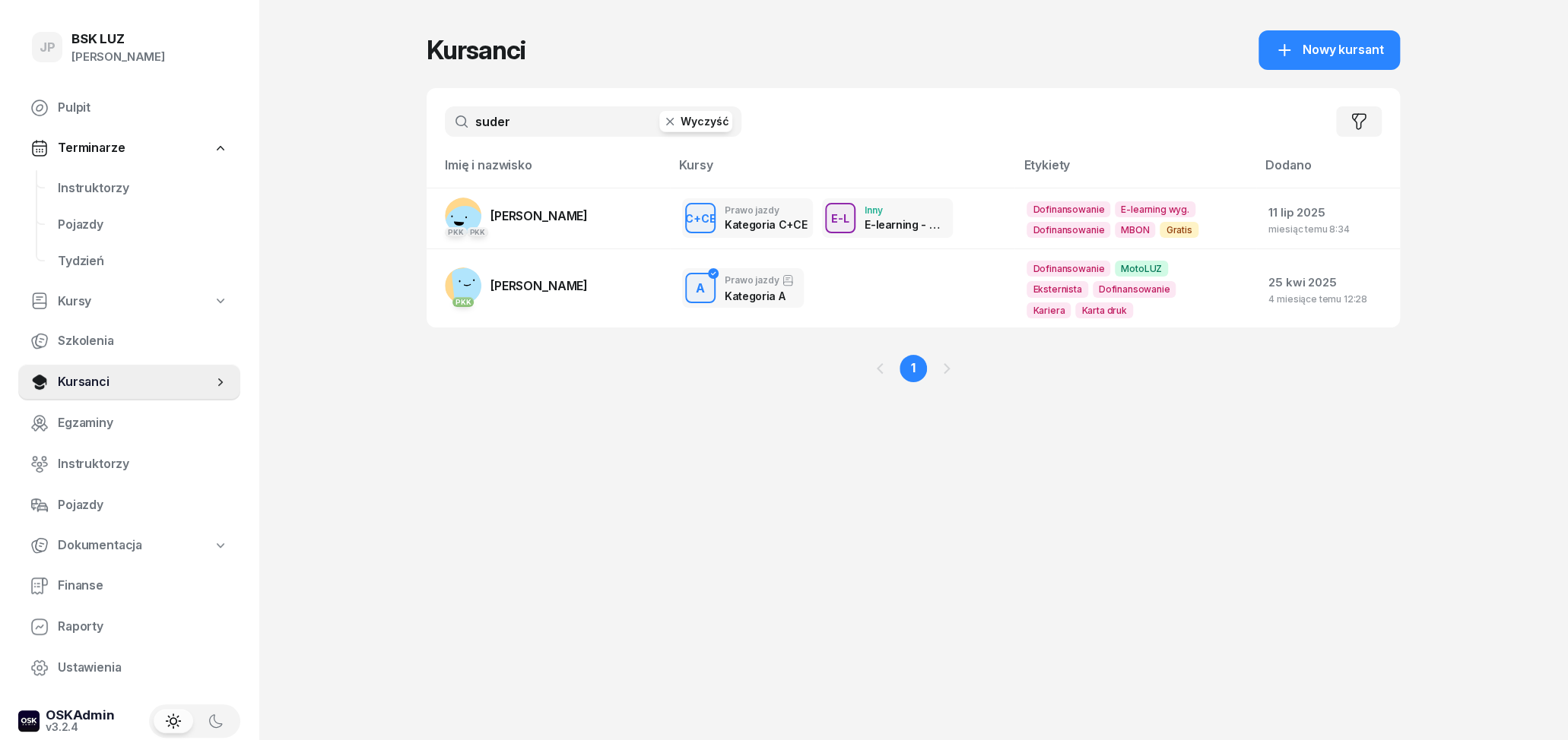
drag, startPoint x: 487, startPoint y: 118, endPoint x: 412, endPoint y: 117, distance: 75.0
click at [445, 111] on input "suder" at bounding box center [593, 121] width 297 height 30
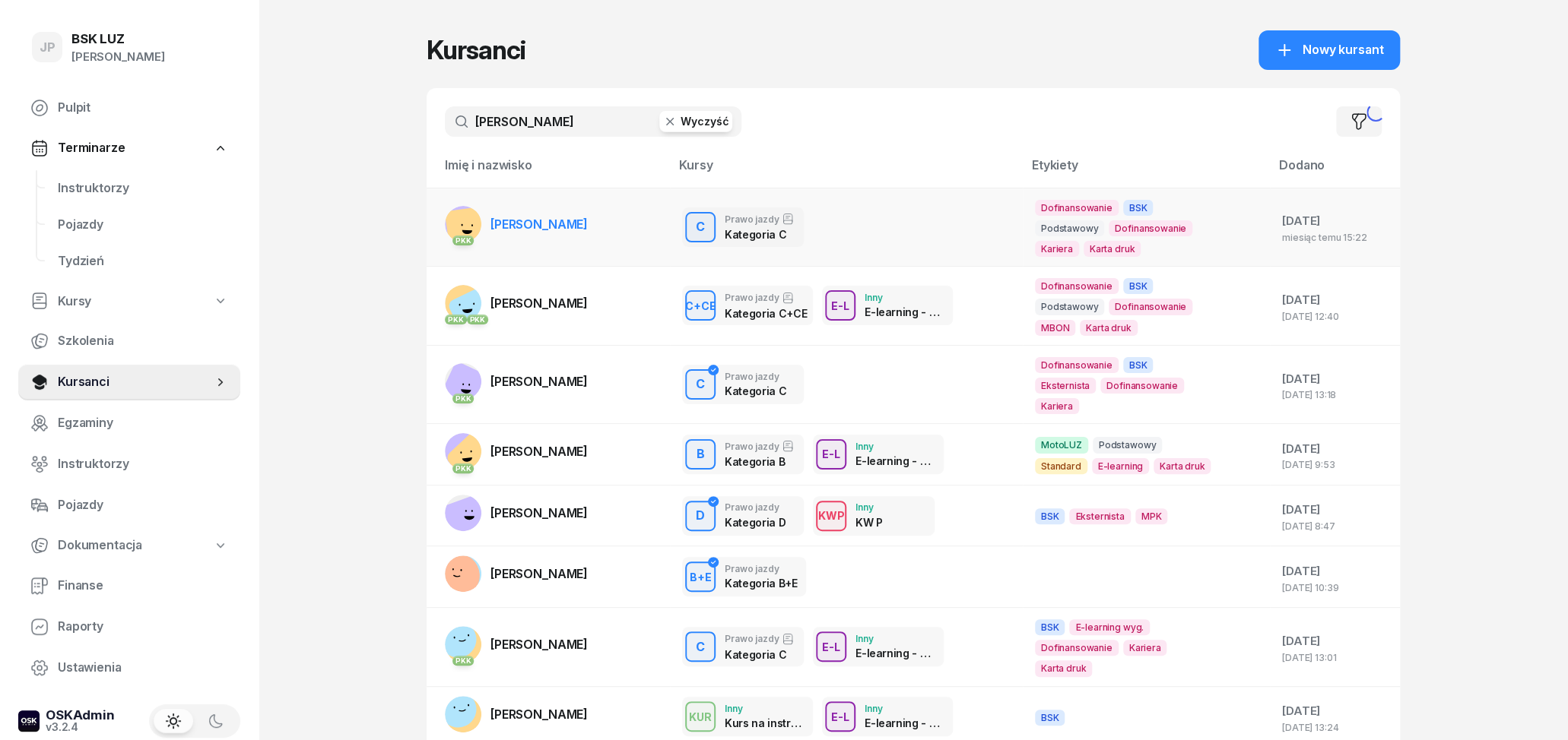
type input "grzegorz nowak"
click at [576, 307] on span "[PERSON_NAME]" at bounding box center [539, 303] width 97 height 15
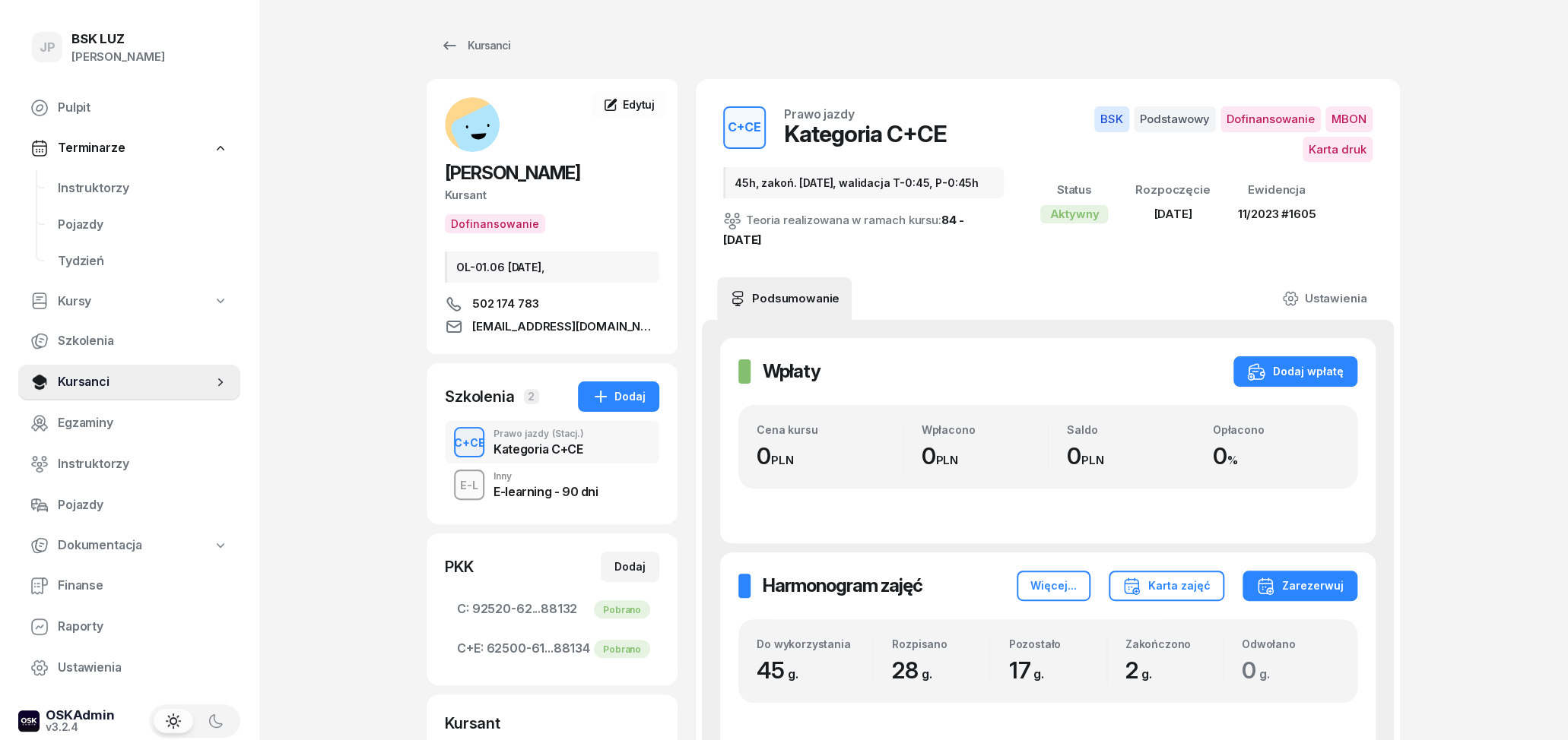
click at [560, 490] on div "E-learning - 90 dni" at bounding box center [546, 491] width 104 height 12
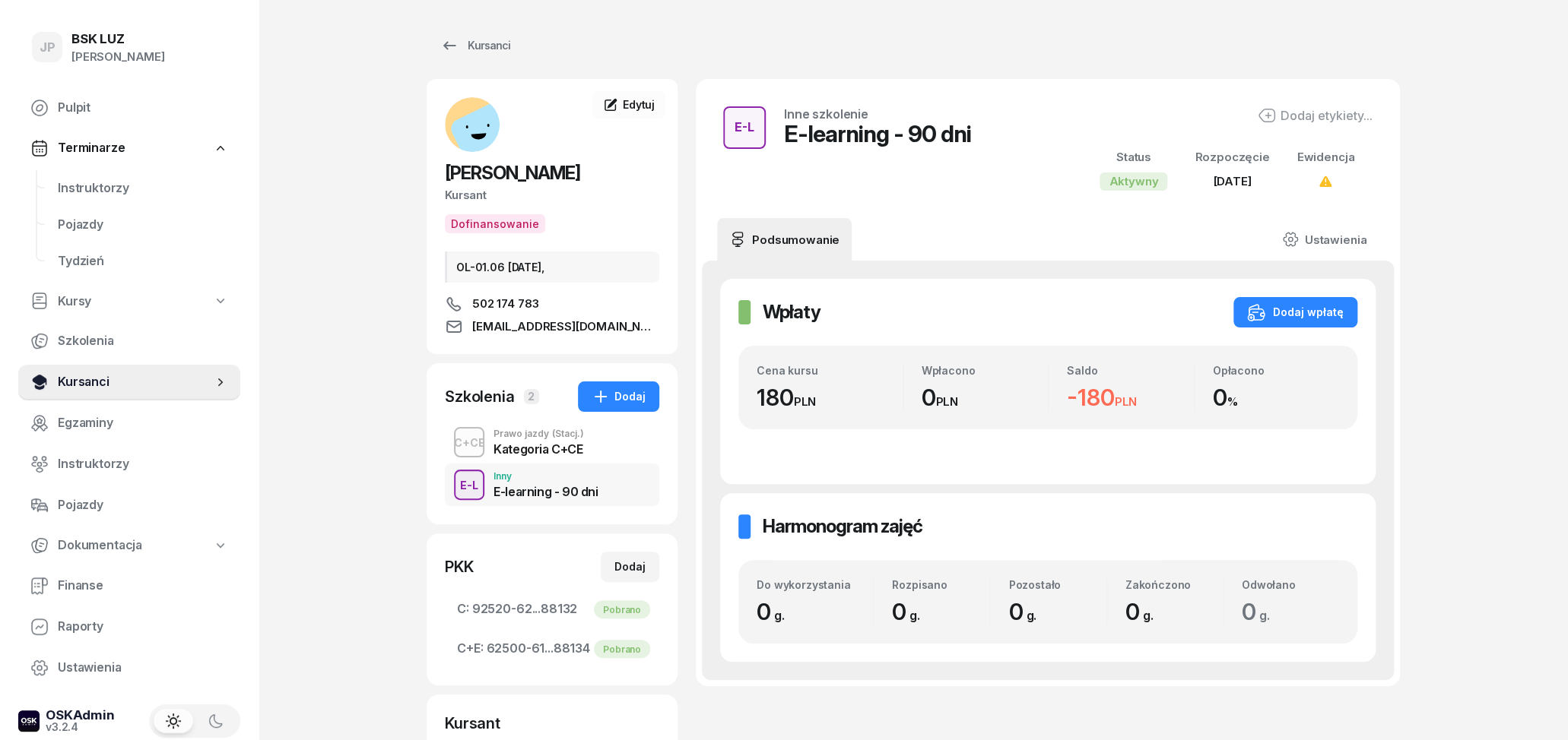
click at [101, 370] on link "Kursanci" at bounding box center [129, 383] width 222 height 37
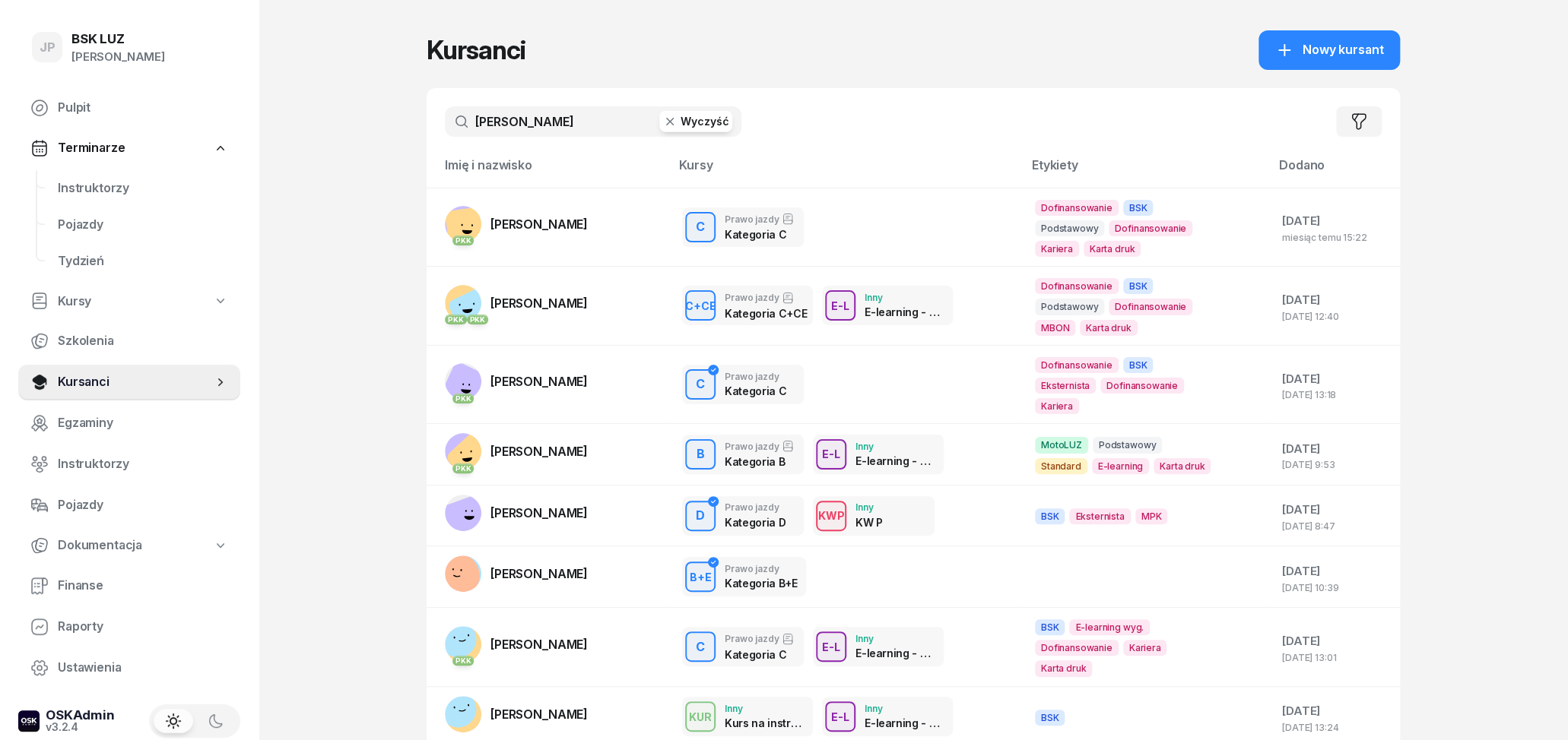
drag, startPoint x: 589, startPoint y: 123, endPoint x: 440, endPoint y: 122, distance: 149.0
click at [445, 122] on input "grzegorz nowak" at bounding box center [593, 121] width 297 height 30
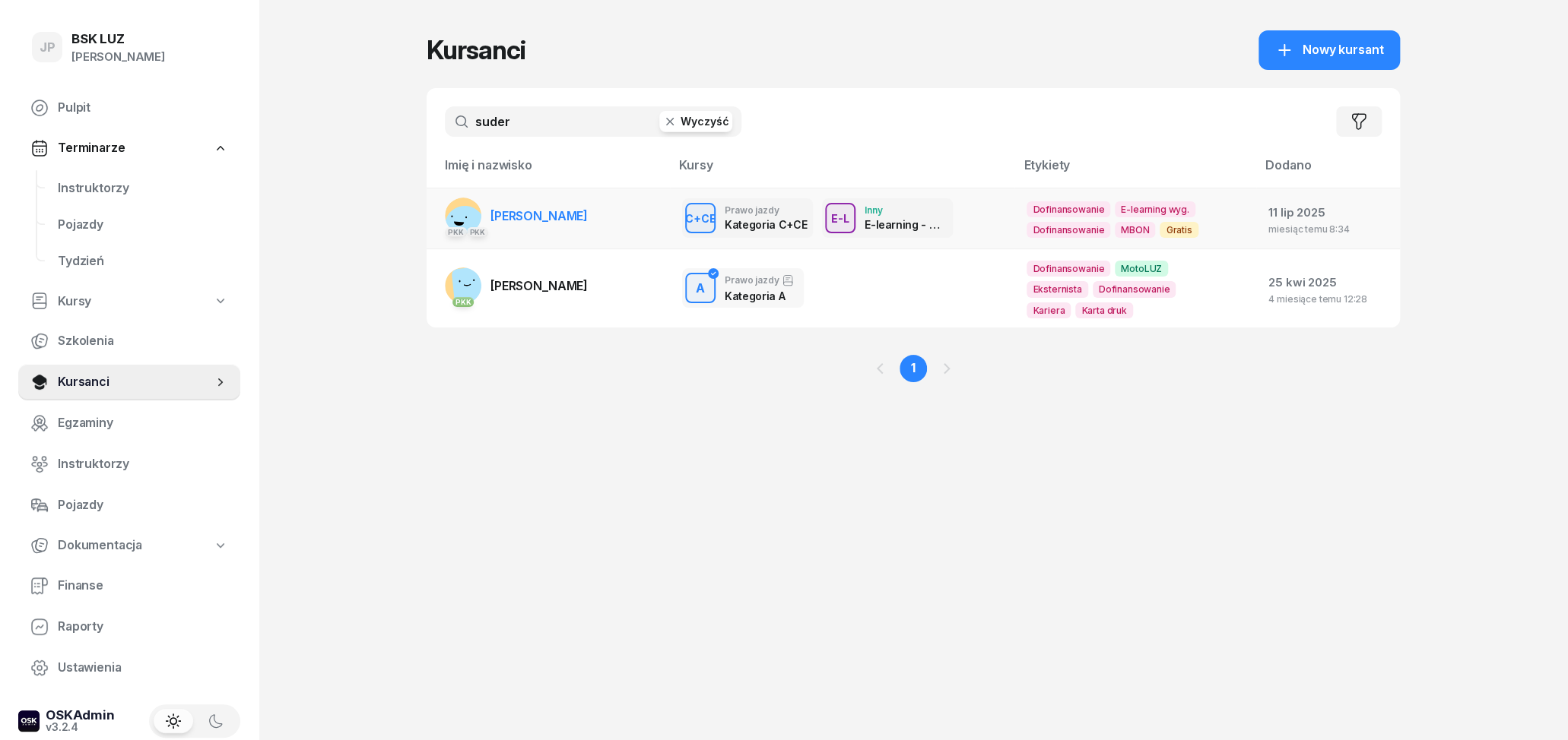
type input "suder"
click at [560, 214] on span "[PERSON_NAME]" at bounding box center [539, 215] width 97 height 15
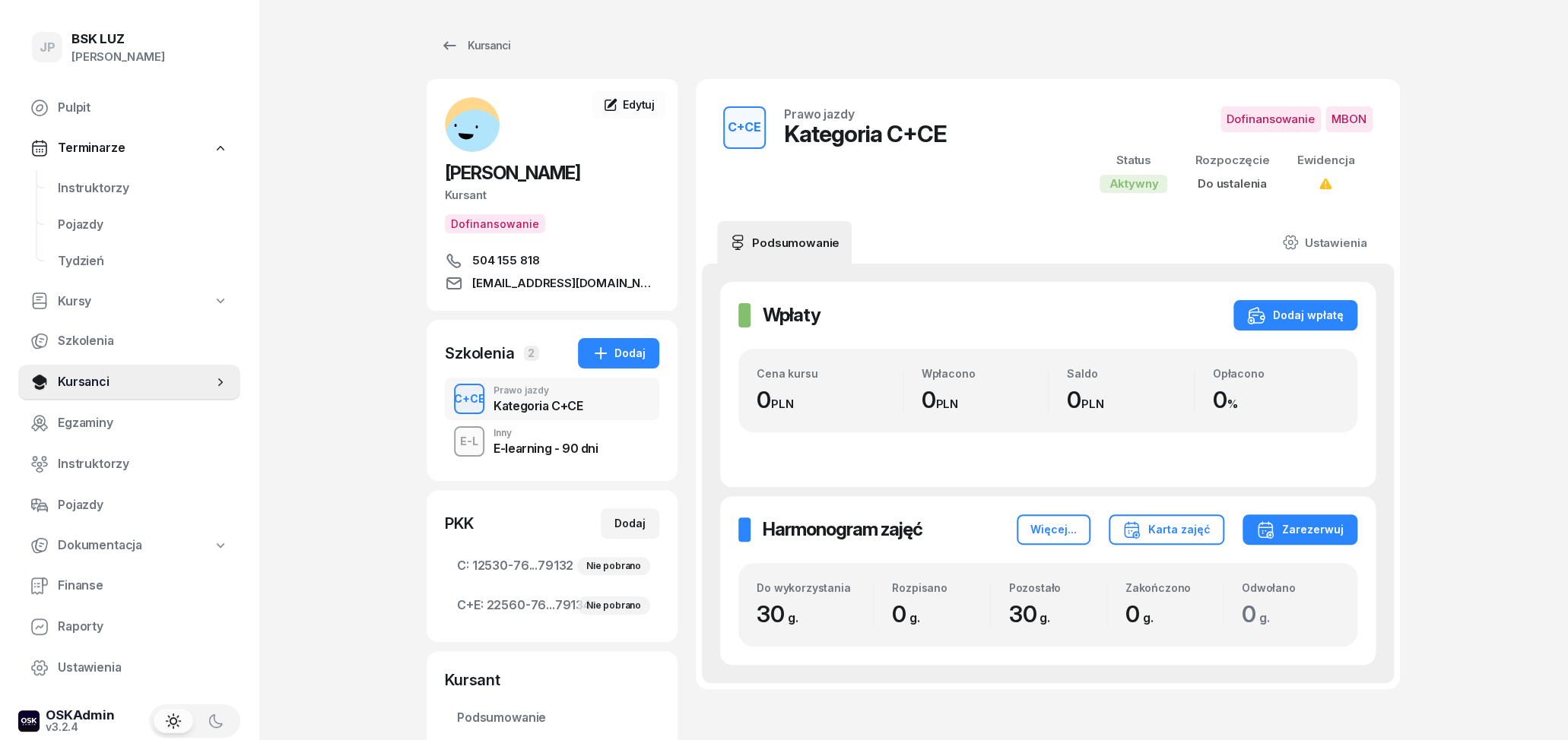
click at [600, 463] on div "E-L Inny E-learning - 90 dni" at bounding box center [552, 441] width 214 height 43
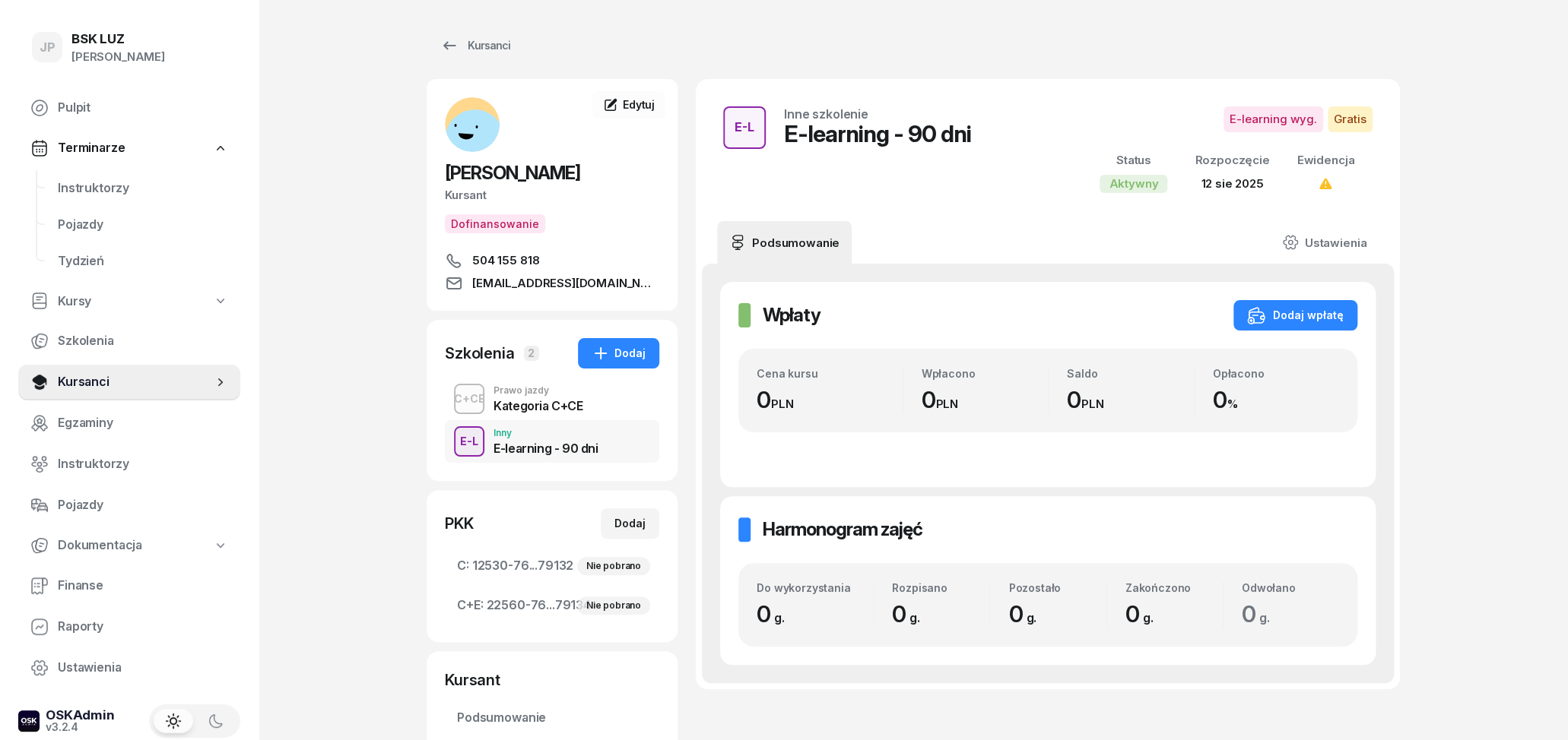
click at [531, 412] on div "Kategoria C+CE" at bounding box center [538, 403] width 89 height 17
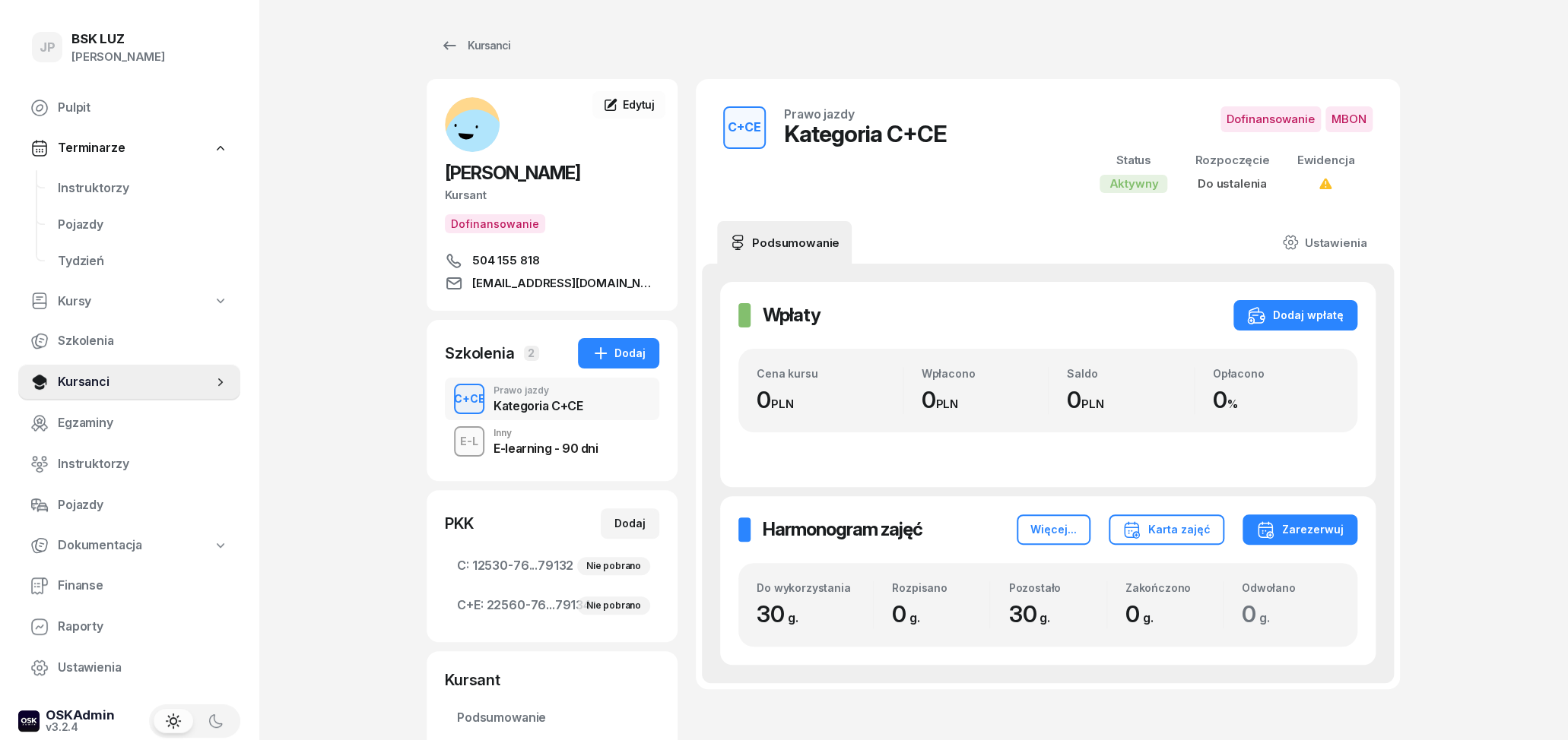
click at [493, 395] on div "Prawo jazdy" at bounding box center [538, 390] width 89 height 9
click at [499, 412] on div "Kategoria C+CE" at bounding box center [538, 406] width 89 height 12
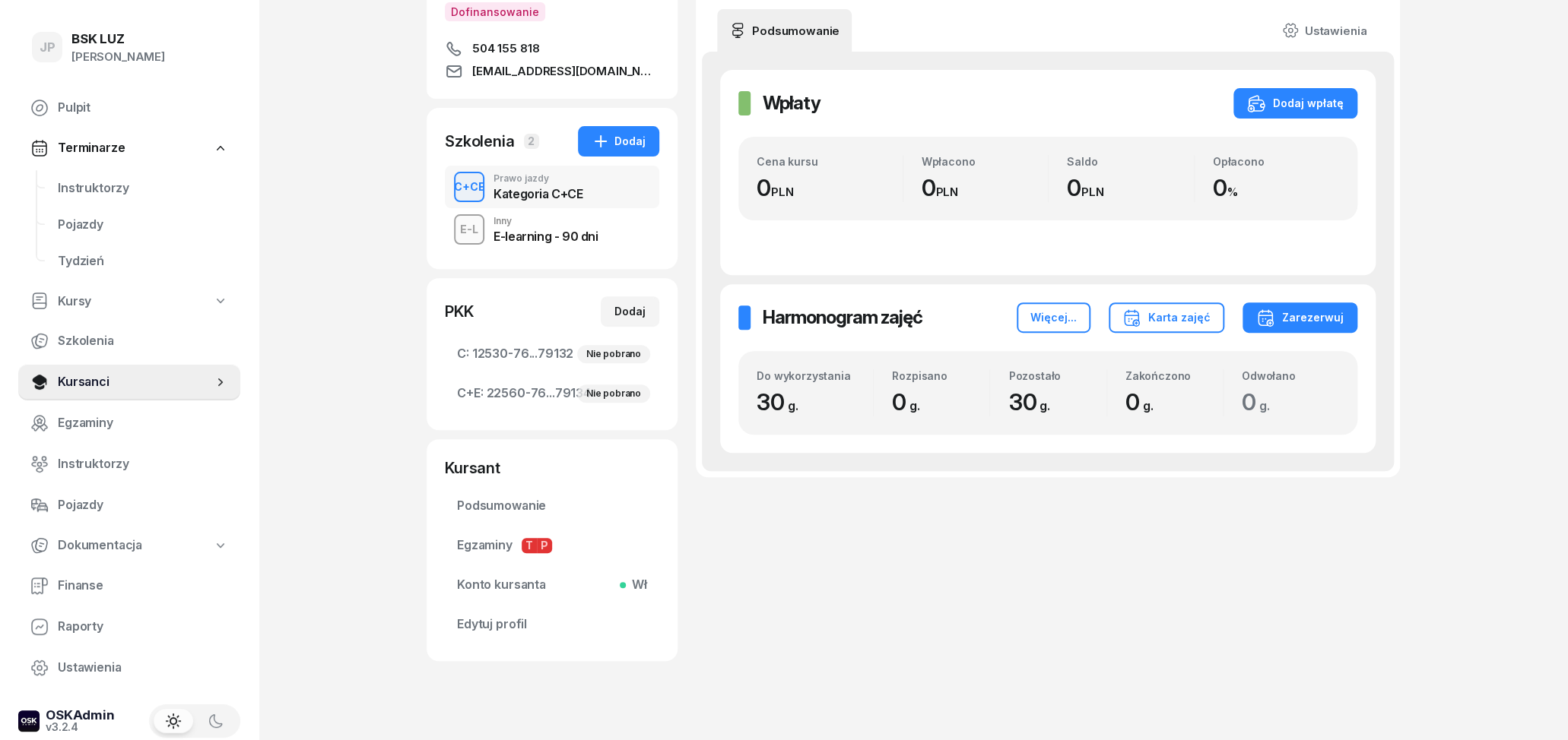
scroll to position [261, 0]
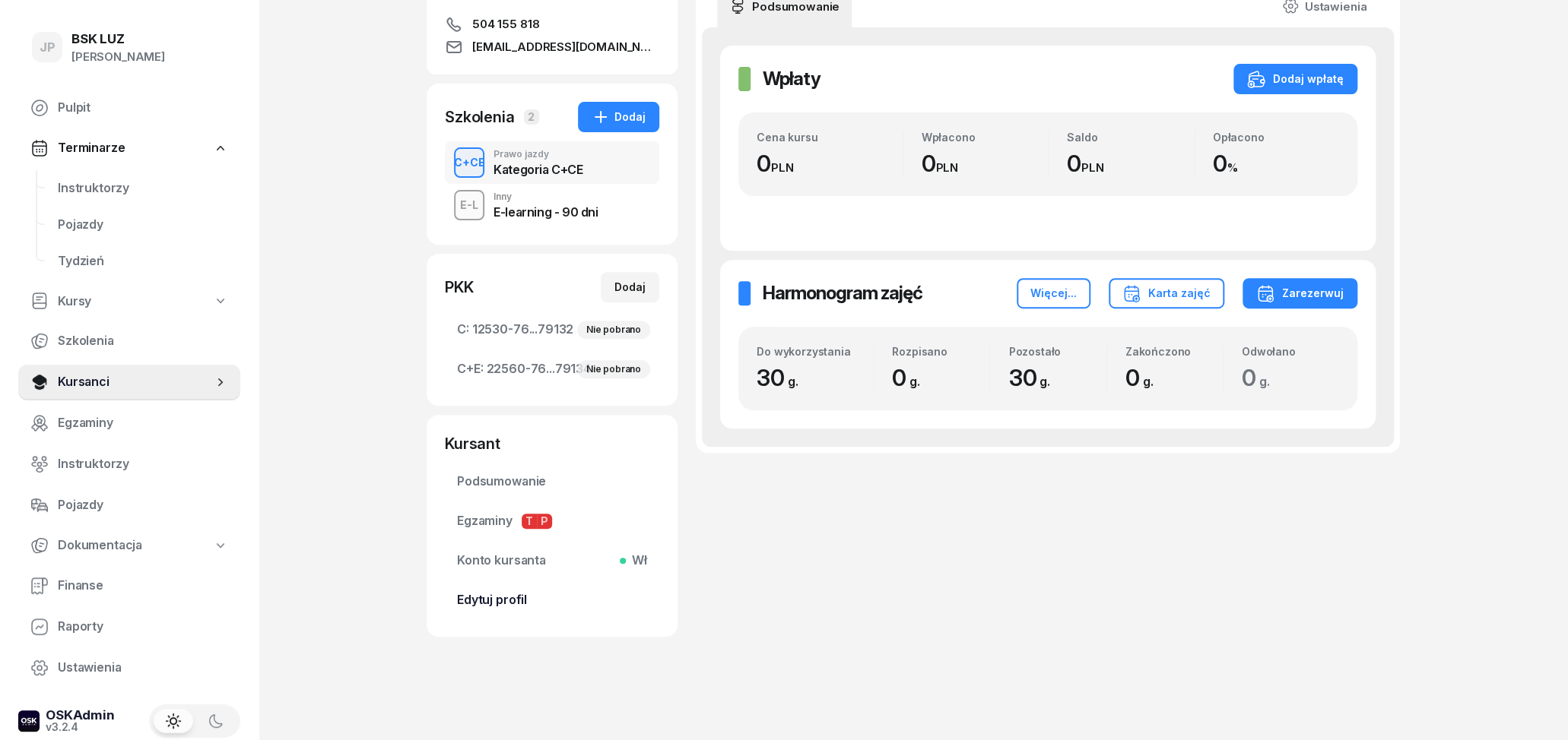
click at [495, 603] on span "Edytuj profil" at bounding box center [552, 600] width 190 height 20
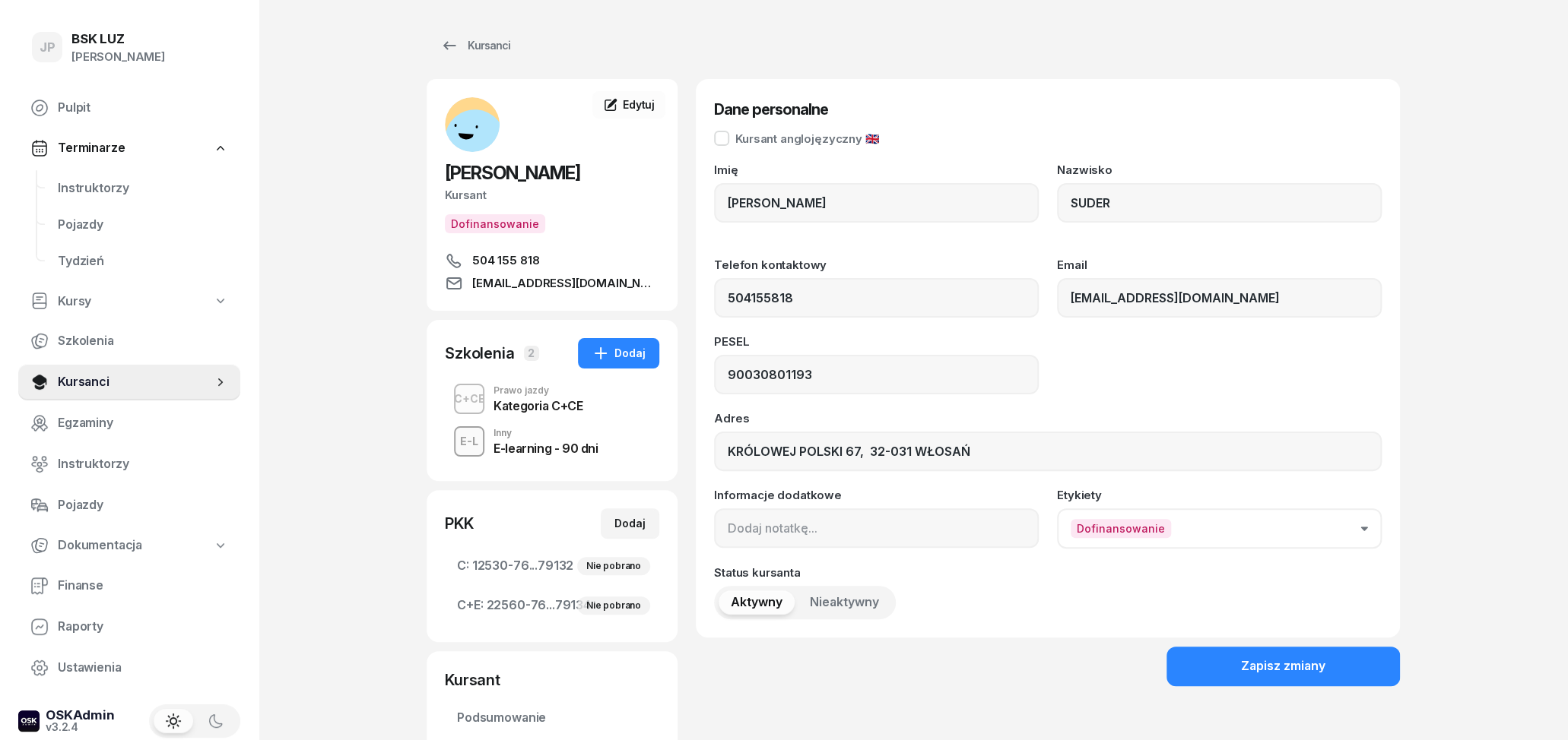
click at [1304, 523] on button "Dofinansowanie" at bounding box center [1219, 529] width 325 height 40
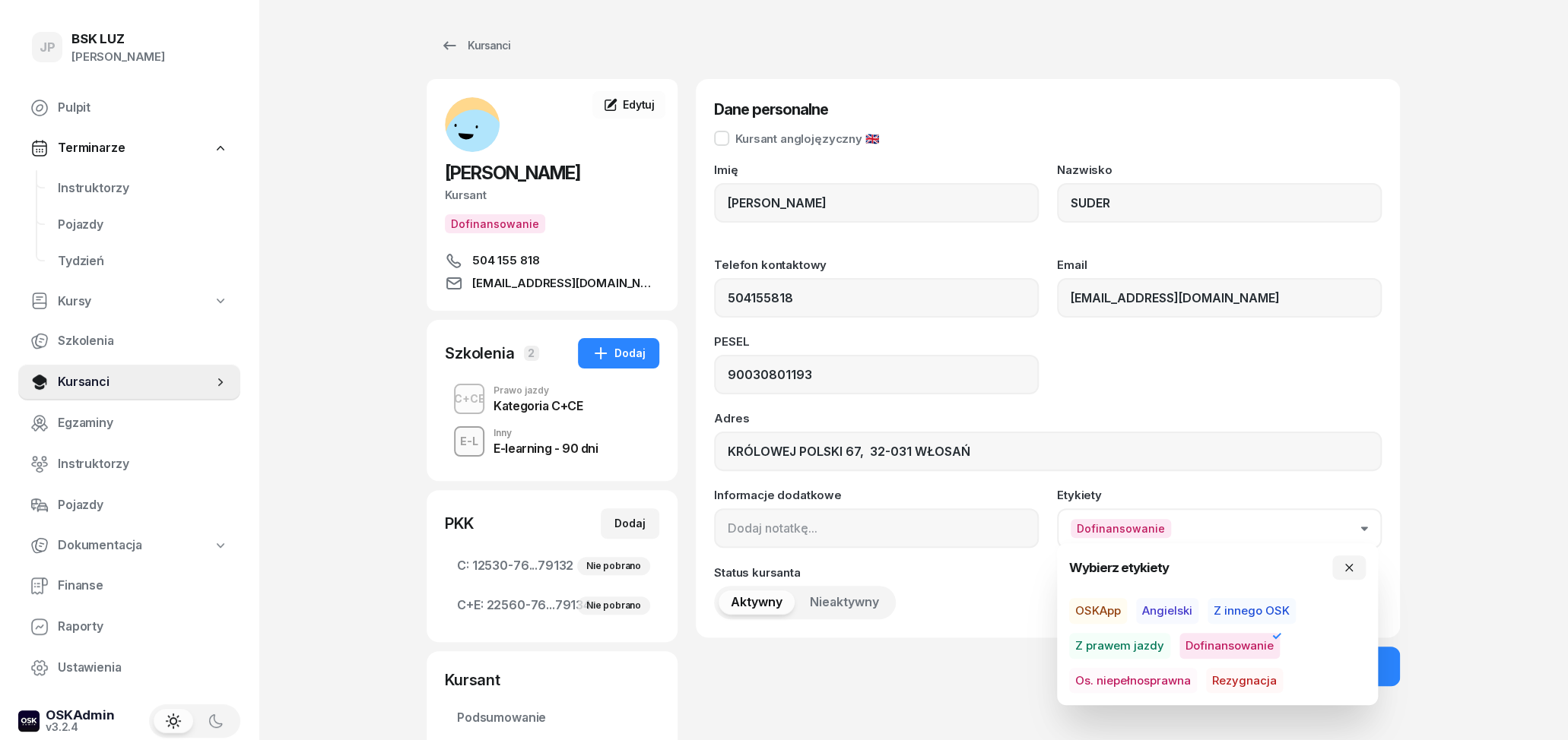
scroll to position [79, 0]
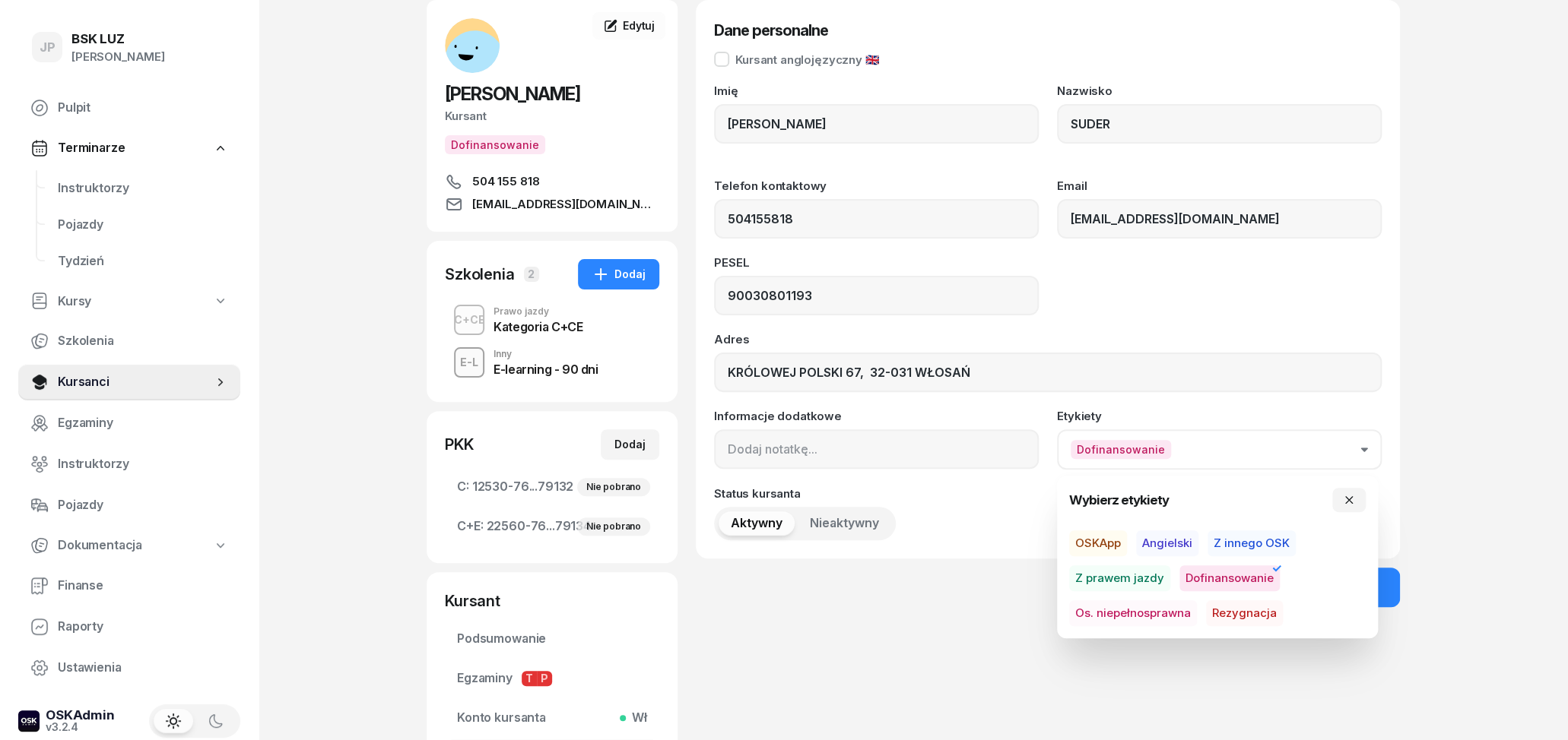
click at [869, 588] on div "Zapisz zmiany" at bounding box center [1048, 587] width 704 height 39
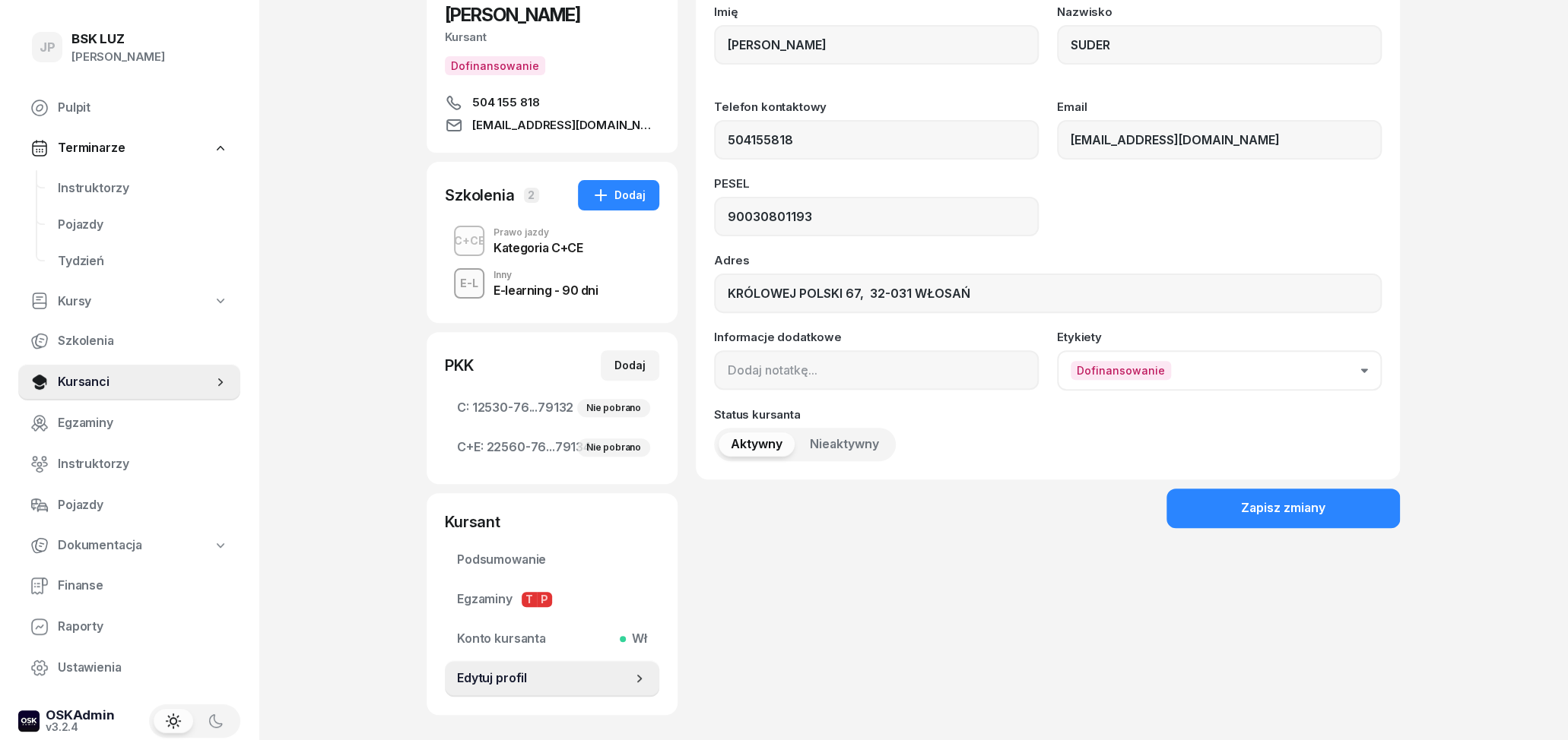
scroll to position [237, 0]
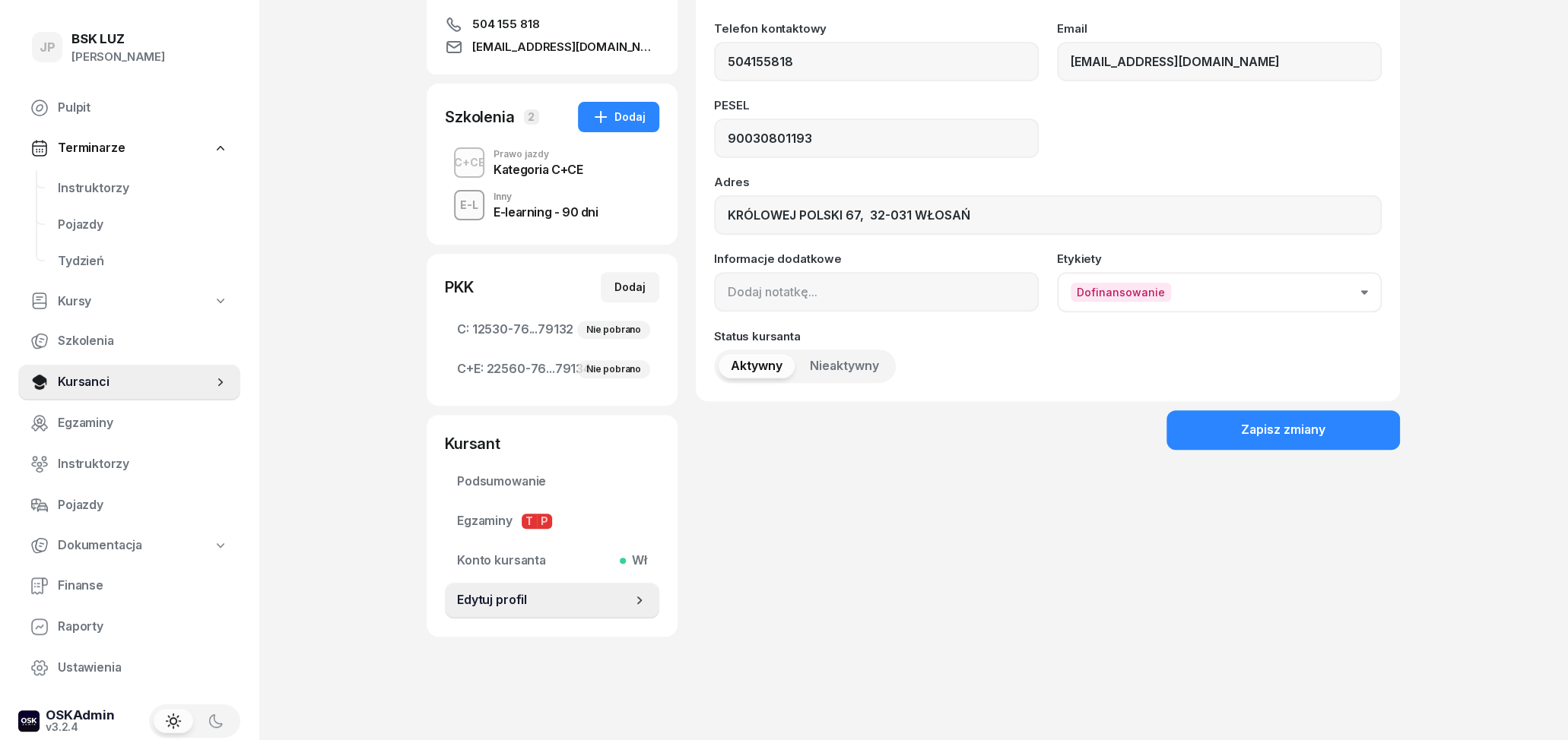
click at [564, 610] on span "Edytuj profil" at bounding box center [544, 600] width 175 height 20
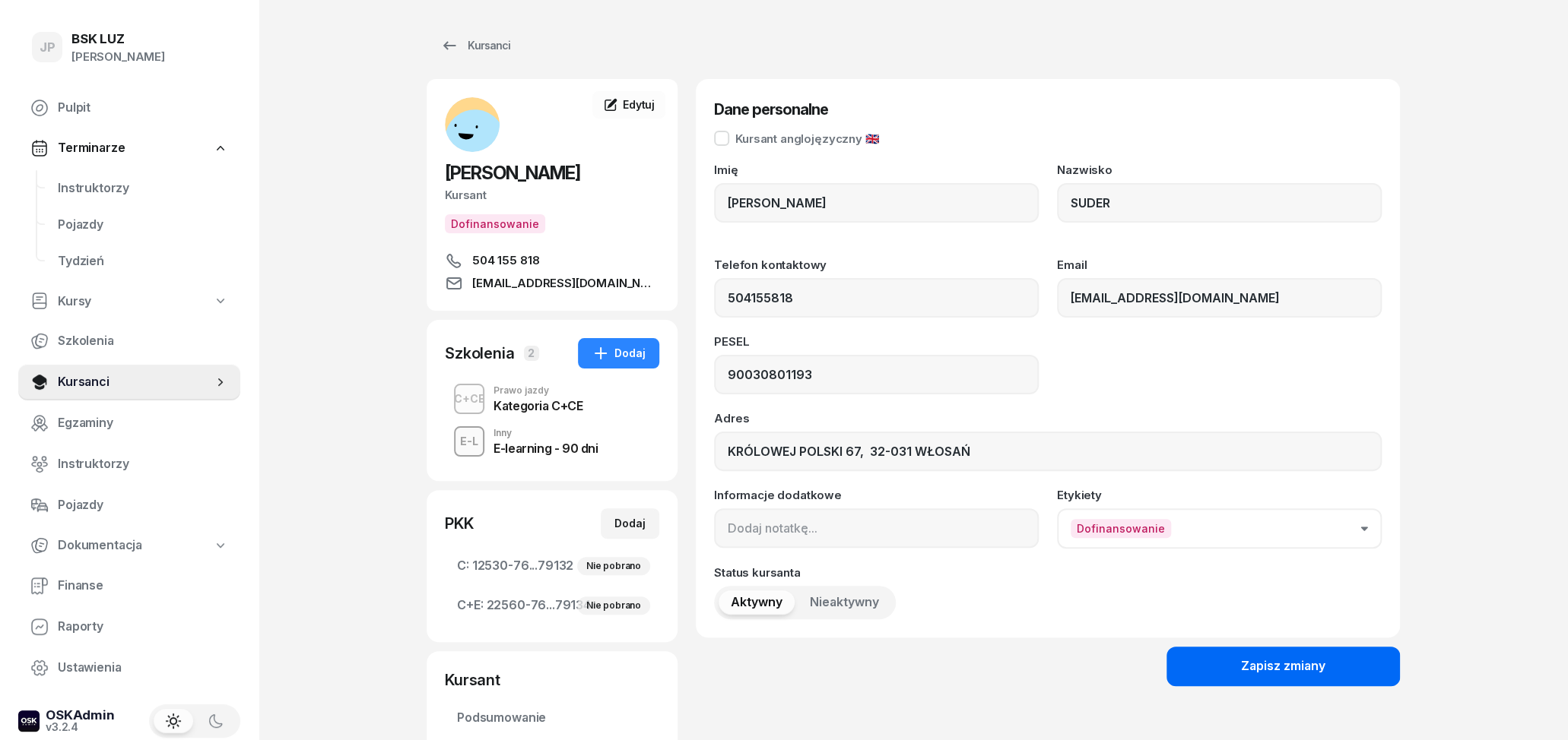
click at [1218, 670] on button "Zapisz zmiany" at bounding box center [1283, 666] width 233 height 39
click at [633, 105] on span "Edytuj" at bounding box center [639, 104] width 32 height 13
click at [635, 109] on span "Edytuj" at bounding box center [639, 104] width 32 height 13
click at [1236, 670] on button "Zapisz zmiany" at bounding box center [1283, 666] width 233 height 39
click at [1238, 662] on button "Zapisz zmiany" at bounding box center [1283, 666] width 233 height 39
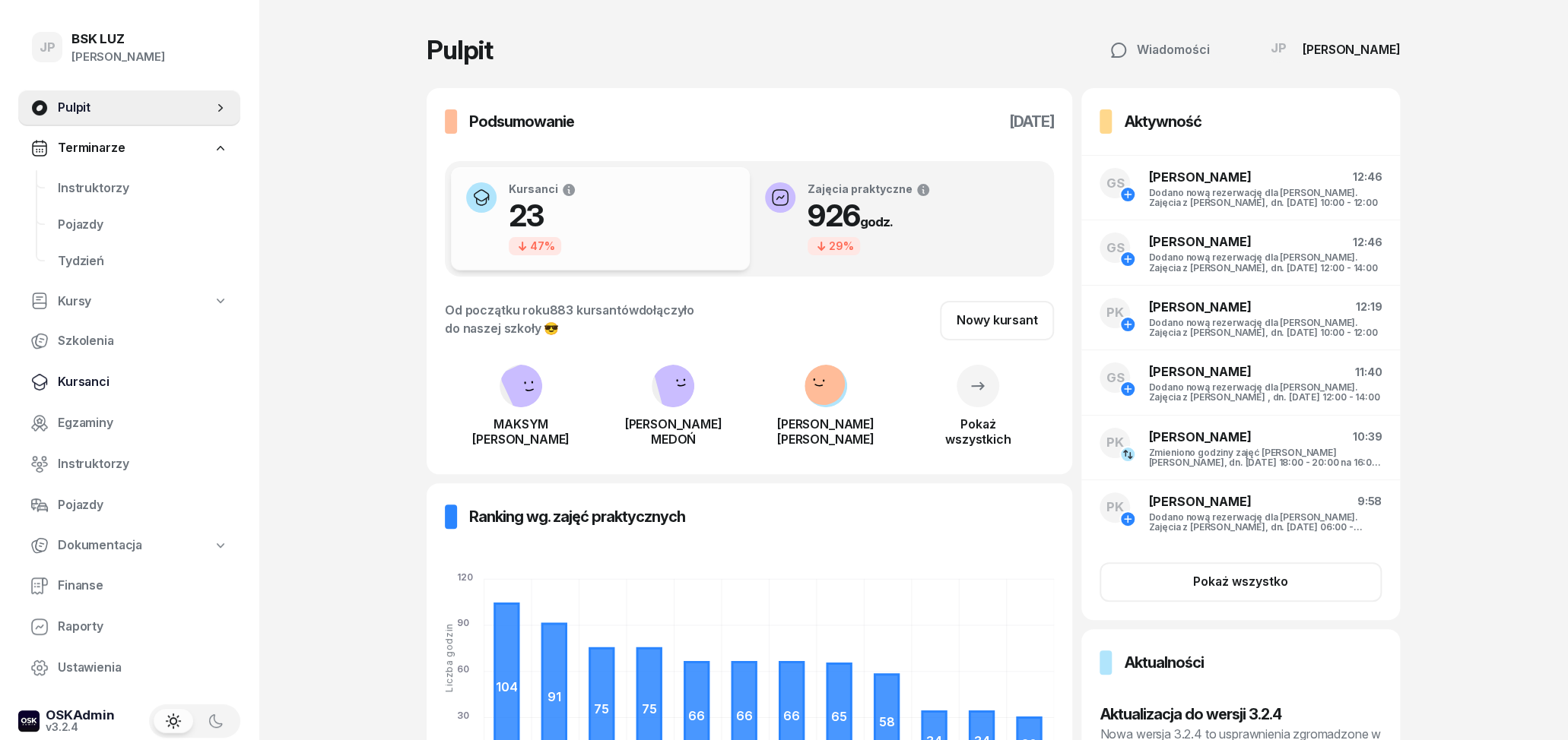
click at [82, 370] on link "Kursanci" at bounding box center [129, 383] width 222 height 37
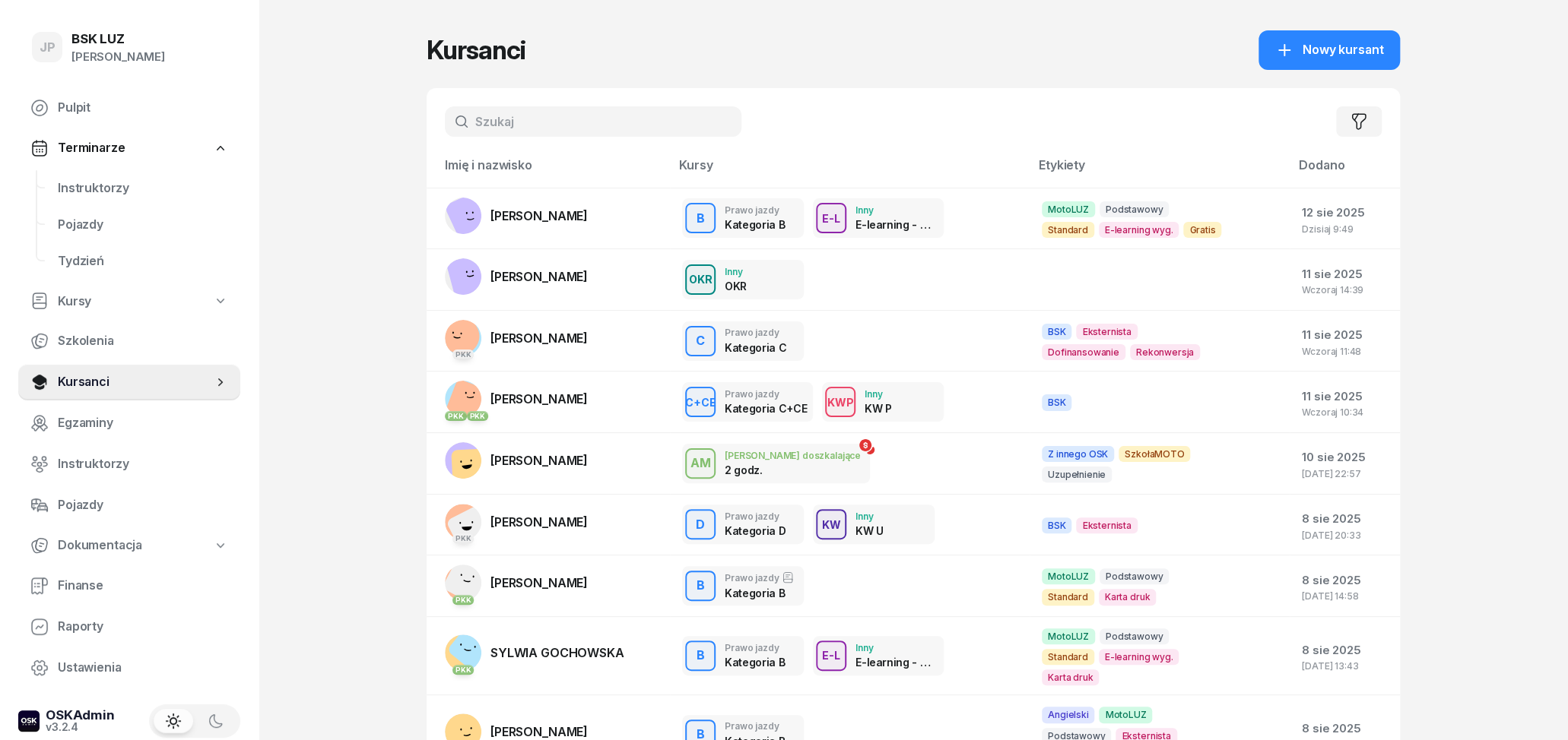
click at [521, 123] on input "text" at bounding box center [593, 121] width 297 height 30
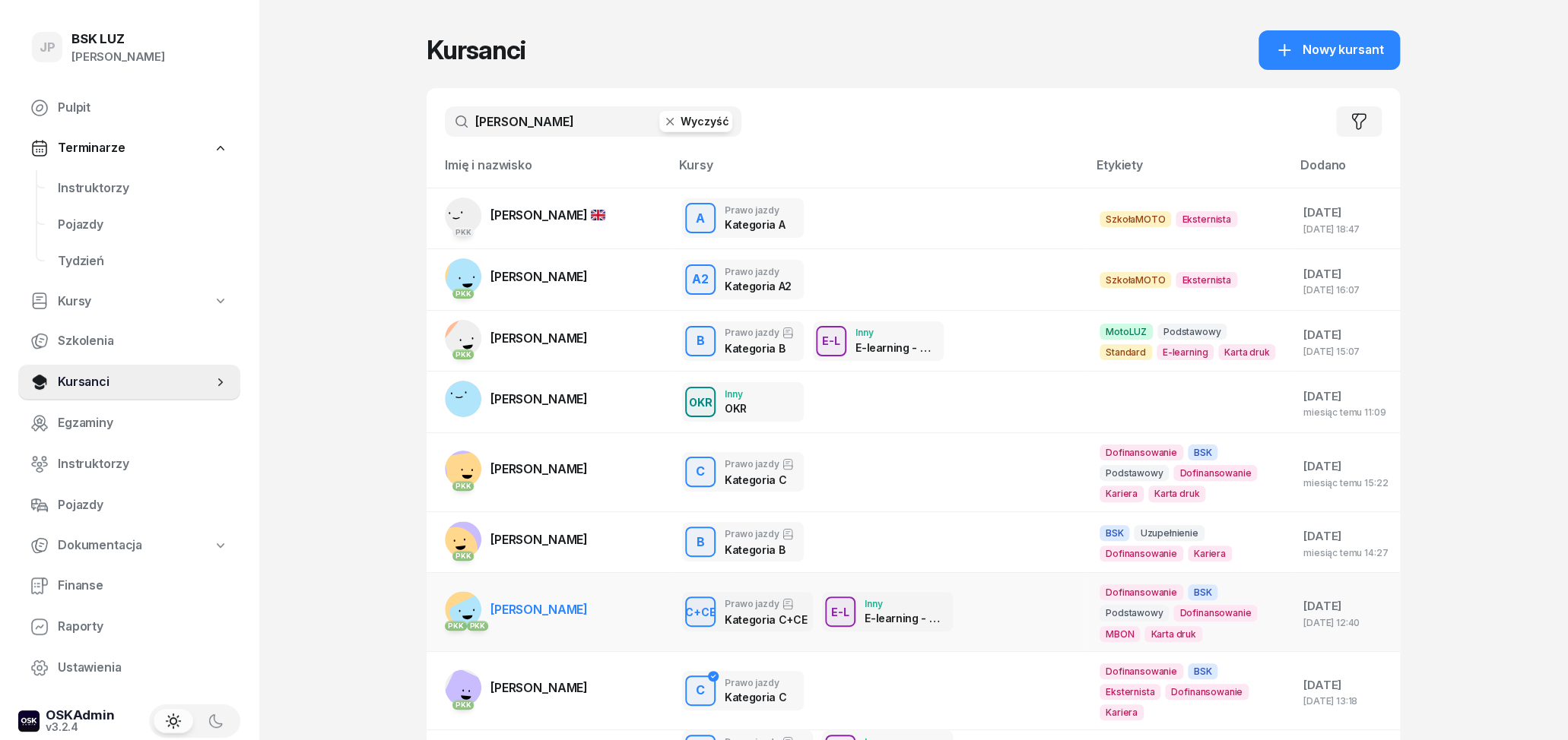
type input "[PERSON_NAME]"
click at [554, 613] on span "[PERSON_NAME]" at bounding box center [539, 609] width 97 height 15
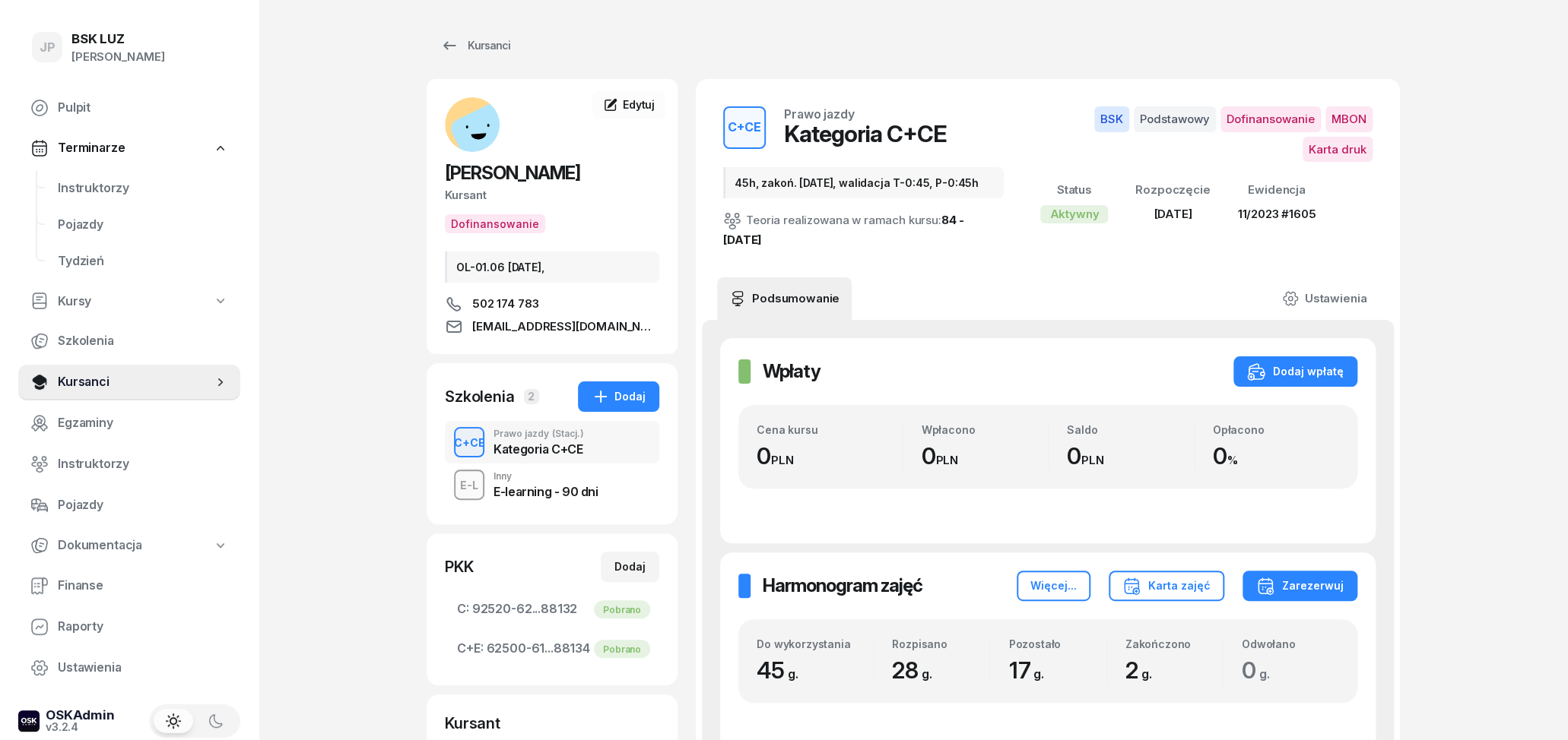
click at [527, 485] on div "E-learning - 90 dni" at bounding box center [546, 491] width 104 height 12
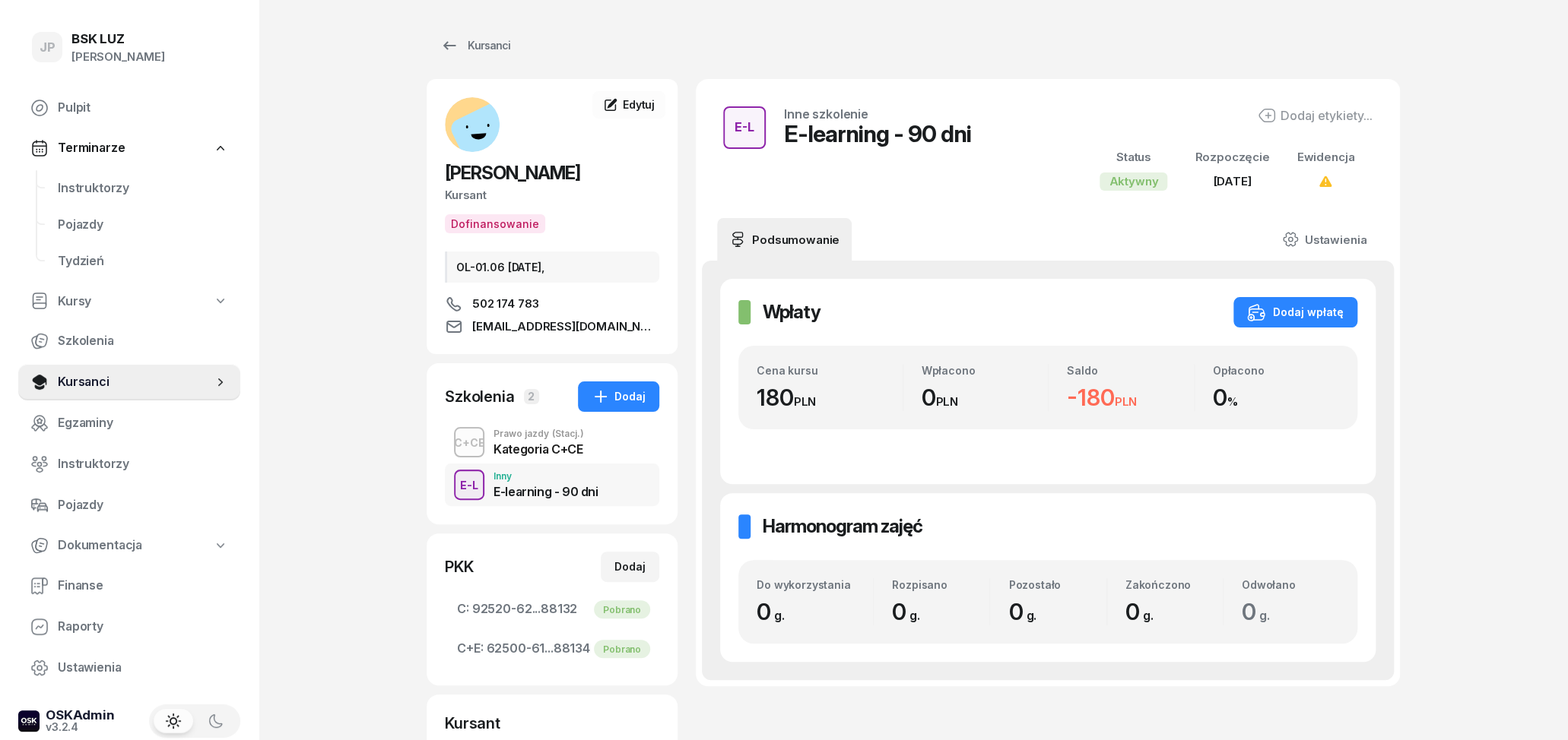
click at [527, 446] on div "Kategoria C+CE" at bounding box center [539, 449] width 90 height 12
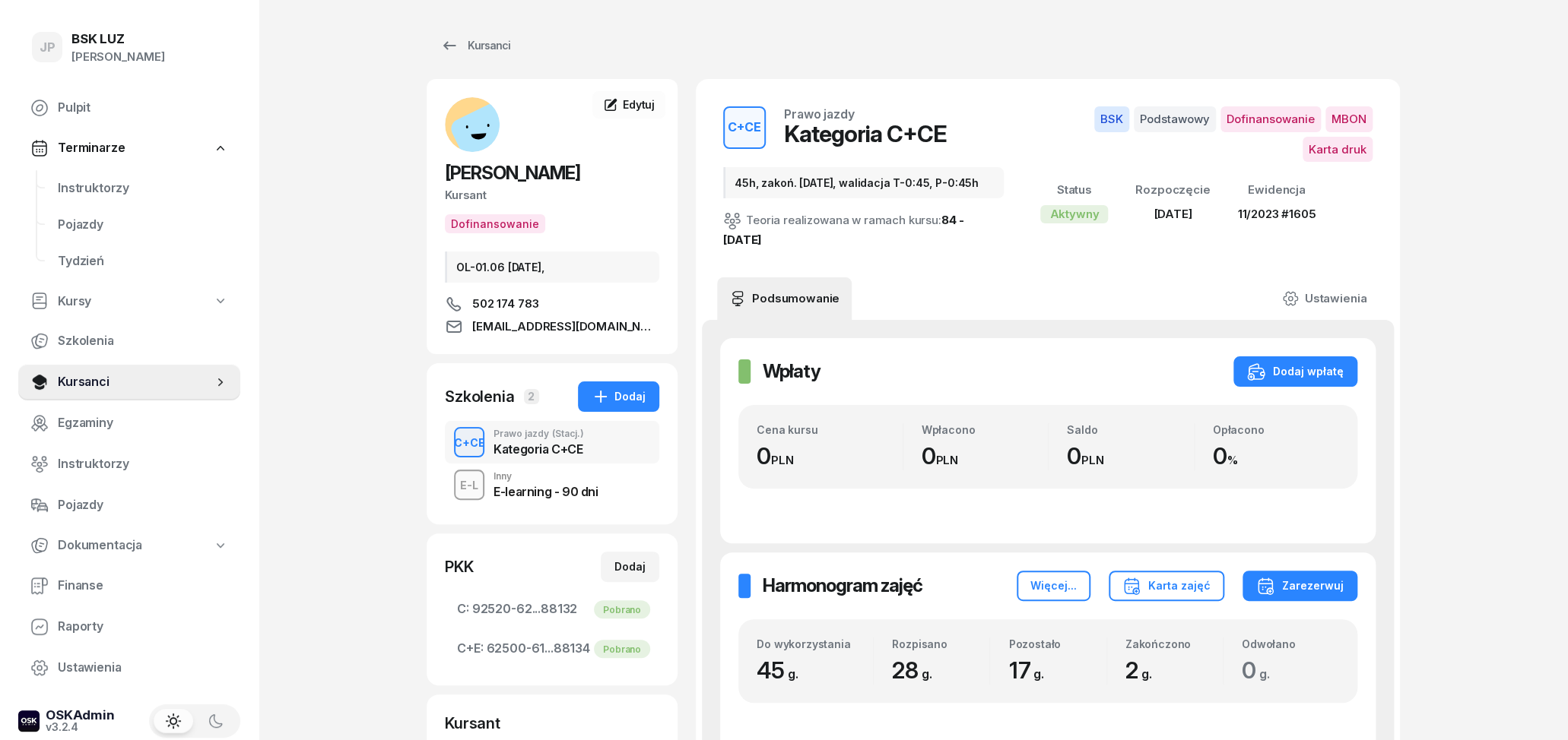
click at [546, 496] on div "E-learning - 90 dni" at bounding box center [546, 491] width 104 height 12
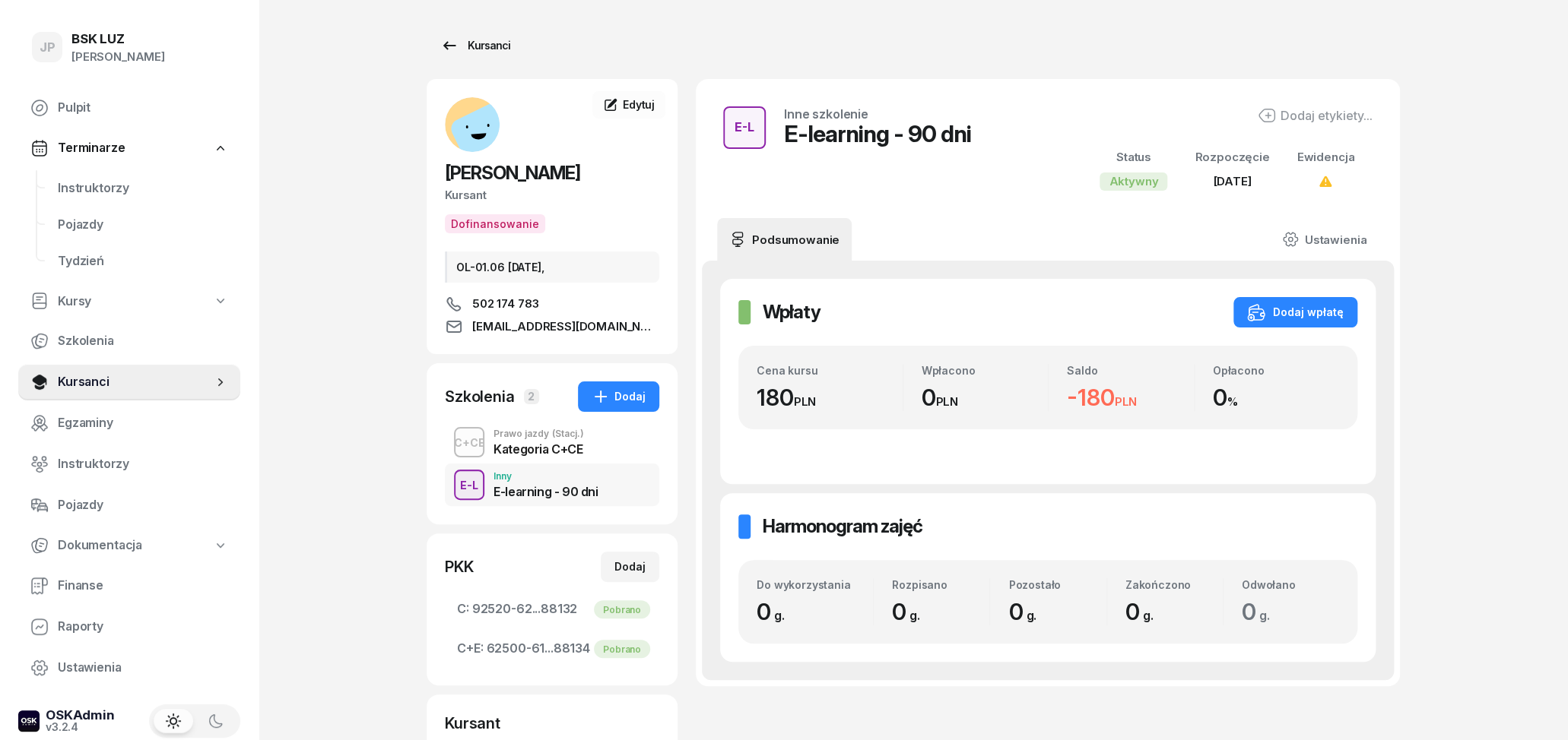
click at [457, 38] on icon at bounding box center [449, 45] width 18 height 18
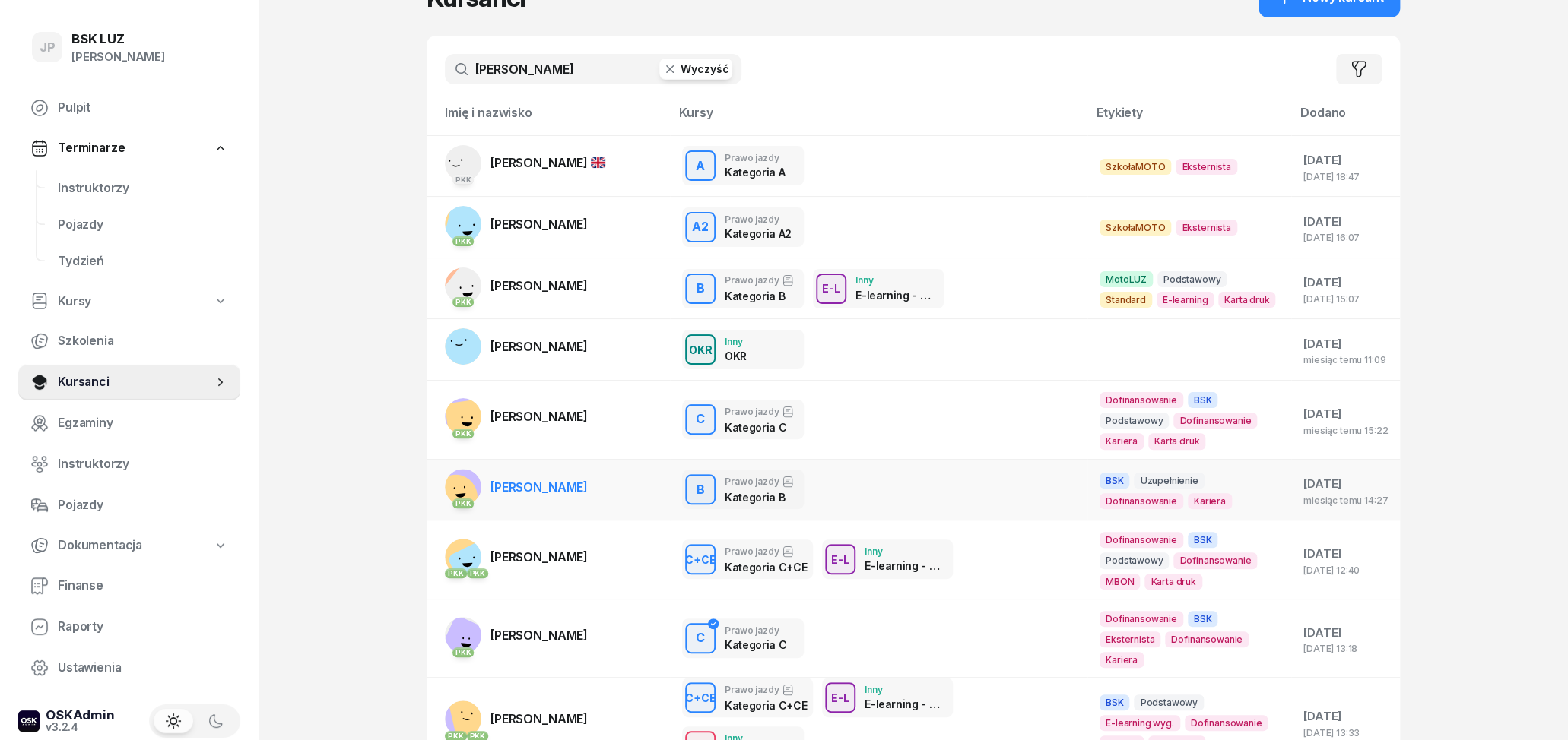
scroll to position [79, 0]
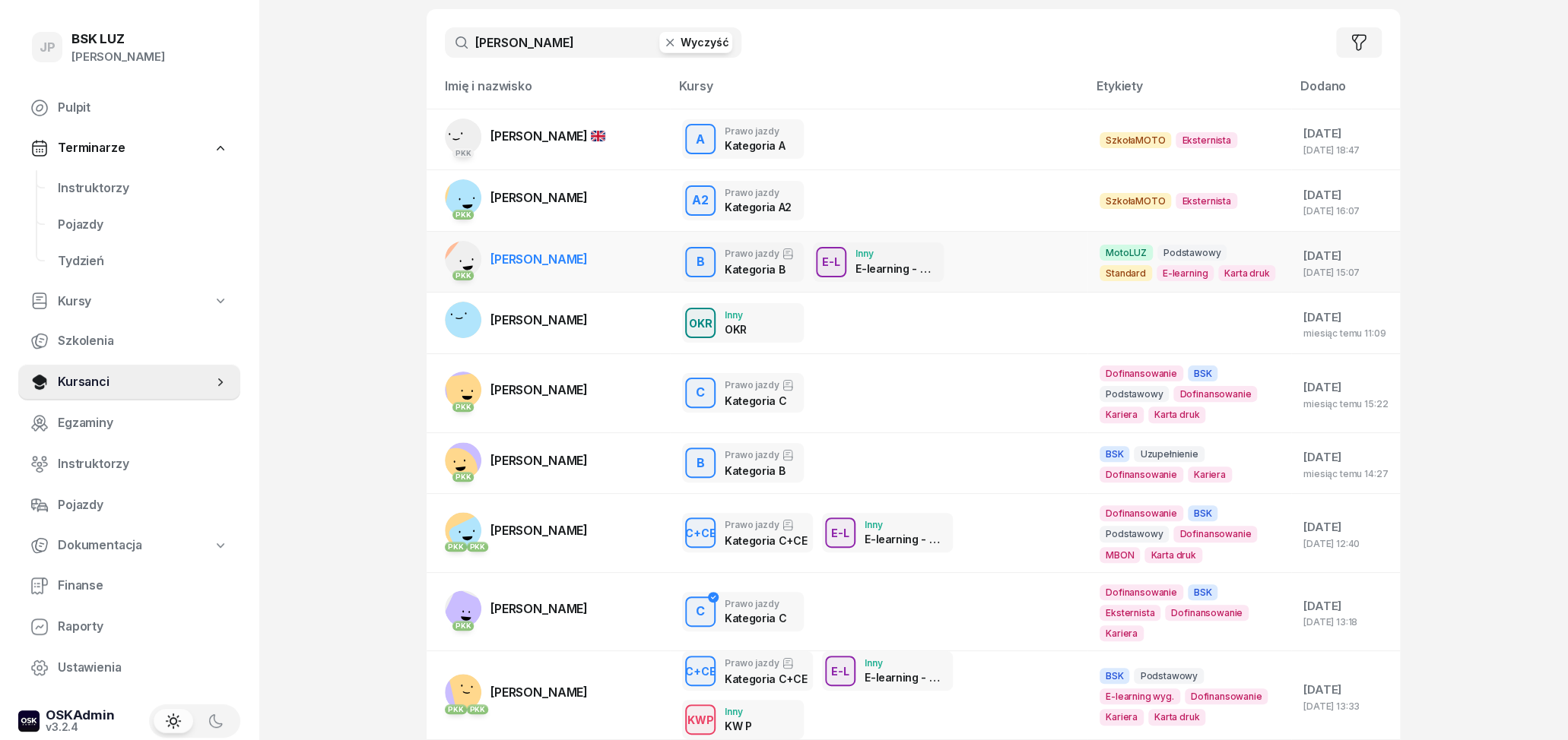
click at [1045, 255] on div "B Prawo jazdy Kategoria B E-L Inny E-learning - 90 dni" at bounding box center [879, 262] width 393 height 39
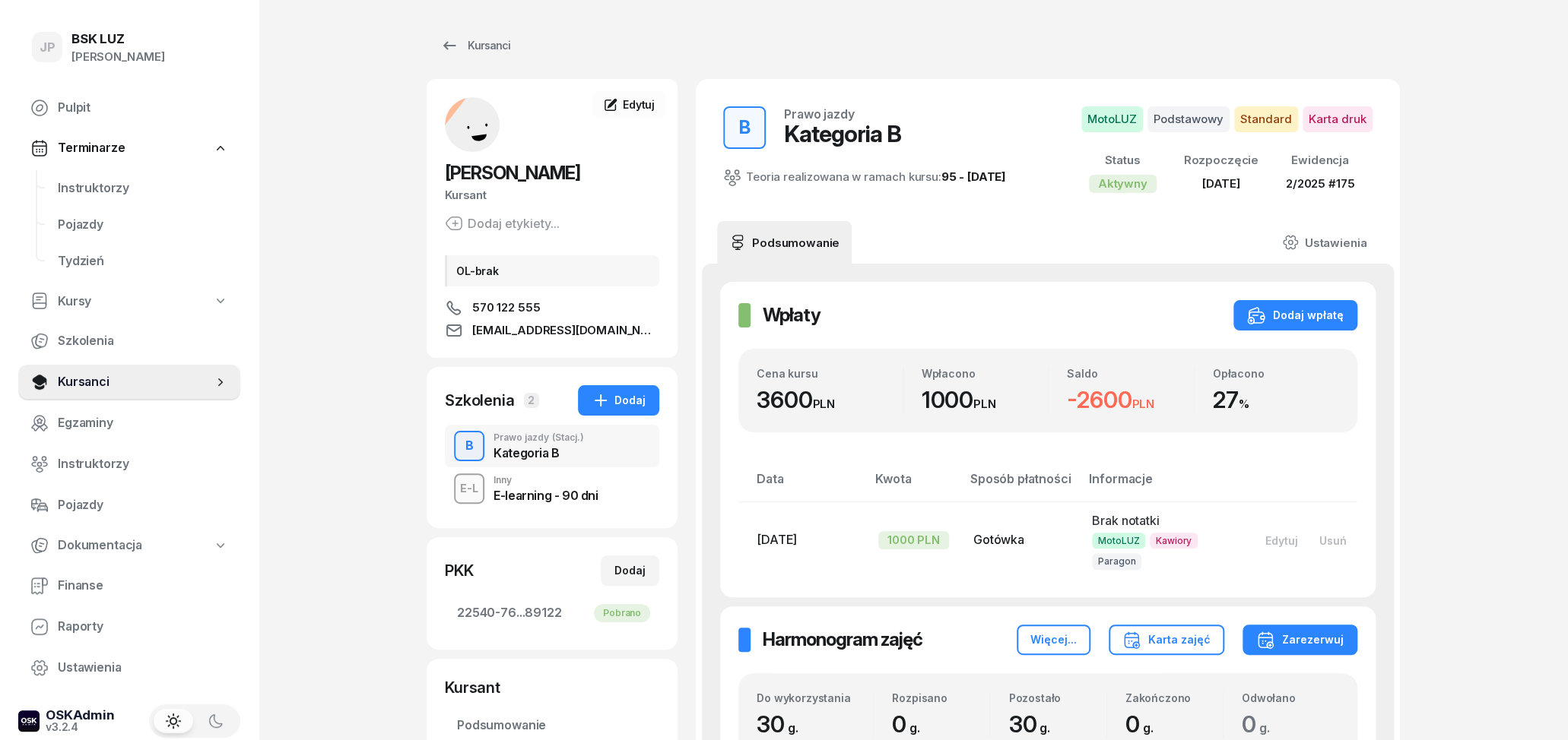
click at [581, 483] on div "Inny" at bounding box center [546, 480] width 104 height 9
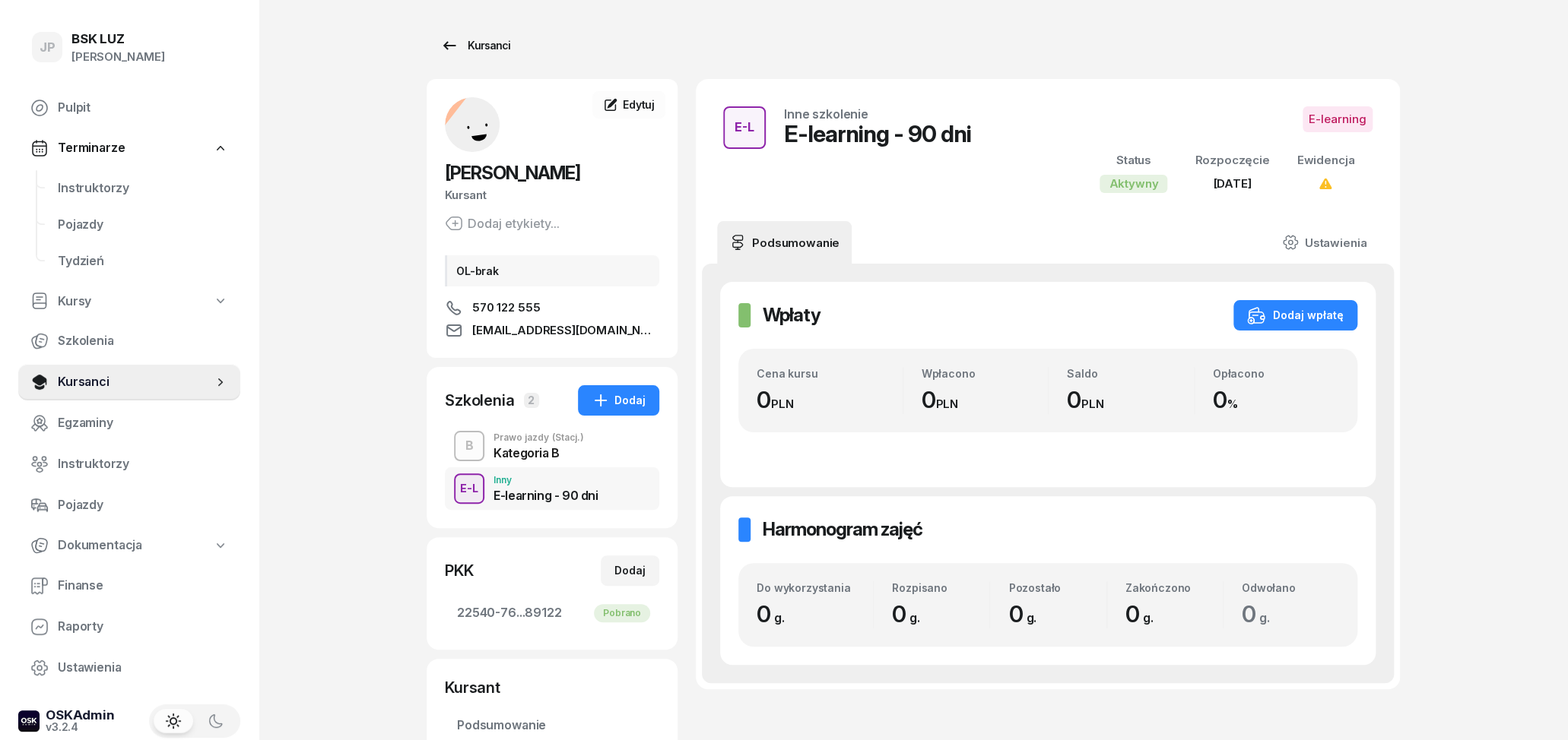
click at [479, 56] on link "Kursanci" at bounding box center [475, 45] width 97 height 30
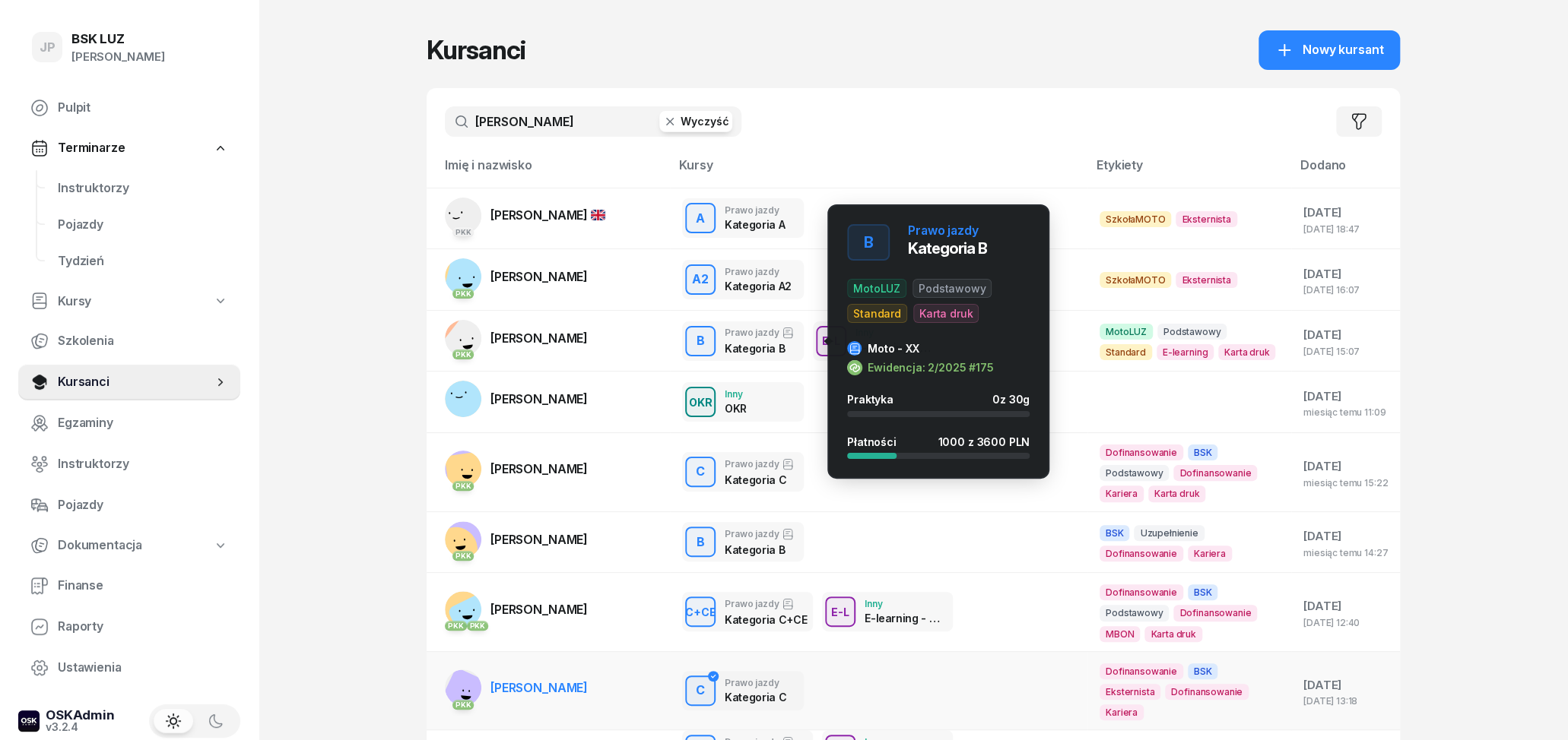
scroll to position [252, 0]
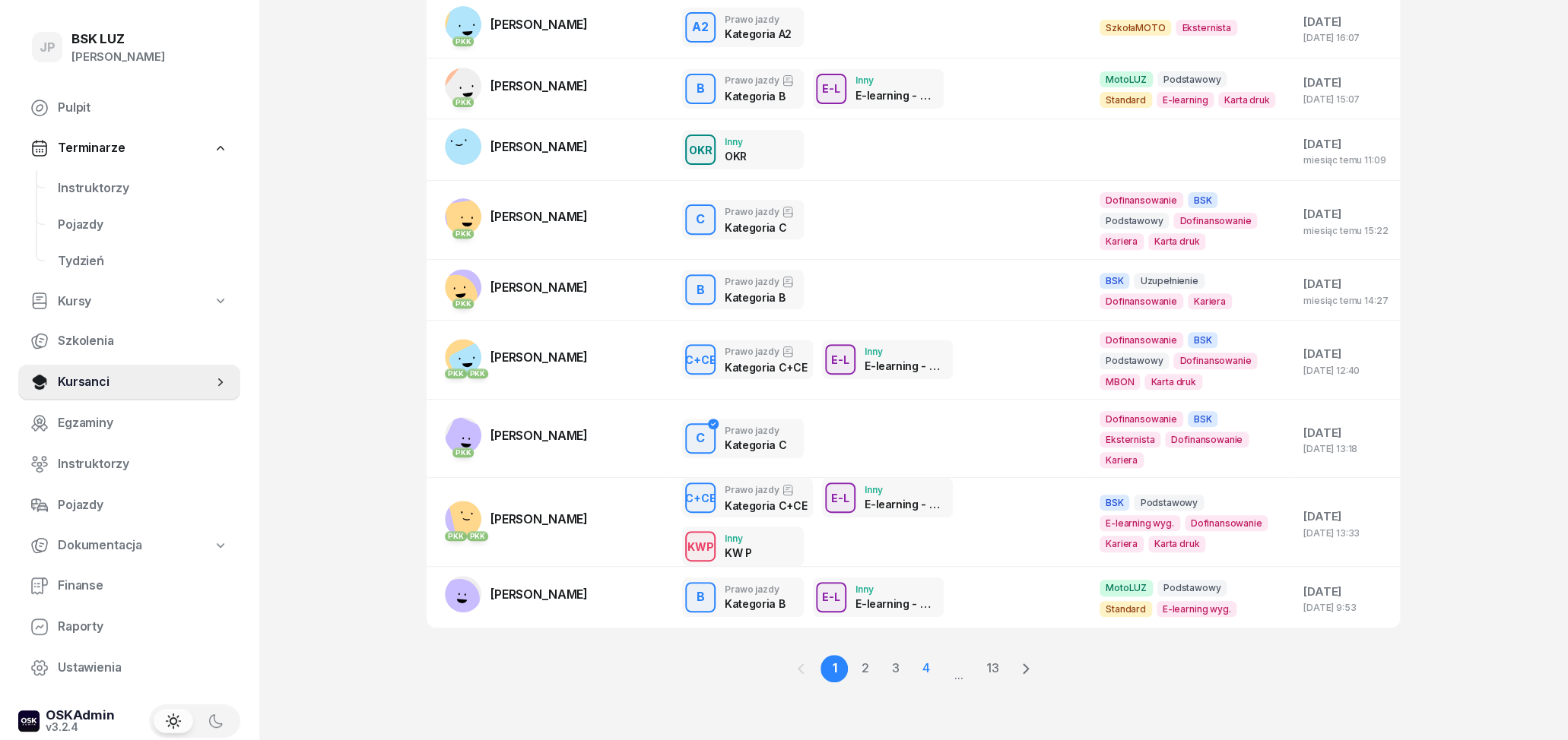
click at [920, 667] on link "4" at bounding box center [925, 668] width 27 height 27
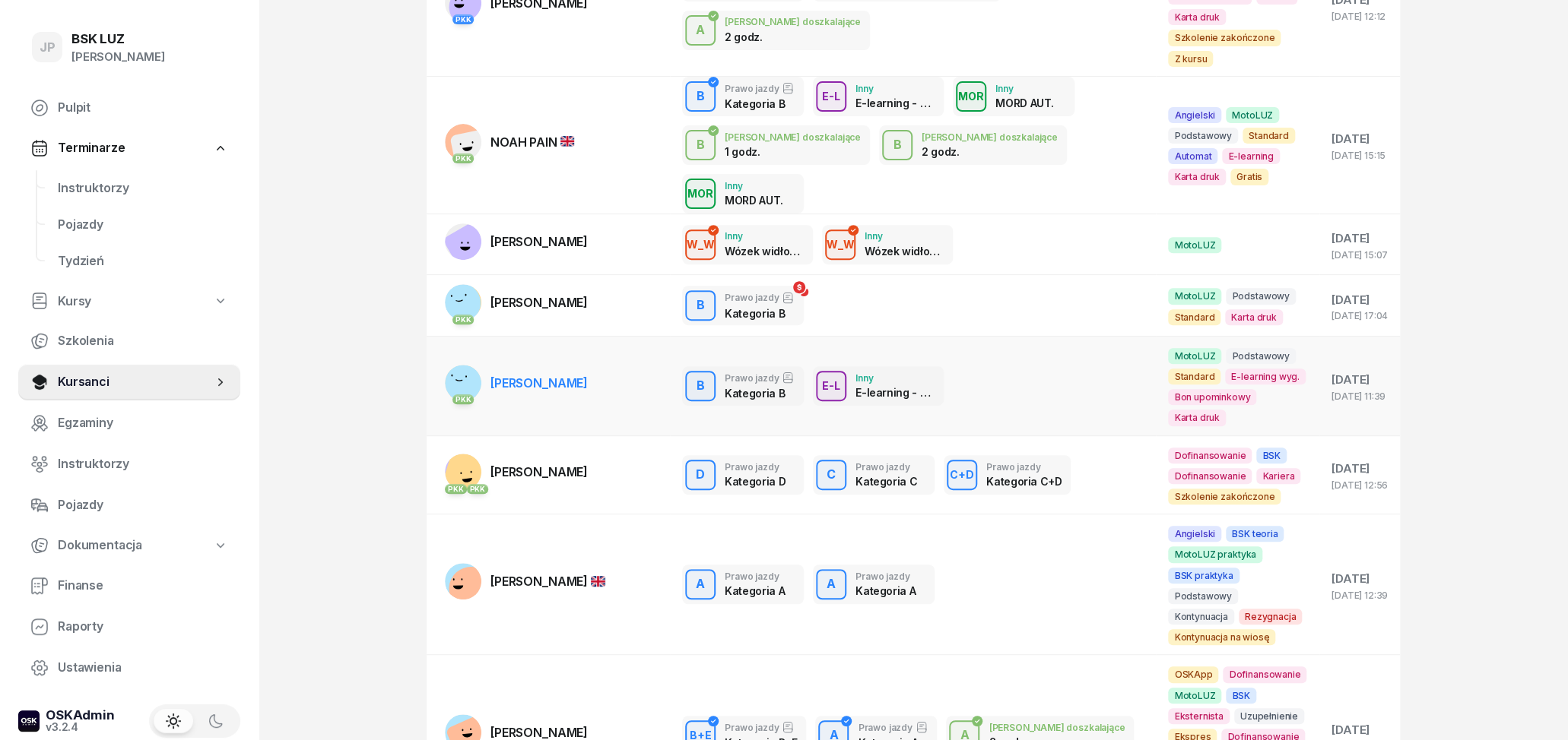
click at [986, 379] on td "B Prawo jazdy Kategoria B E-L Inny E-learning - 90 dni E-L Inne szkolenie E-lea…" at bounding box center [913, 385] width 486 height 99
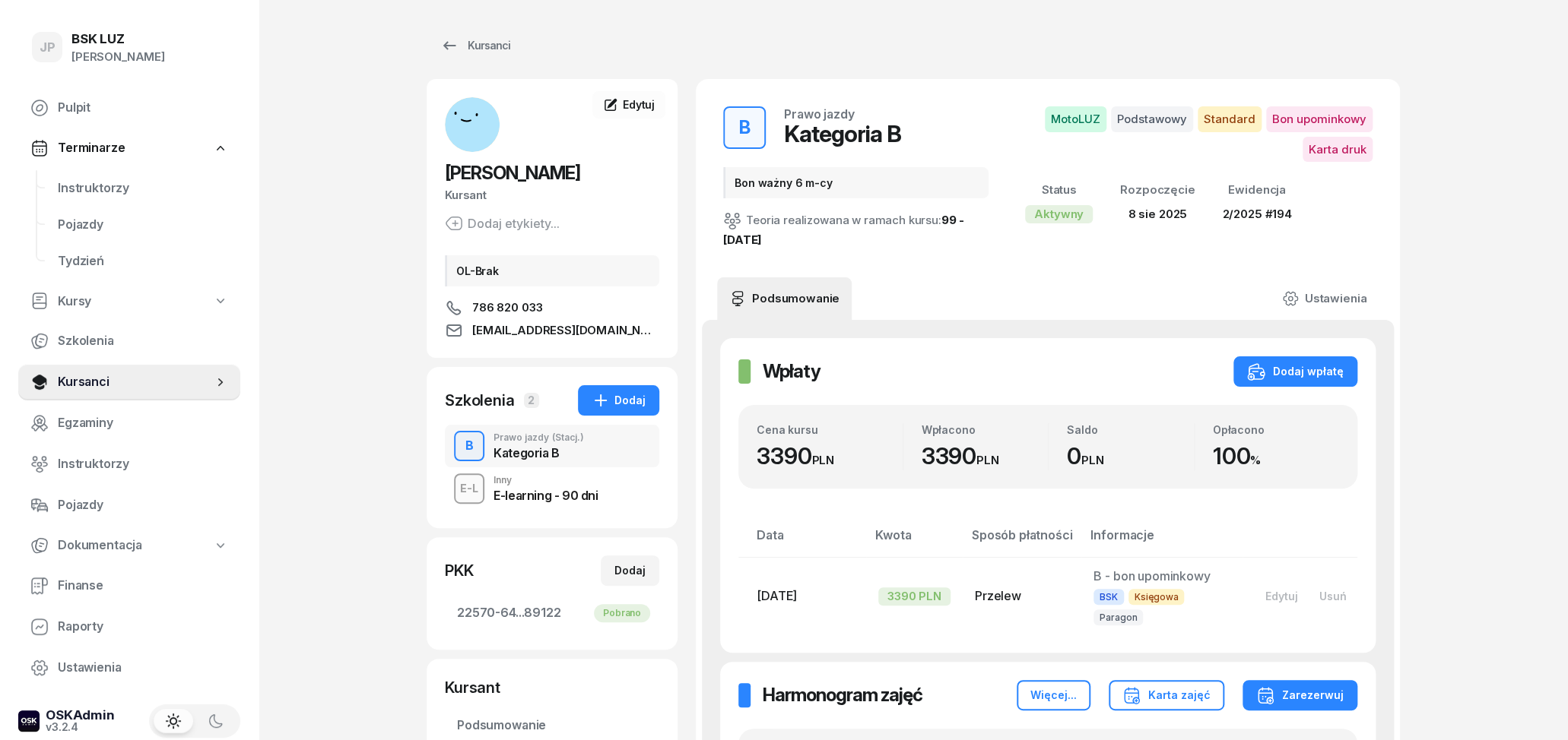
click at [597, 484] on div "E-L Inny E-learning - 90 dni" at bounding box center [552, 488] width 214 height 43
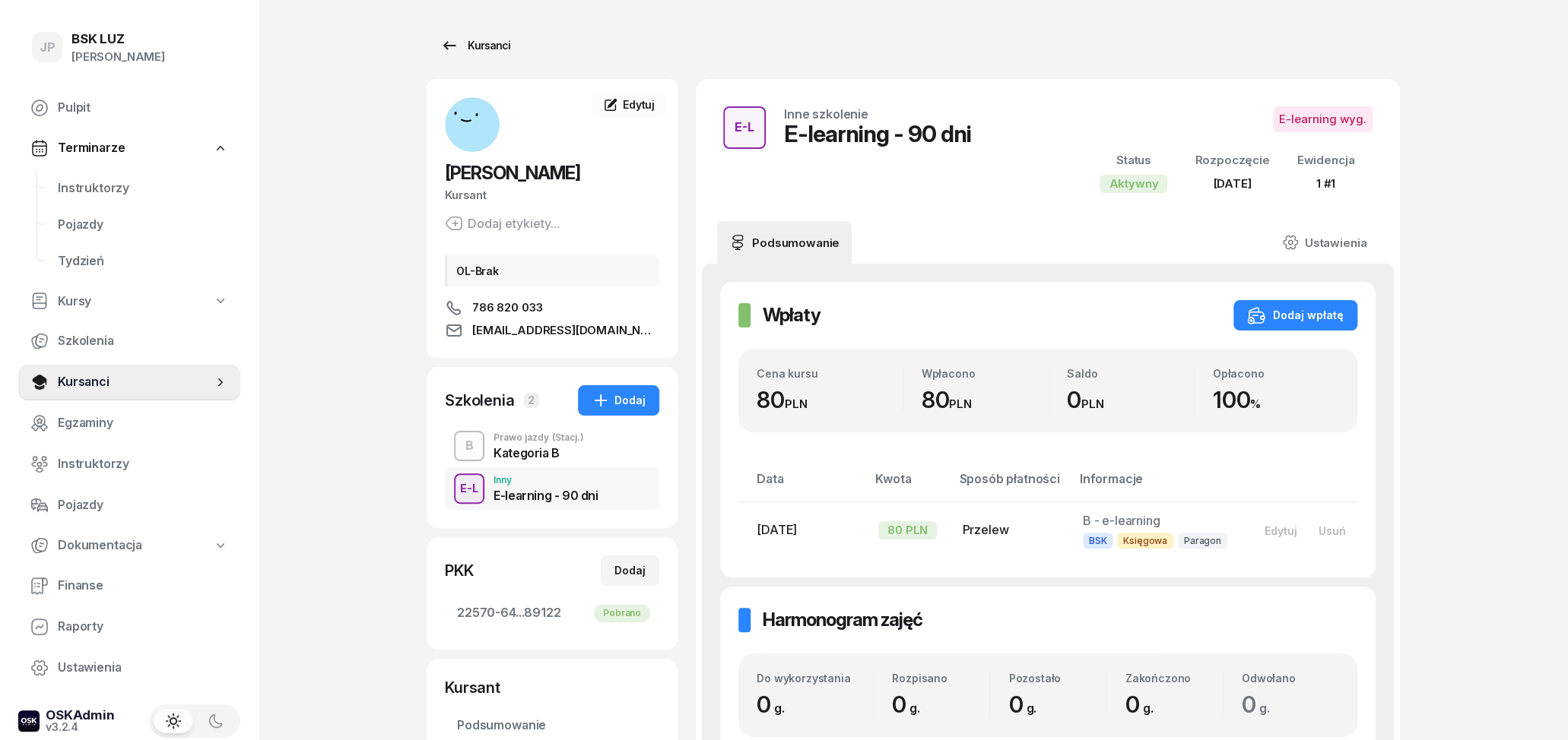
click at [452, 37] on link "Kursanci" at bounding box center [475, 45] width 97 height 30
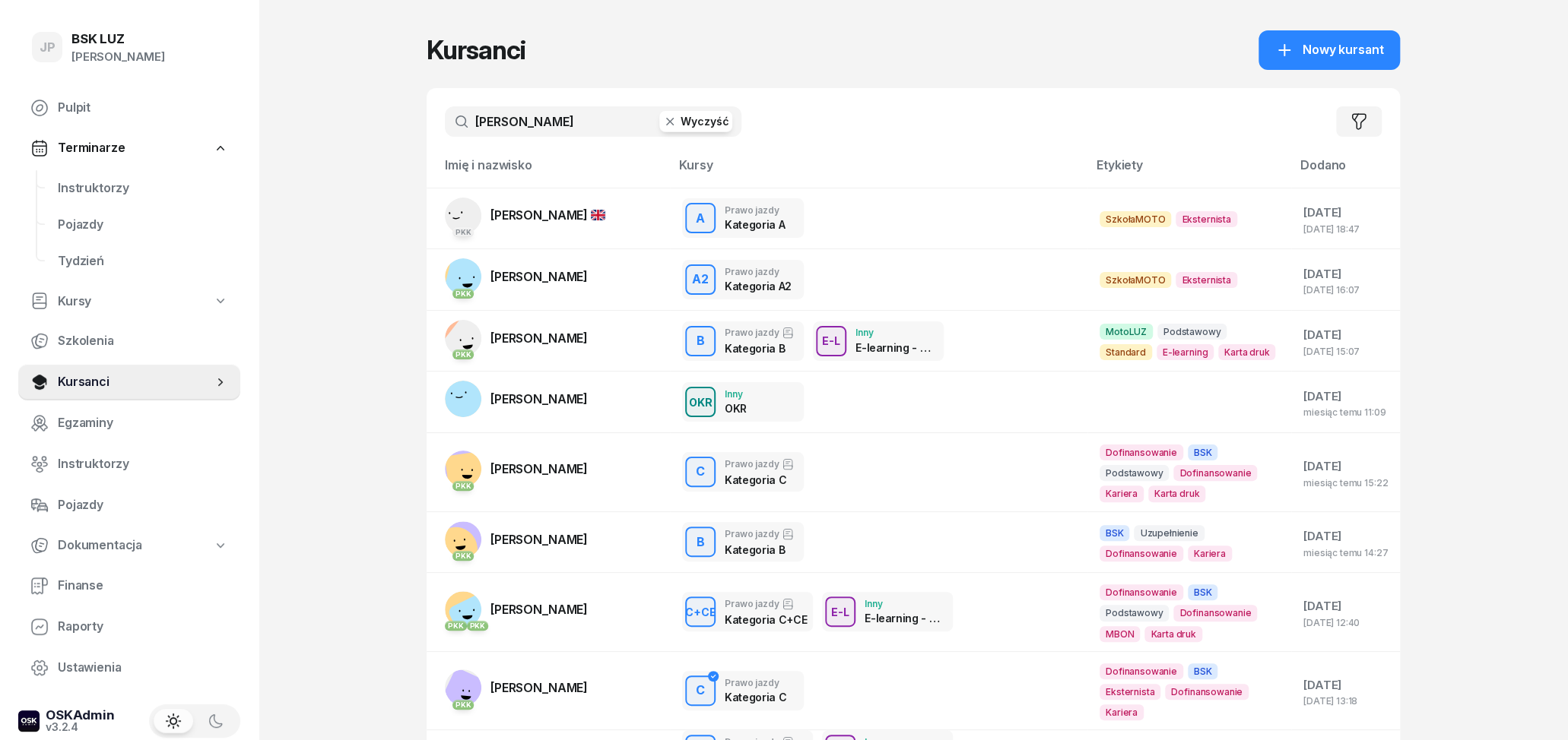
click at [686, 123] on button "Wyczyść" at bounding box center [696, 122] width 73 height 21
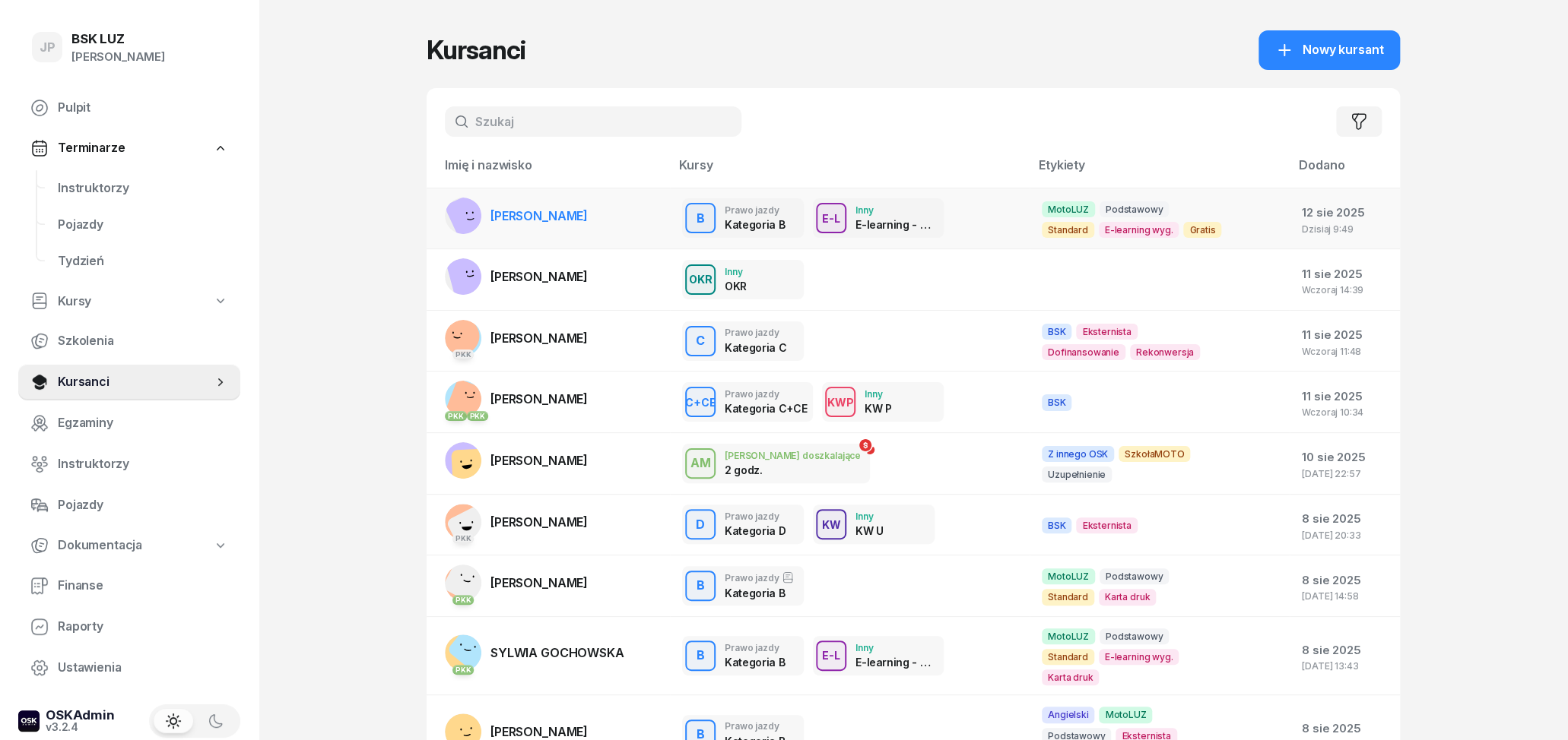
click at [972, 226] on div "B Prawo jazdy Kategoria B E-L Inny E-learning - 90 dni" at bounding box center [849, 217] width 335 height 39
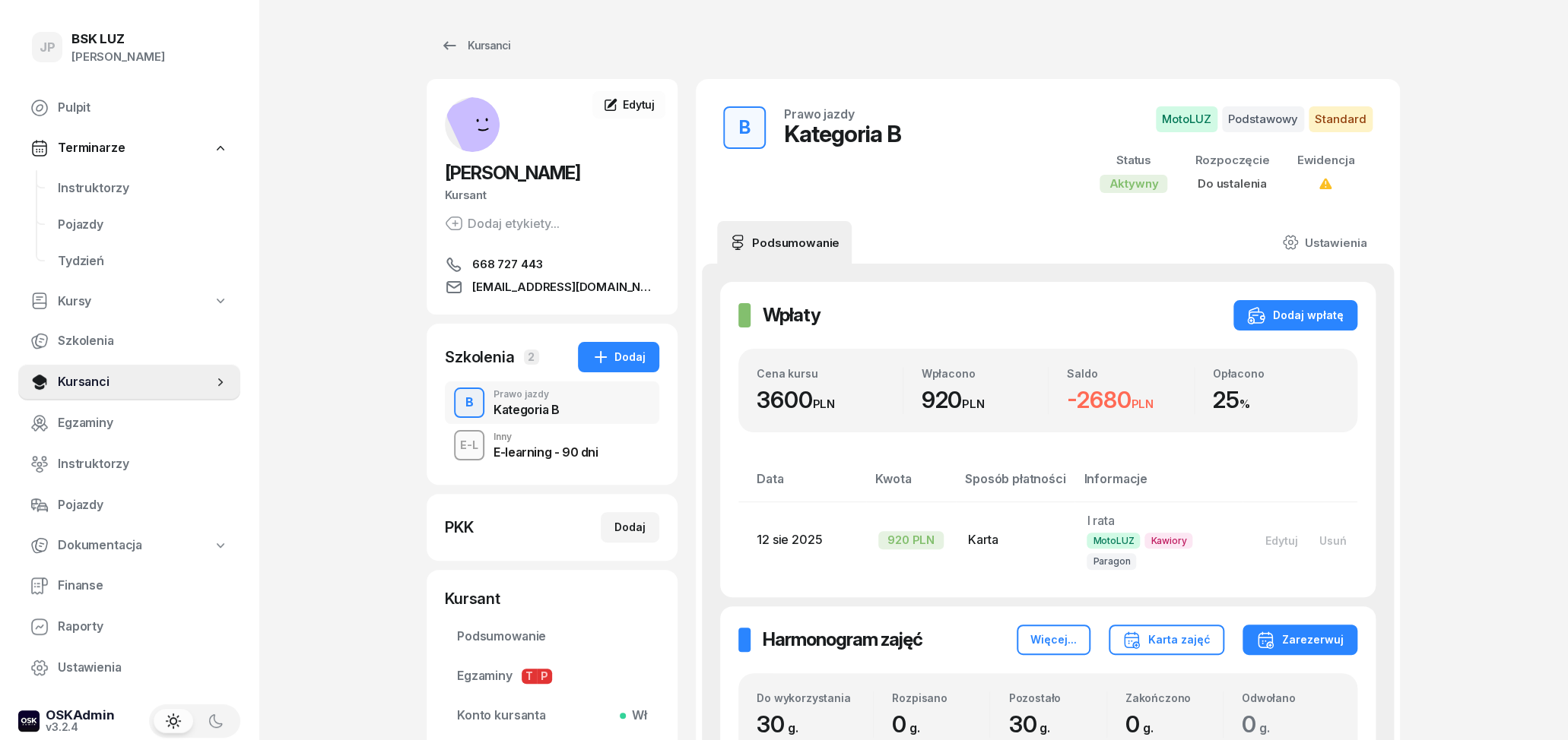
click at [605, 455] on div "E-L Inny E-learning - 90 dni" at bounding box center [552, 445] width 214 height 43
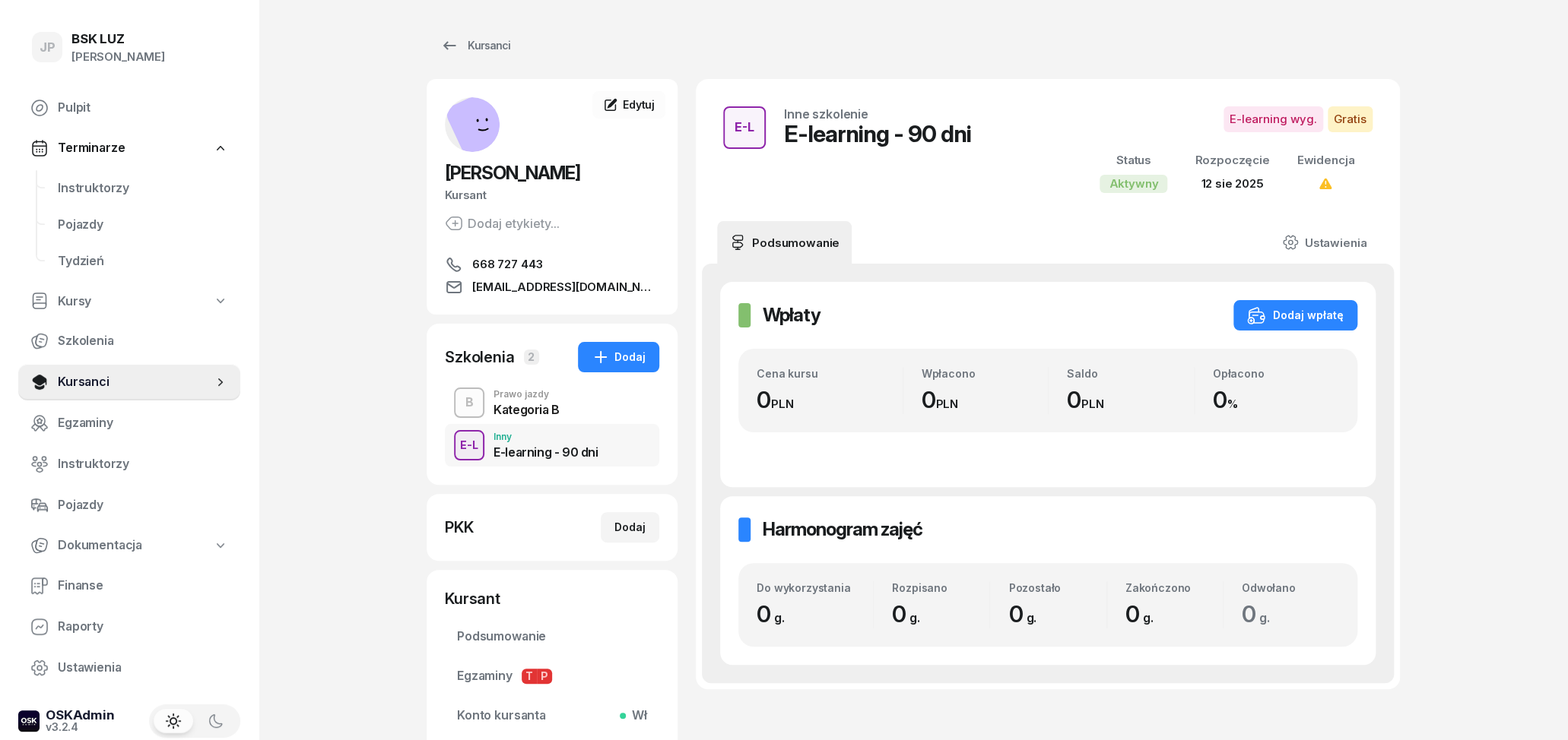
click at [511, 411] on div "Kategoria B" at bounding box center [526, 410] width 66 height 12
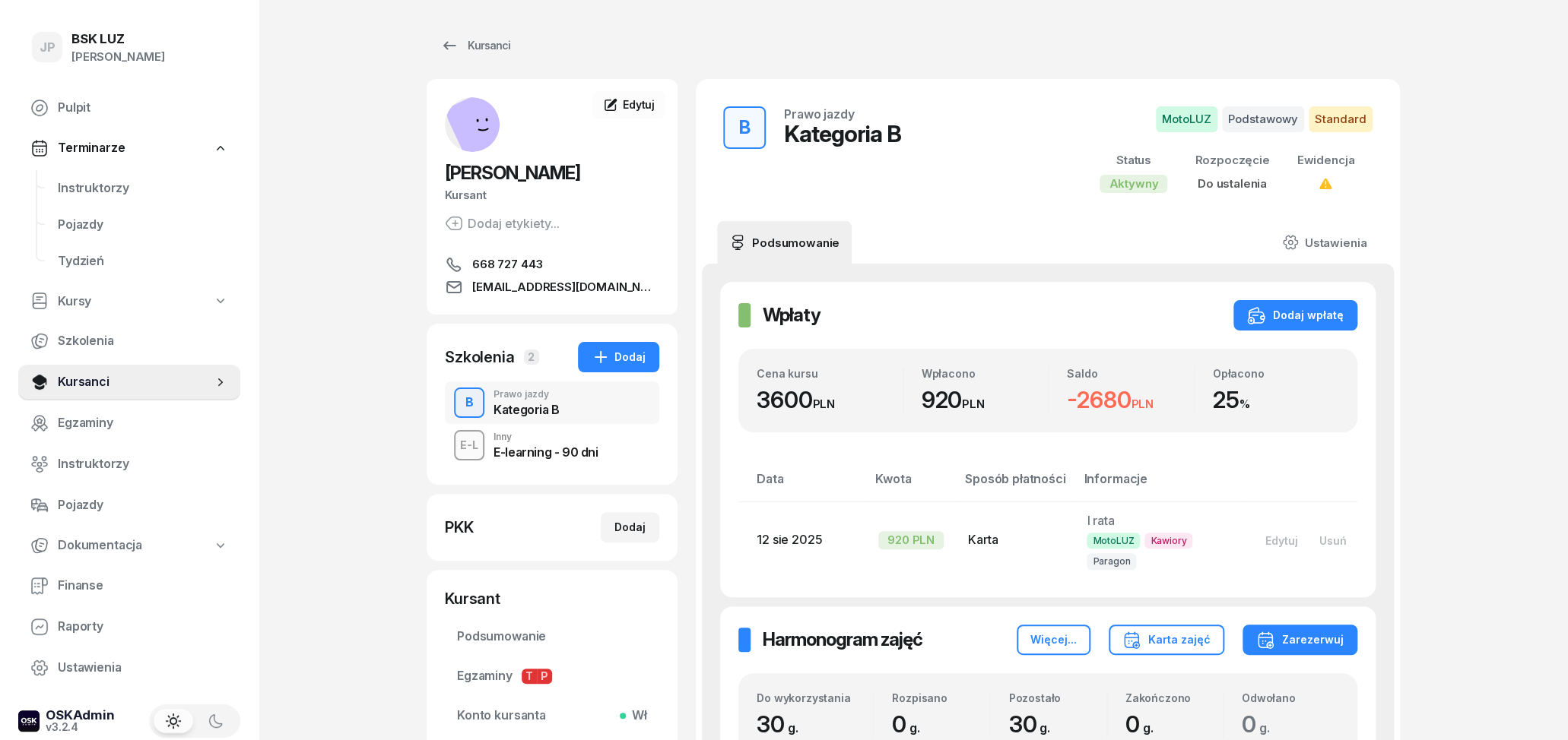
click at [565, 447] on div "E-learning - 90 dni" at bounding box center [546, 452] width 104 height 12
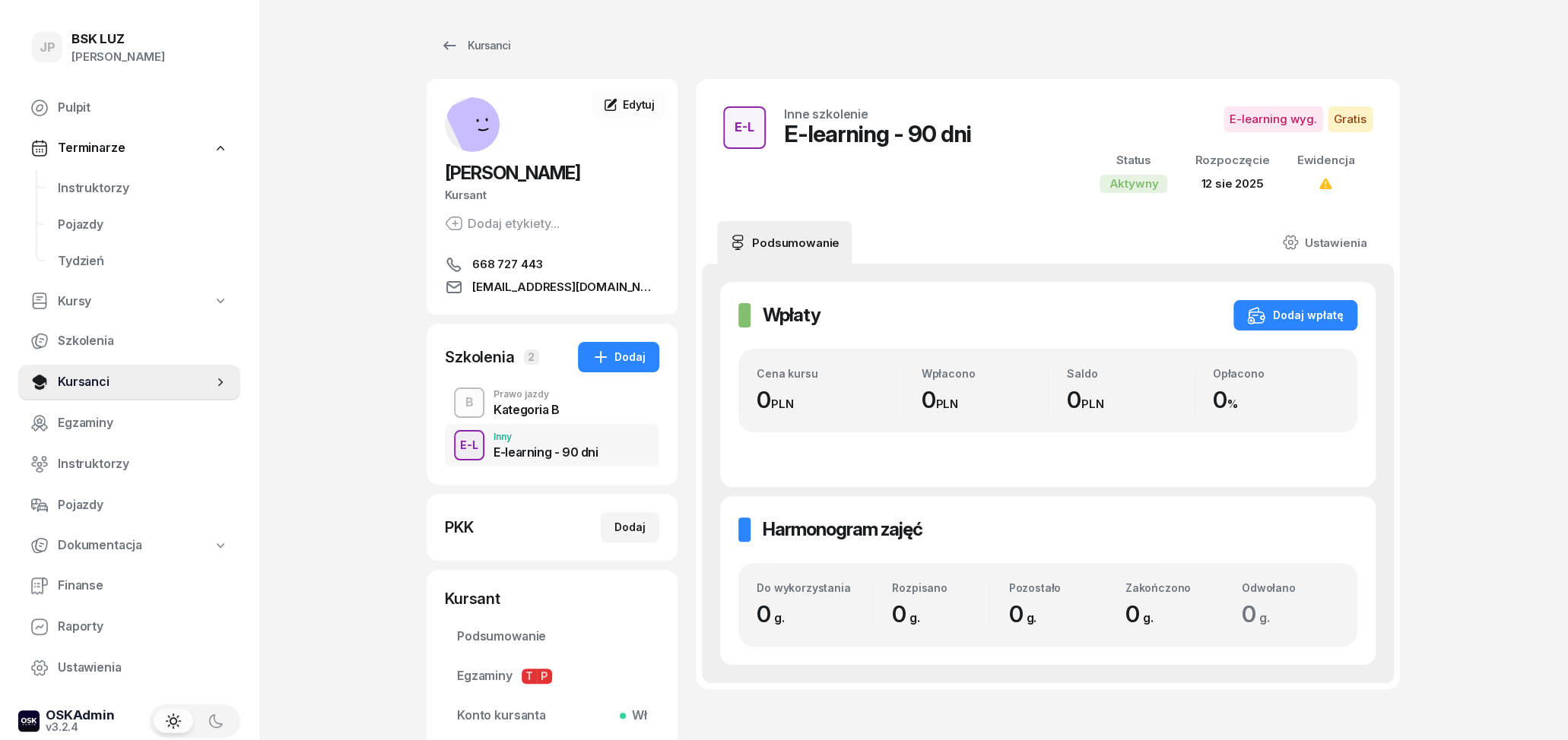
click at [581, 451] on div "E-learning - 90 dni" at bounding box center [546, 452] width 104 height 12
click at [597, 406] on div "B Prawo jazdy Kategoria B" at bounding box center [552, 403] width 214 height 43
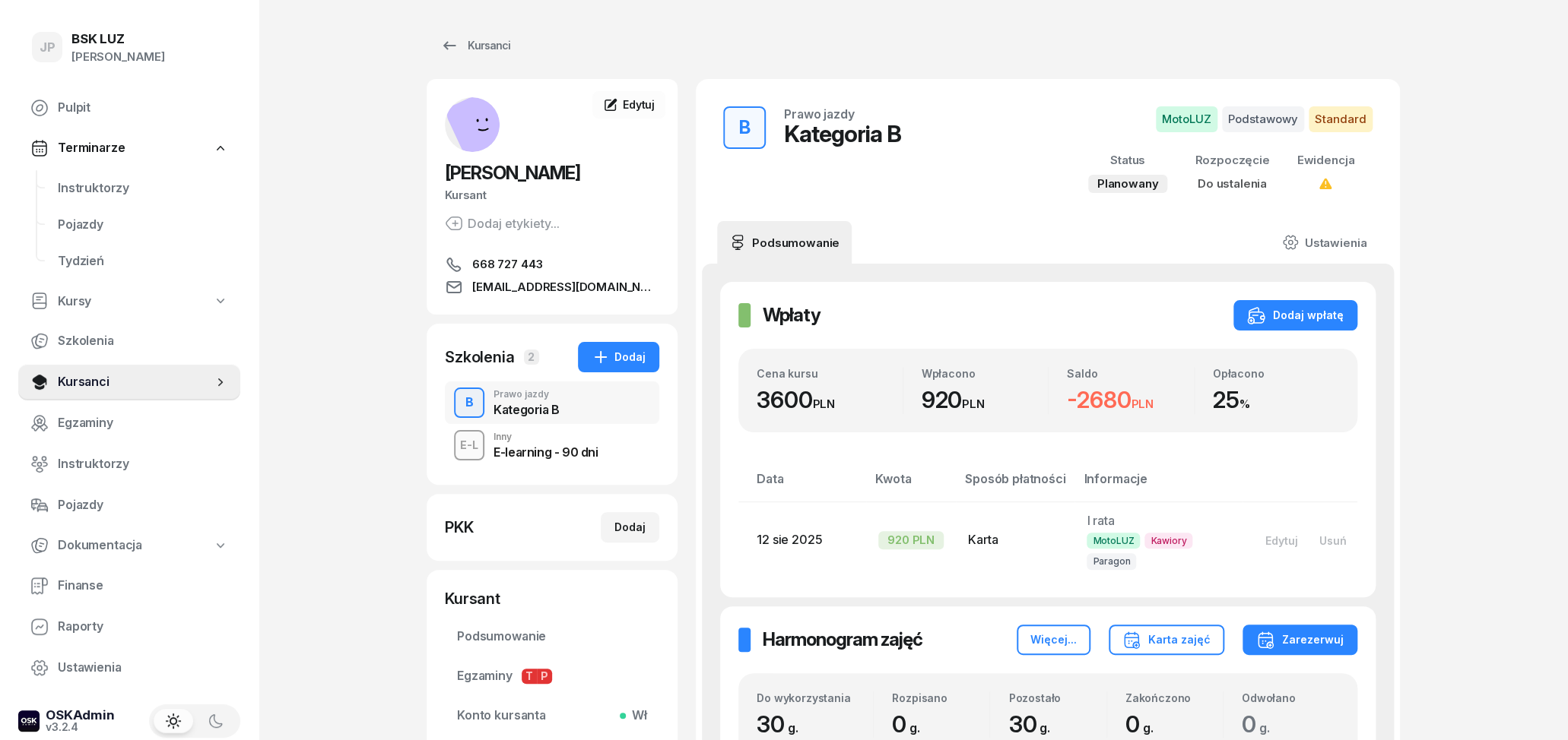
click at [1254, 180] on span "Do ustalenia" at bounding box center [1232, 183] width 70 height 15
click at [1250, 186] on span "Do ustalenia" at bounding box center [1232, 183] width 70 height 15
click at [1330, 234] on link "Ustawienia" at bounding box center [1323, 242] width 109 height 43
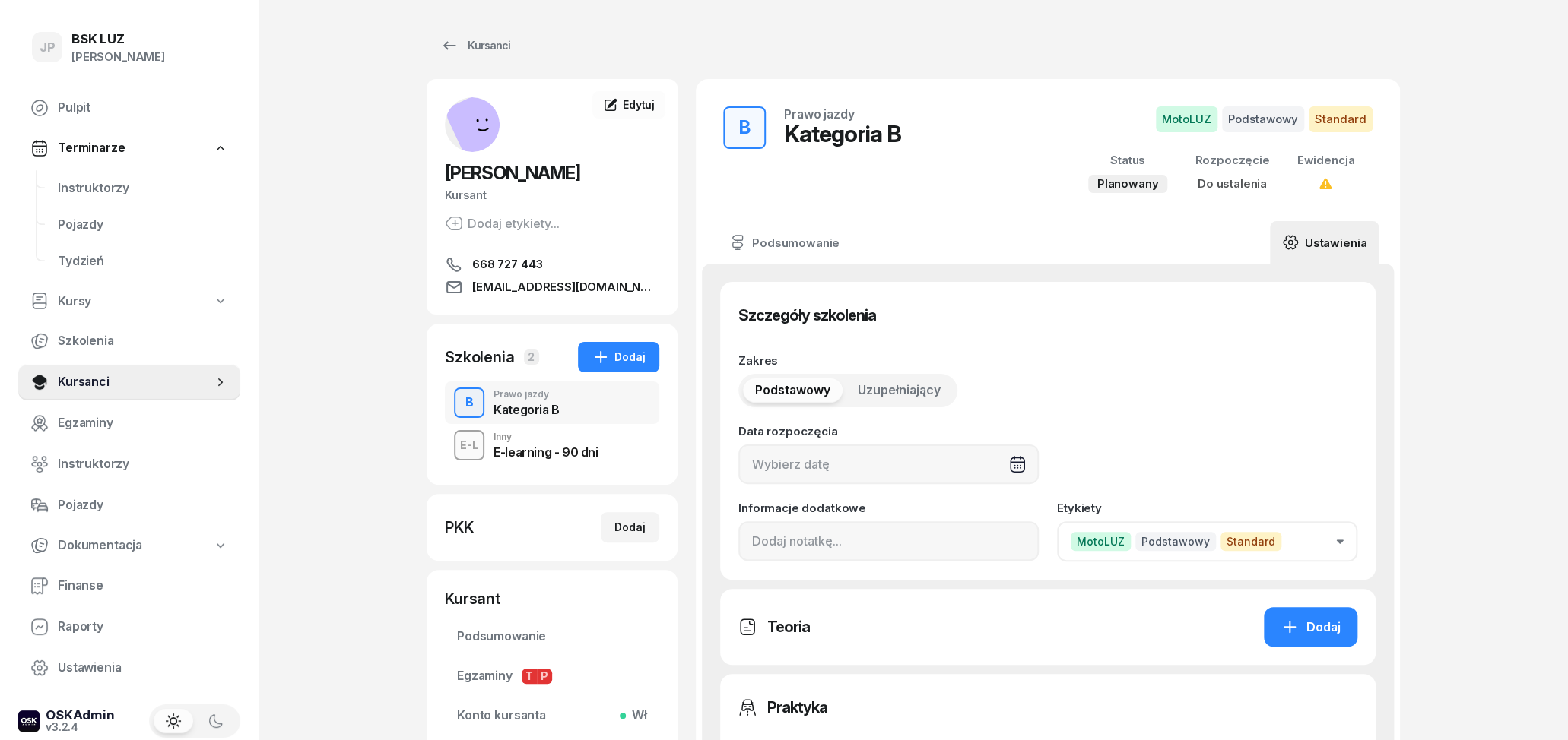
click at [1244, 186] on span "Do ustalenia" at bounding box center [1232, 183] width 70 height 15
click at [1248, 158] on div "Rozpoczęcie" at bounding box center [1232, 160] width 75 height 20
click at [487, 404] on div "B Prawo jazdy Kategoria B" at bounding box center [552, 403] width 214 height 43
click at [590, 403] on div "B Prawo jazdy Kategoria B" at bounding box center [552, 403] width 214 height 43
click at [581, 449] on div "E-learning - 90 dni" at bounding box center [546, 452] width 104 height 12
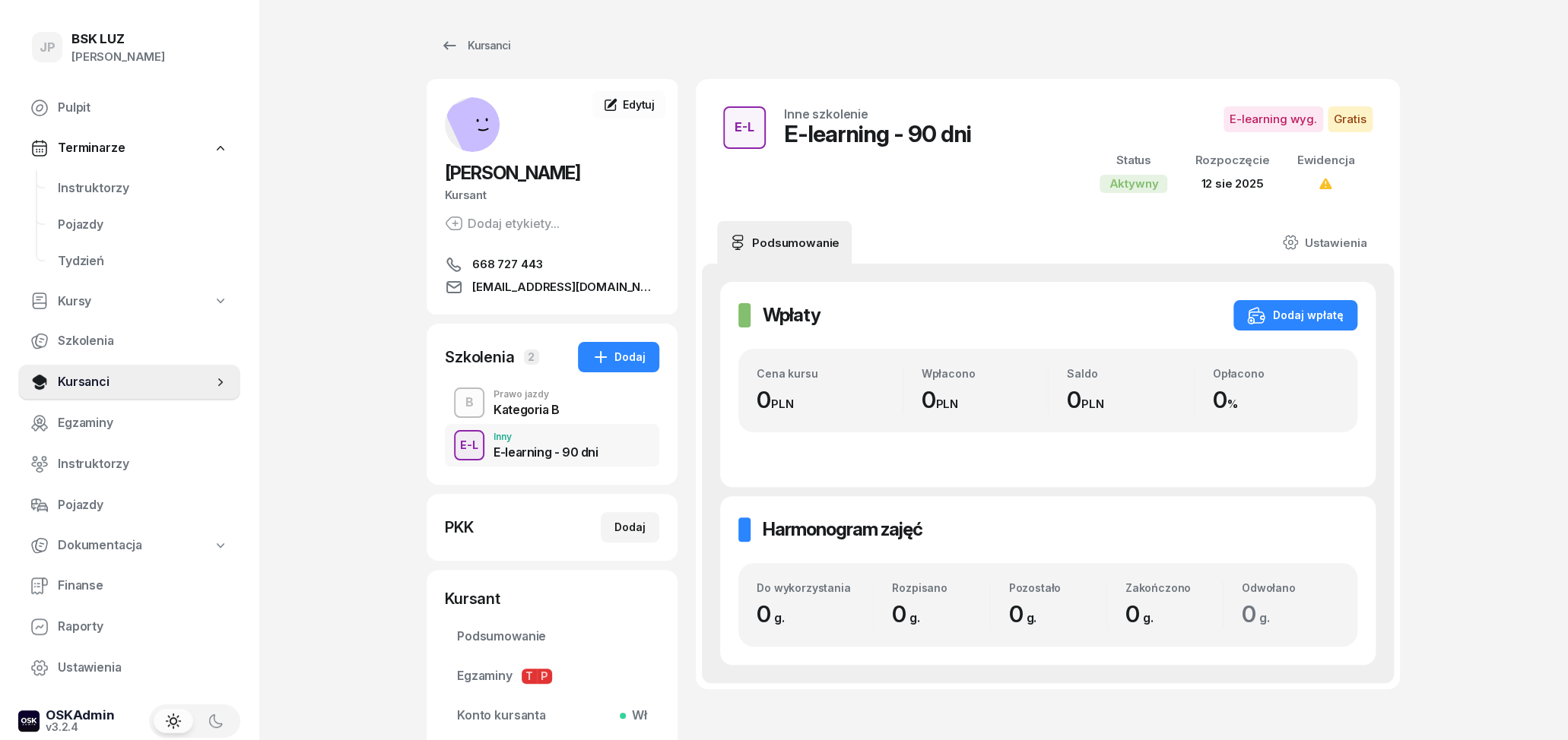
drag, startPoint x: 640, startPoint y: 165, endPoint x: 531, endPoint y: 171, distance: 109.2
click at [531, 171] on h2 "[PERSON_NAME]" at bounding box center [552, 173] width 214 height 24
copy span "[PERSON_NAME]"
click at [463, 39] on div "Kursanci" at bounding box center [475, 45] width 70 height 18
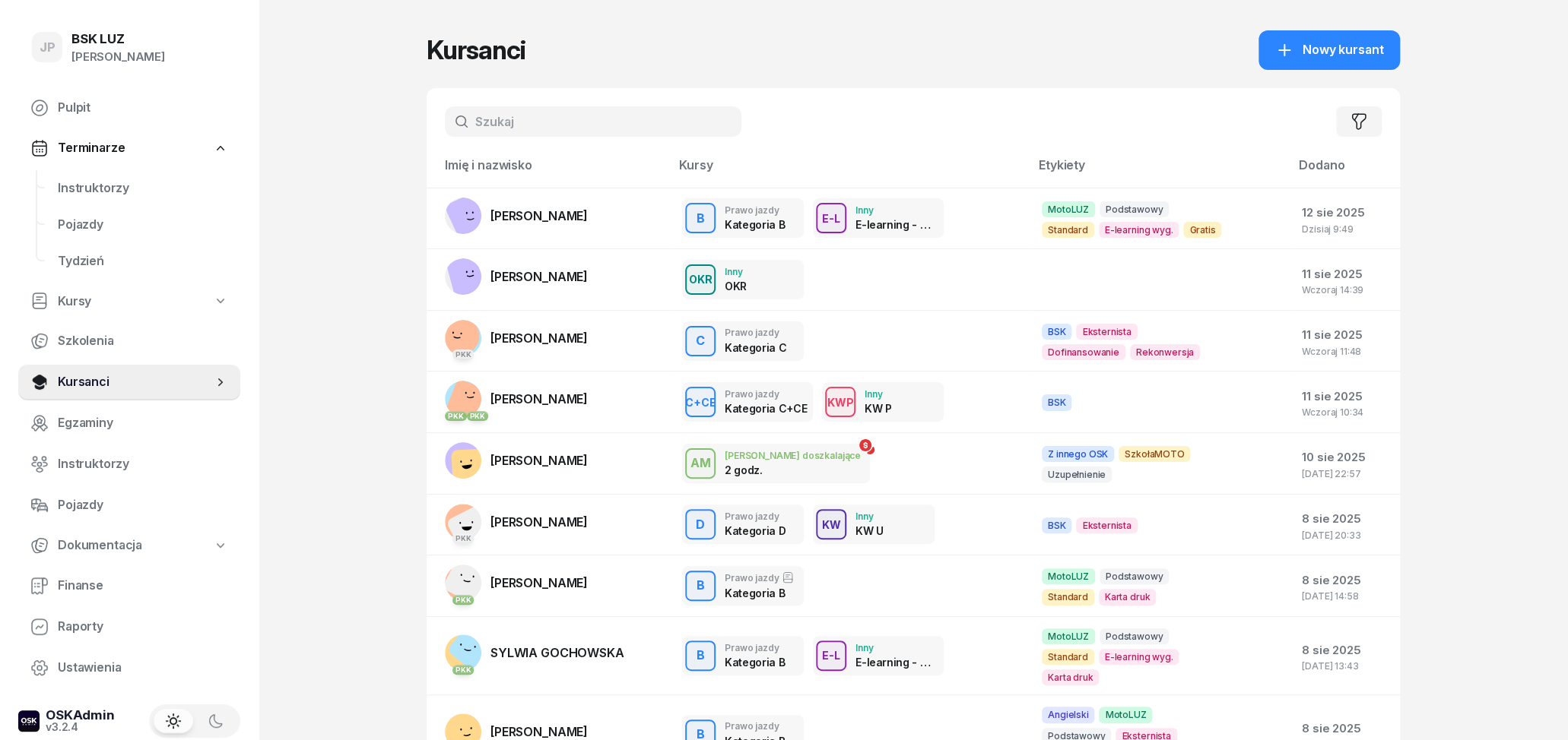
click at [527, 129] on input "text" at bounding box center [593, 121] width 297 height 30
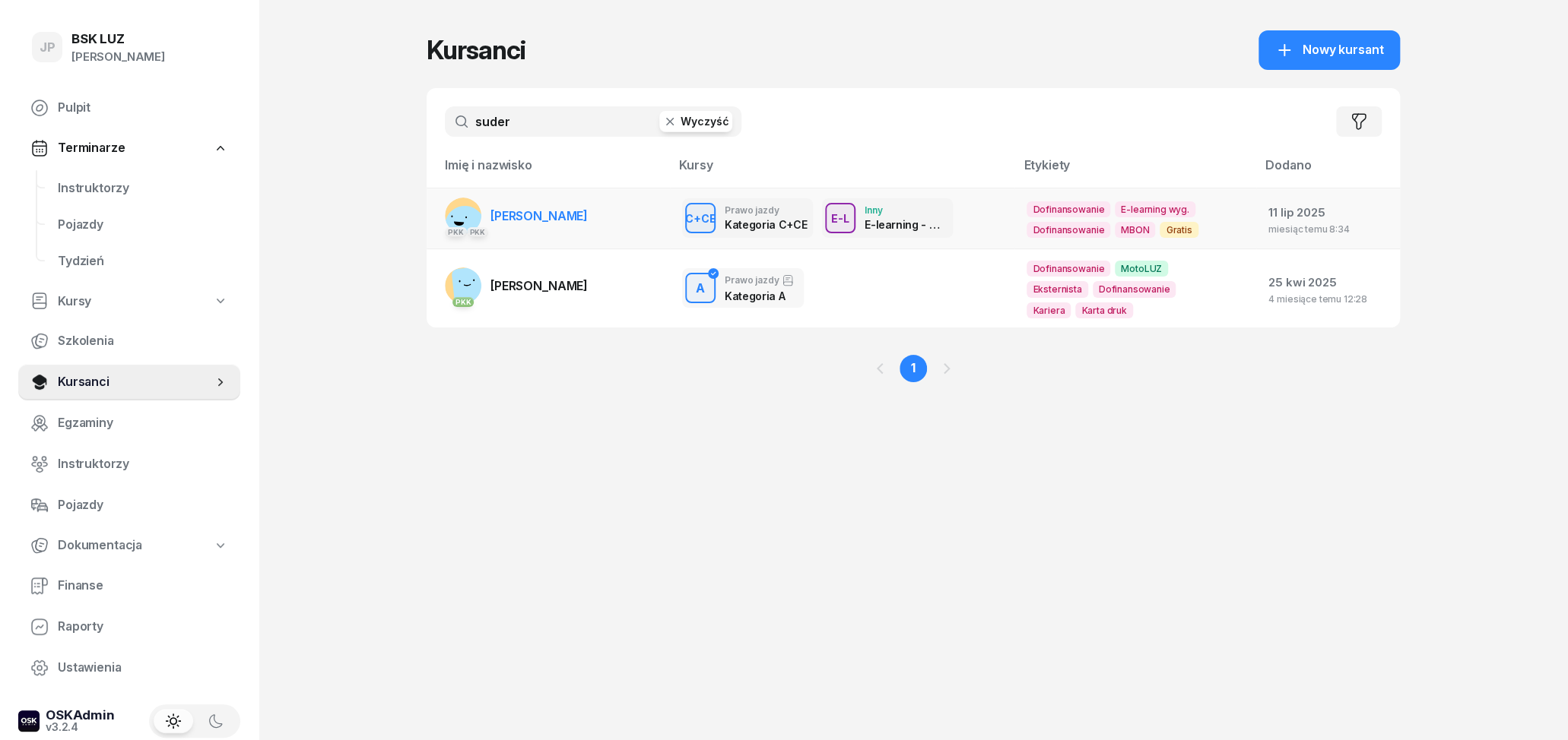
type input "suder"
click at [526, 217] on span "[PERSON_NAME]" at bounding box center [539, 215] width 97 height 15
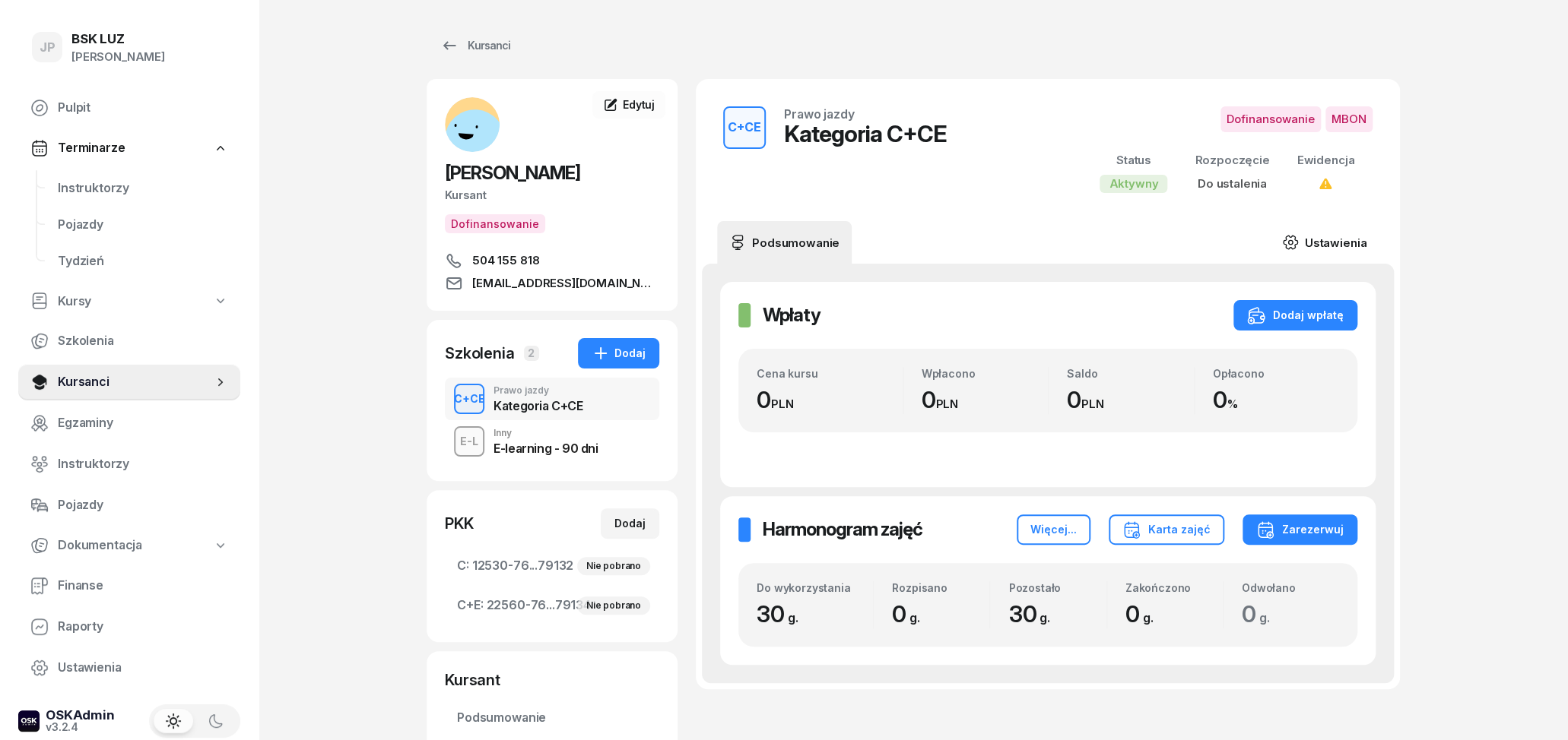
click at [1345, 244] on link "Ustawienia" at bounding box center [1323, 242] width 109 height 43
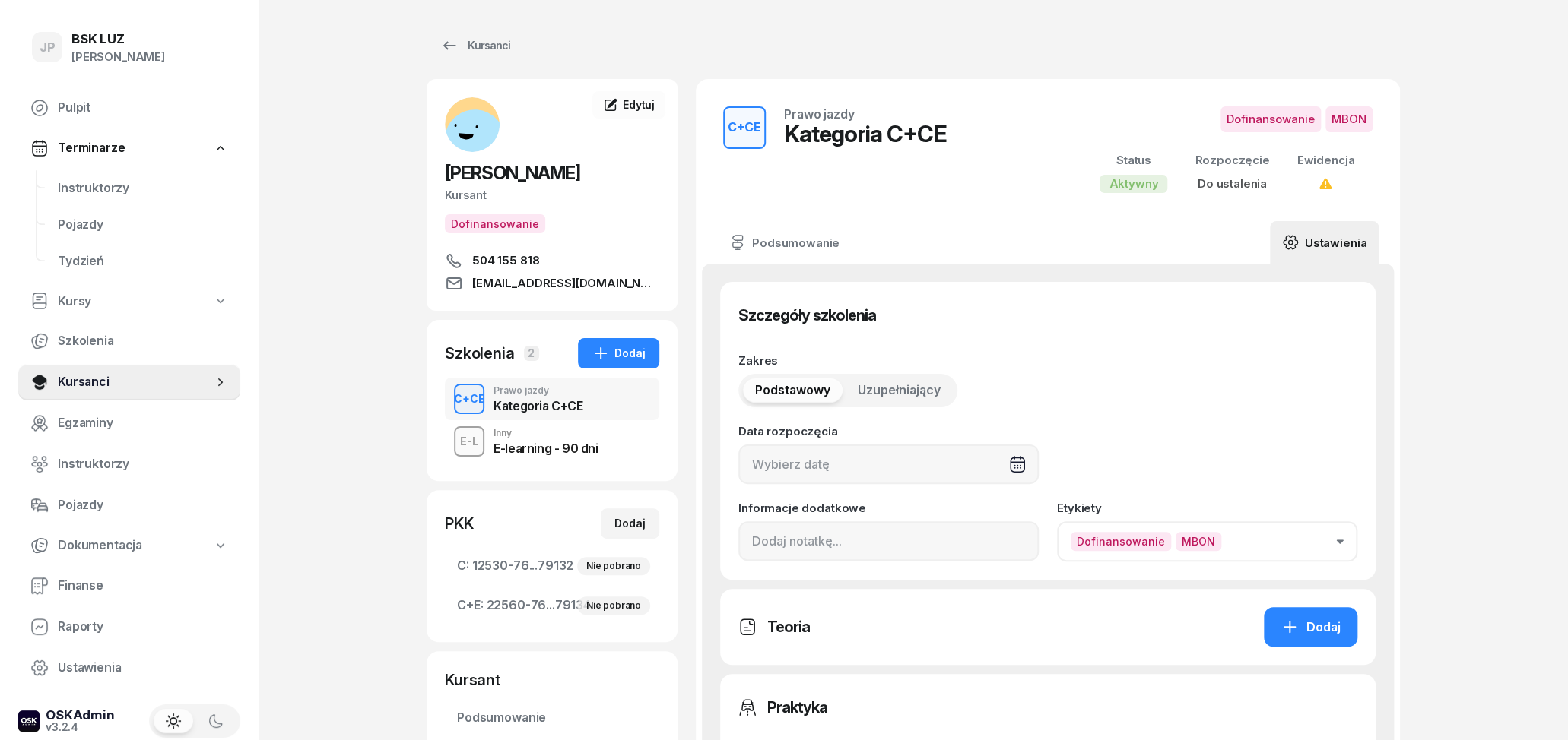
click at [787, 466] on div at bounding box center [888, 463] width 300 height 39
click at [1016, 521] on icon "button" at bounding box center [1015, 515] width 15 height 15
click at [992, 517] on icon "button" at bounding box center [987, 515] width 15 height 15
click at [956, 678] on div "26" at bounding box center [955, 679] width 24 height 24
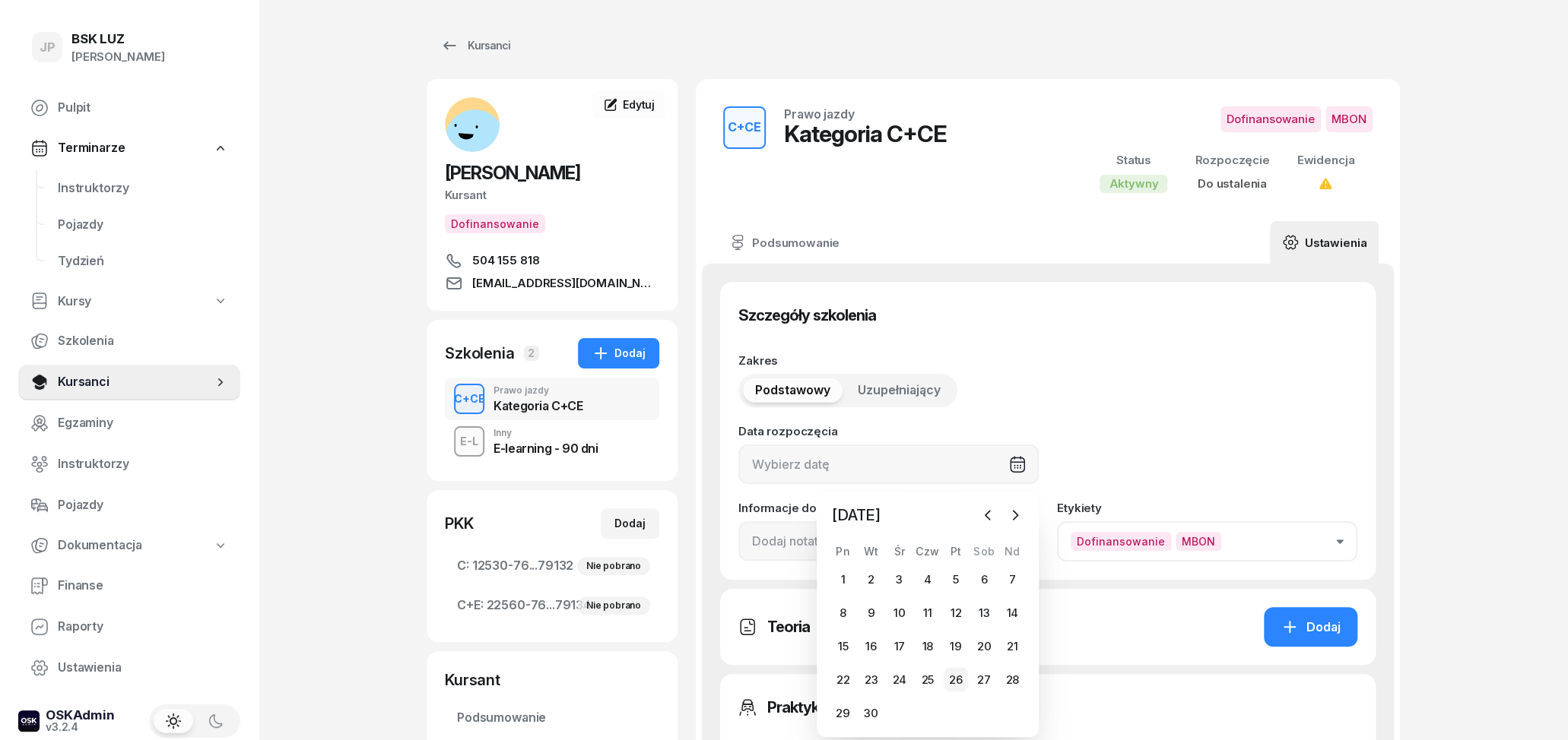
type input "[DATE]"
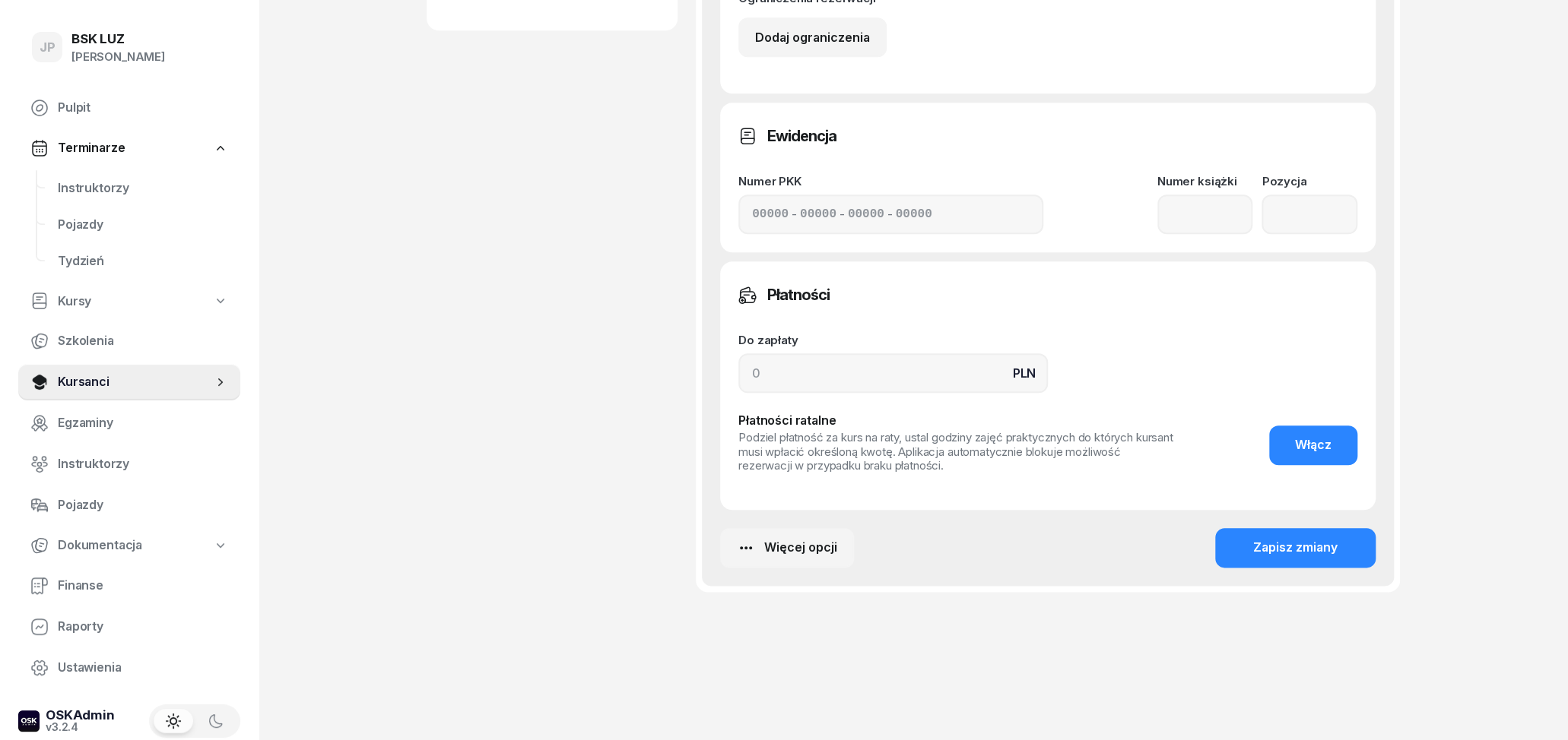
scroll to position [605, 0]
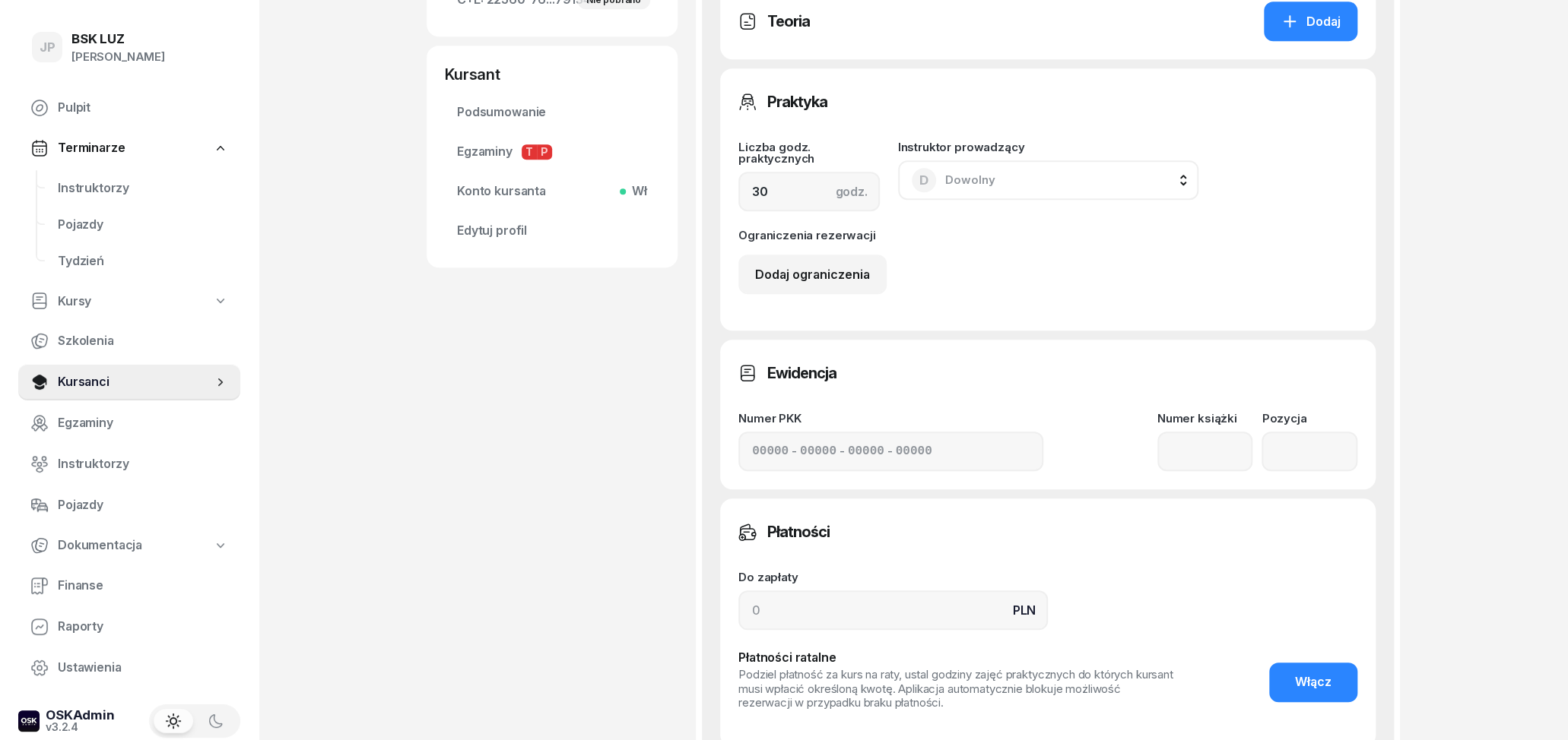
click at [869, 441] on div "Numer PKK - - - Numer książki Pozycja" at bounding box center [1047, 441] width 619 height 58
click at [868, 450] on div "Numer PKK - - - Numer książki Pozycja" at bounding box center [1047, 441] width 619 height 58
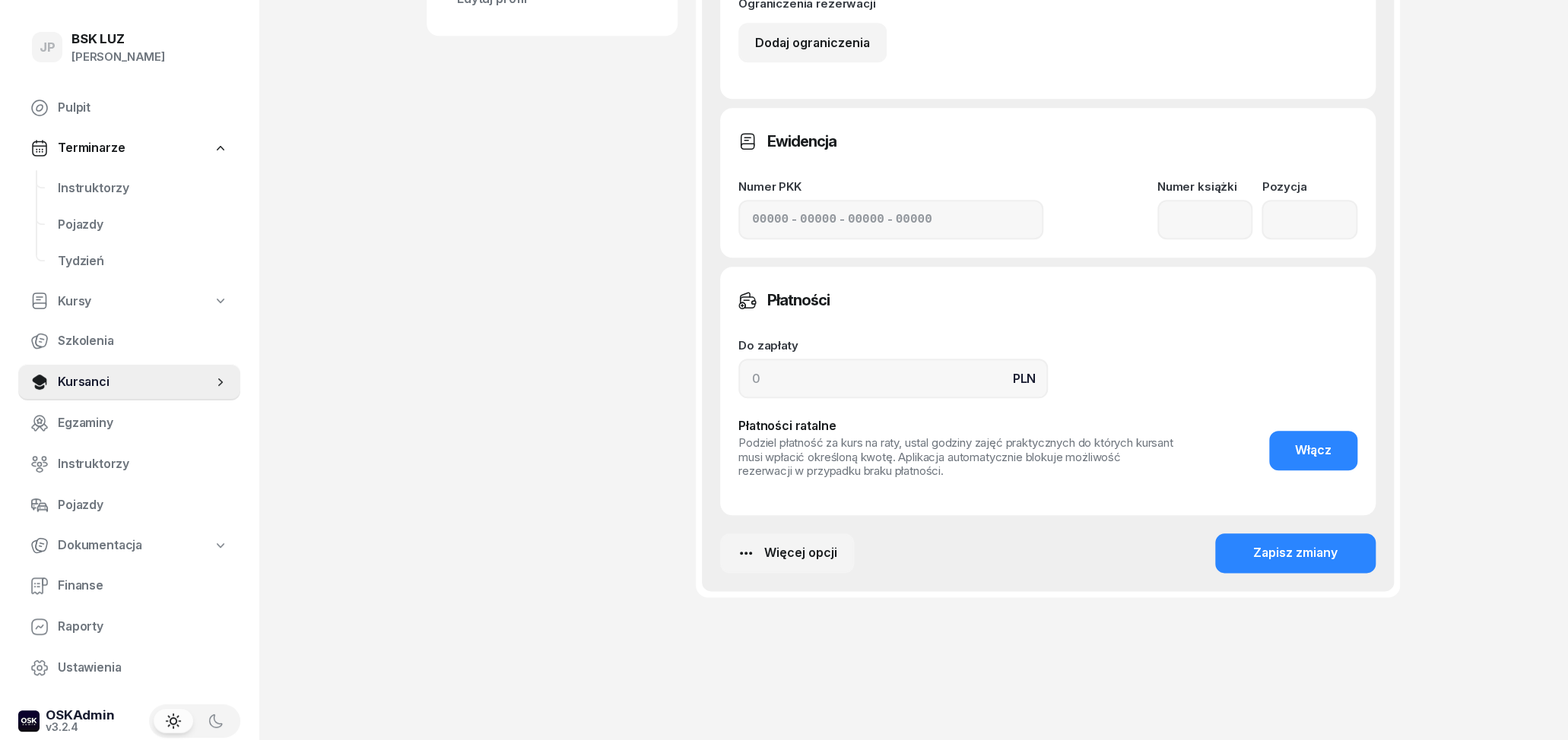
scroll to position [843, 0]
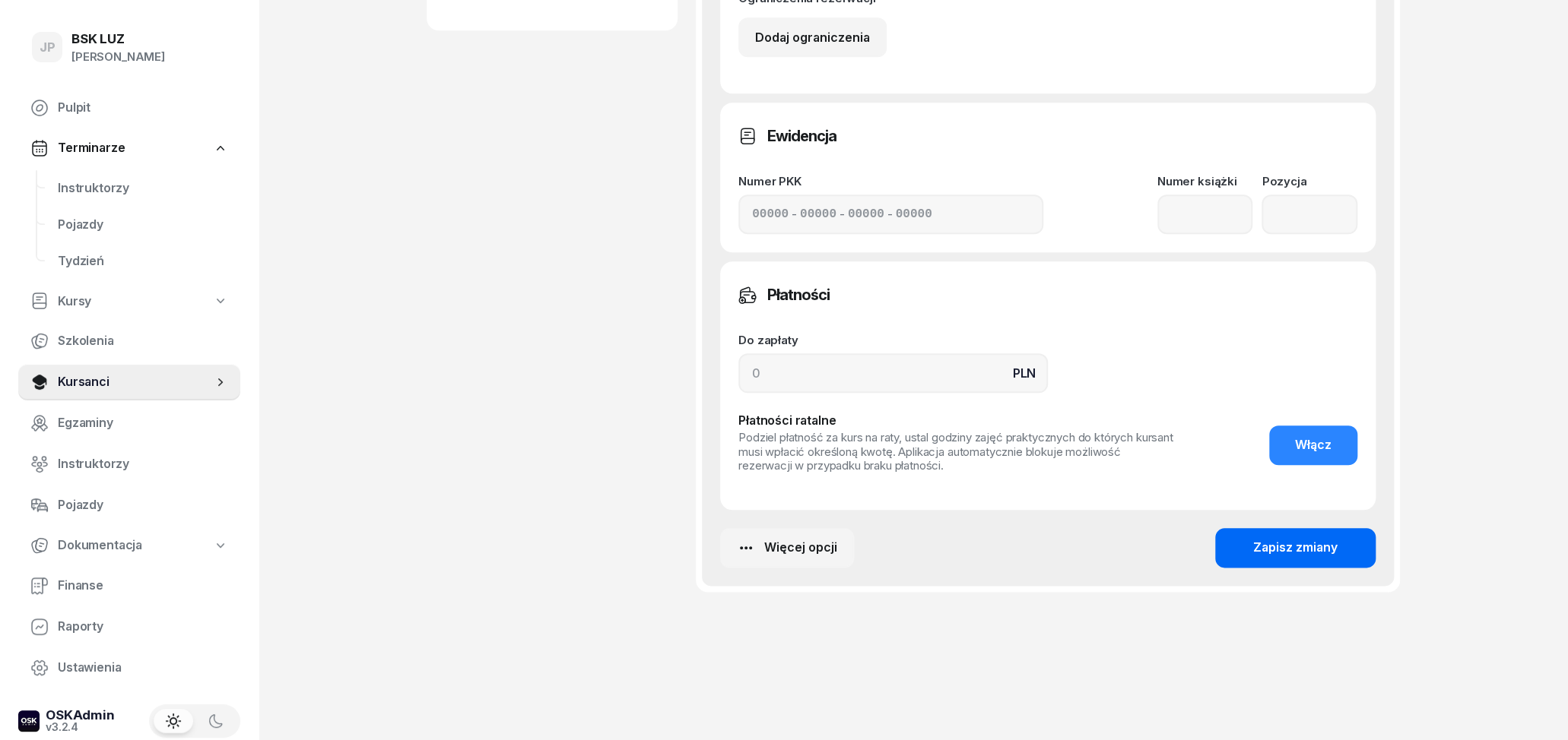
click at [1252, 551] on button "Zapisz zmiany" at bounding box center [1295, 547] width 160 height 39
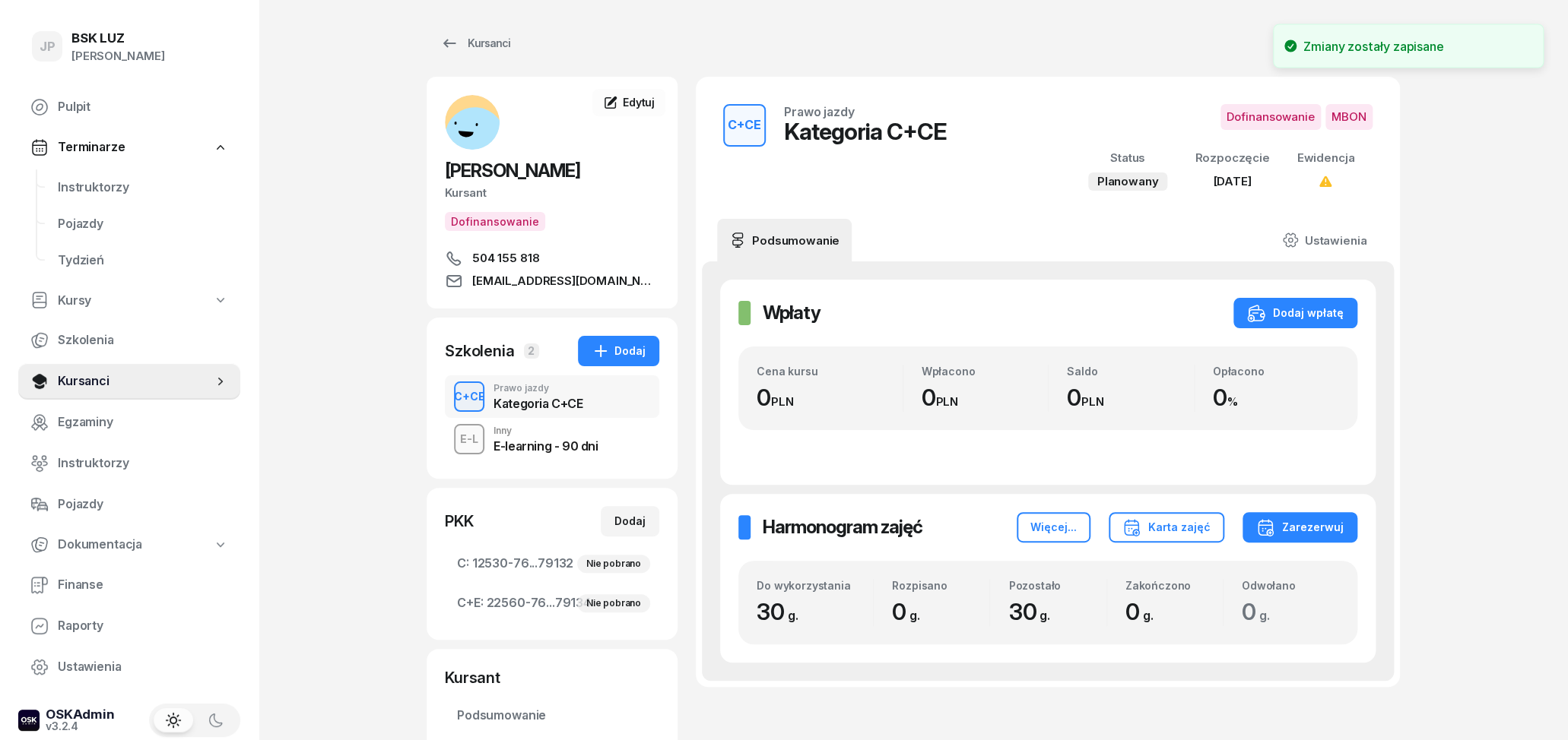
scroll to position [0, 0]
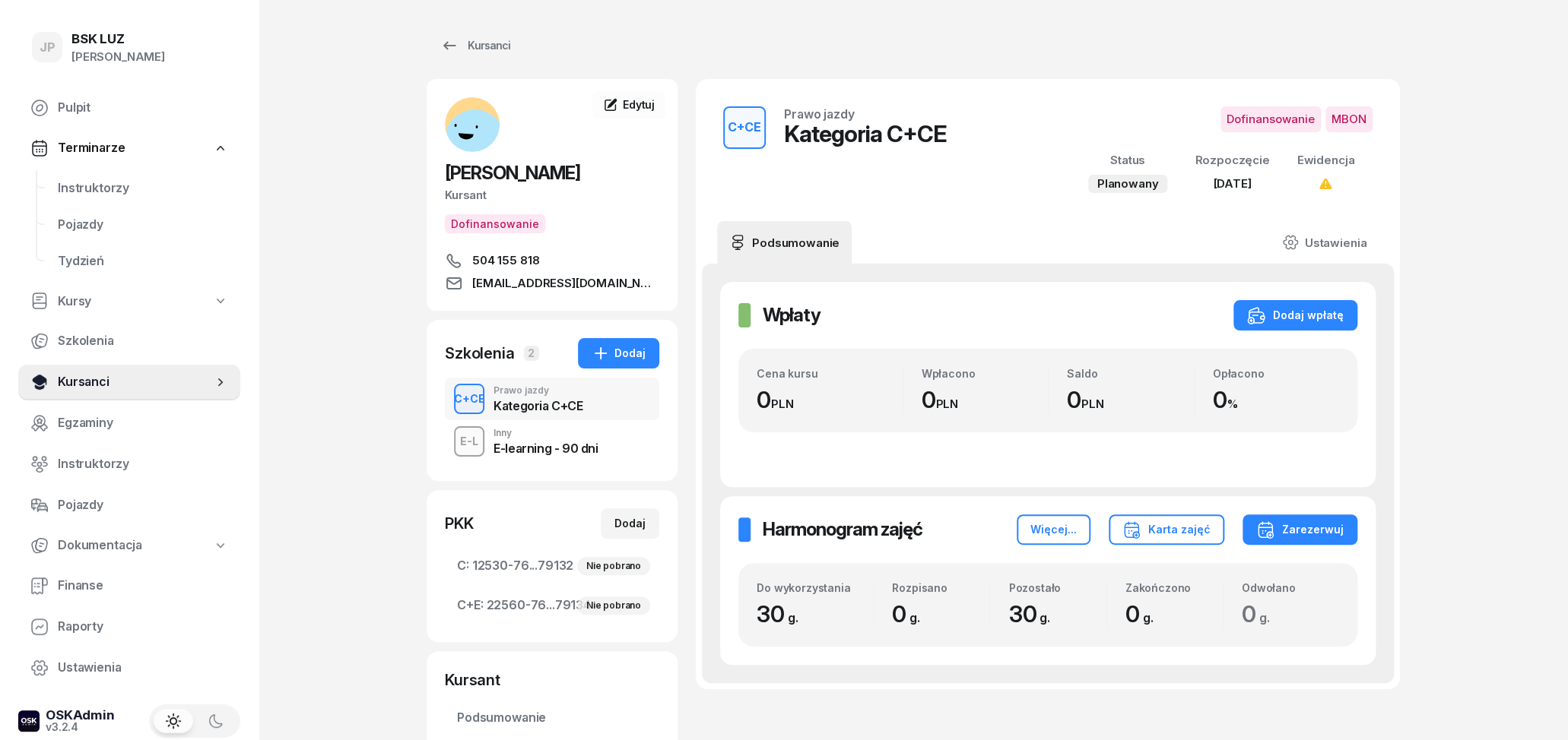
click at [64, 385] on span "Kursanci" at bounding box center [135, 382] width 155 height 20
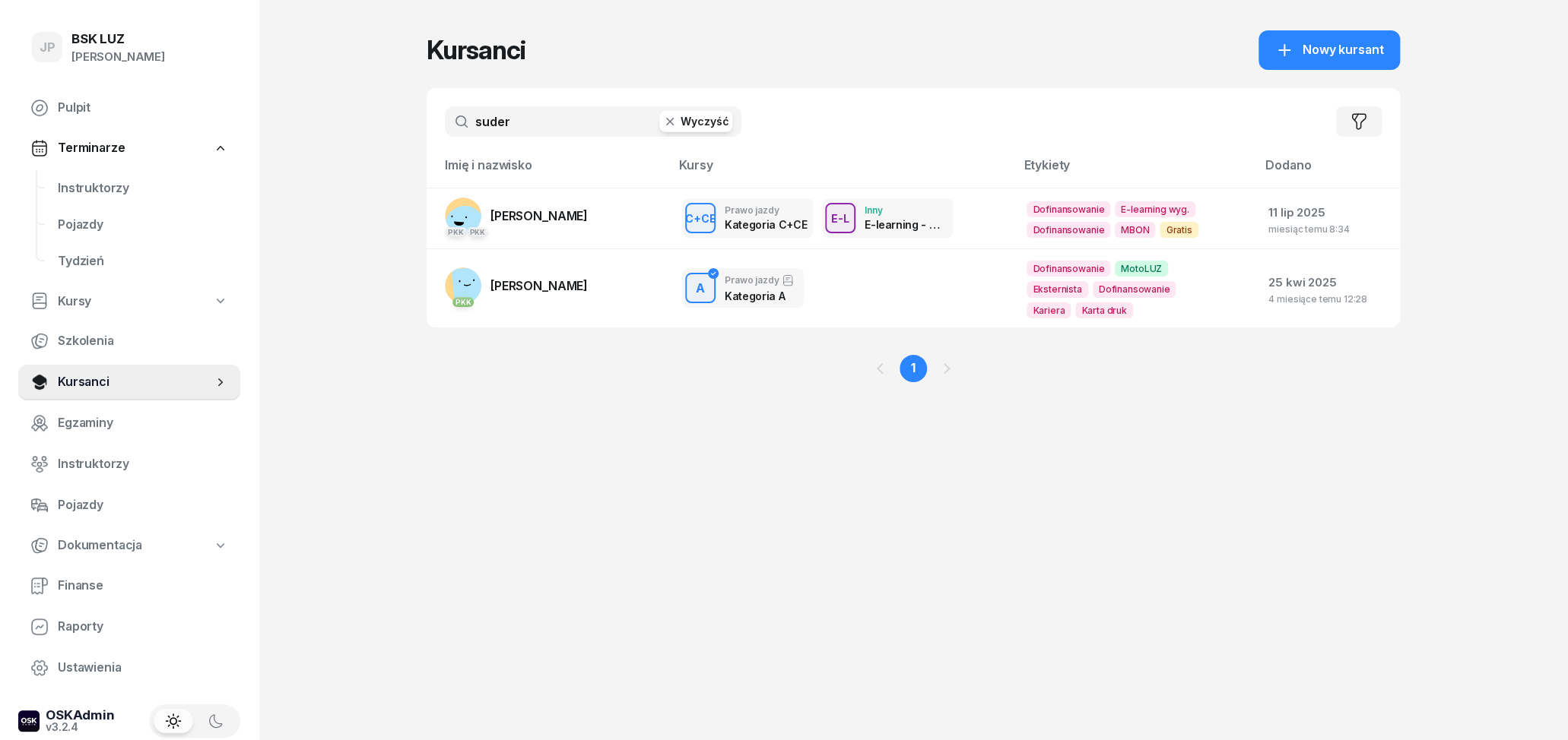
drag, startPoint x: 542, startPoint y: 130, endPoint x: 391, endPoint y: 132, distance: 151.0
click at [445, 130] on input "suder" at bounding box center [593, 121] width 297 height 30
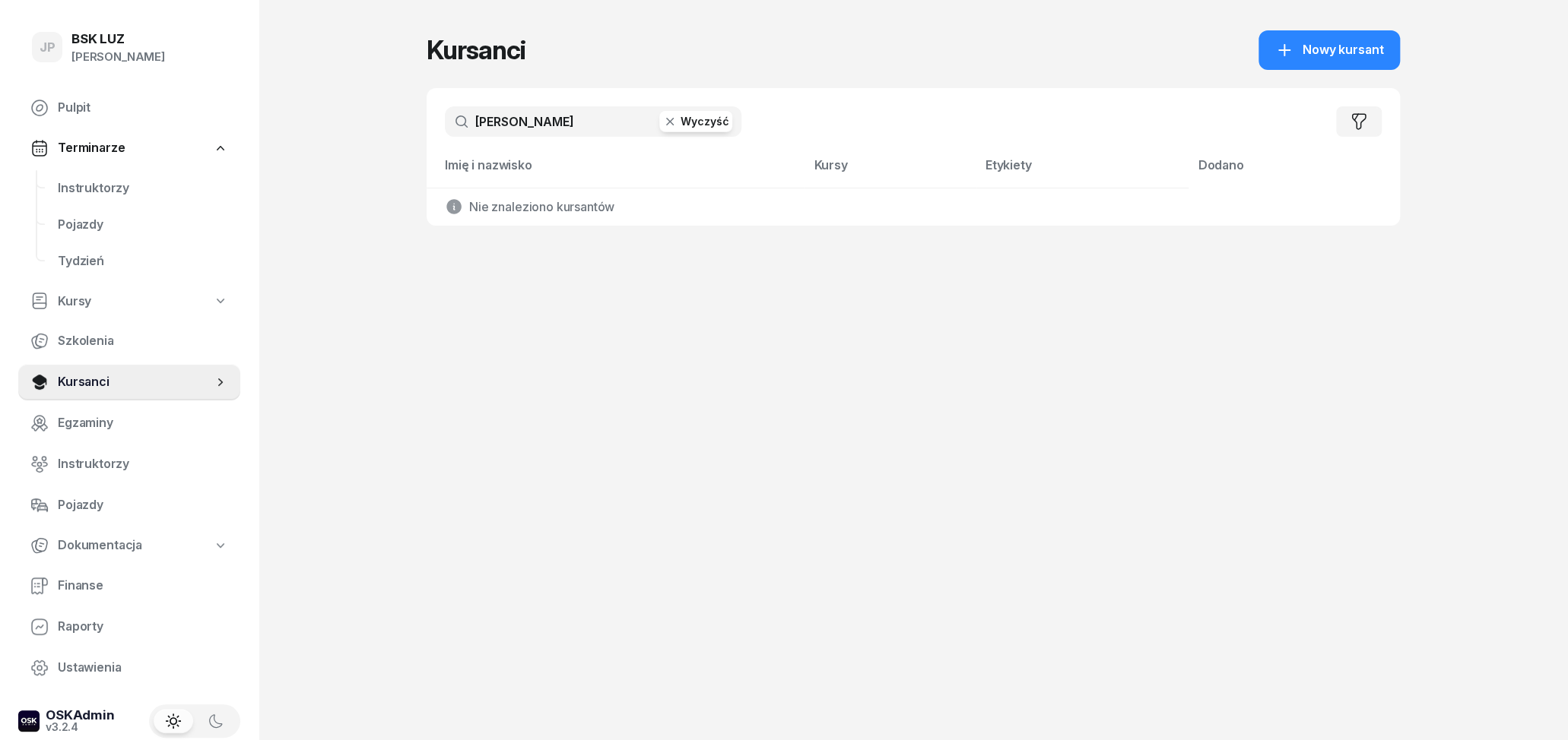
type input "[PERSON_NAME]"
drag, startPoint x: 565, startPoint y: 123, endPoint x: 405, endPoint y: 109, distance: 160.6
click at [445, 109] on input "[PERSON_NAME]" at bounding box center [593, 121] width 297 height 30
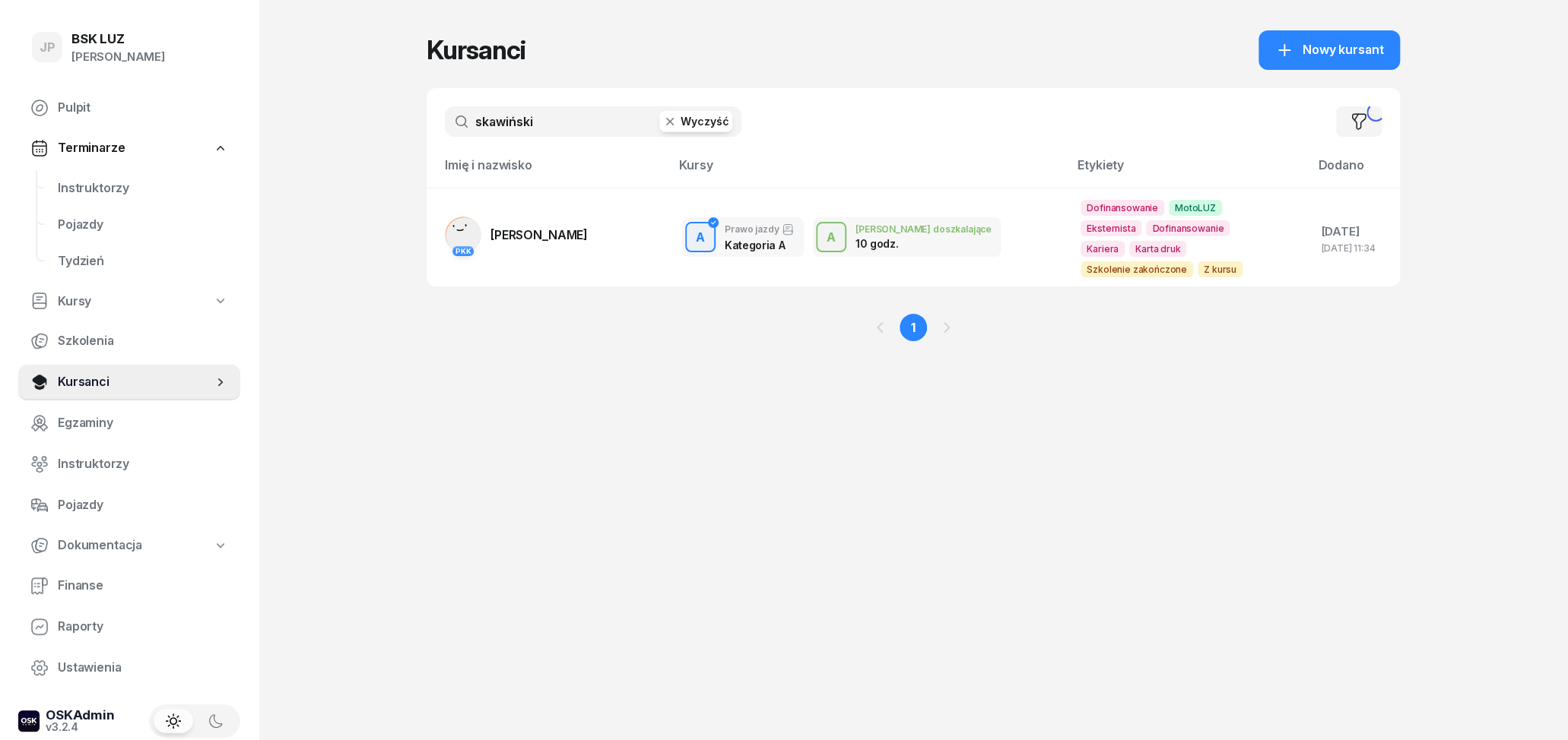
type input "skawiński"
click at [587, 248] on link "PKK [PERSON_NAME]" at bounding box center [516, 235] width 143 height 37
